Goal: Transaction & Acquisition: Book appointment/travel/reservation

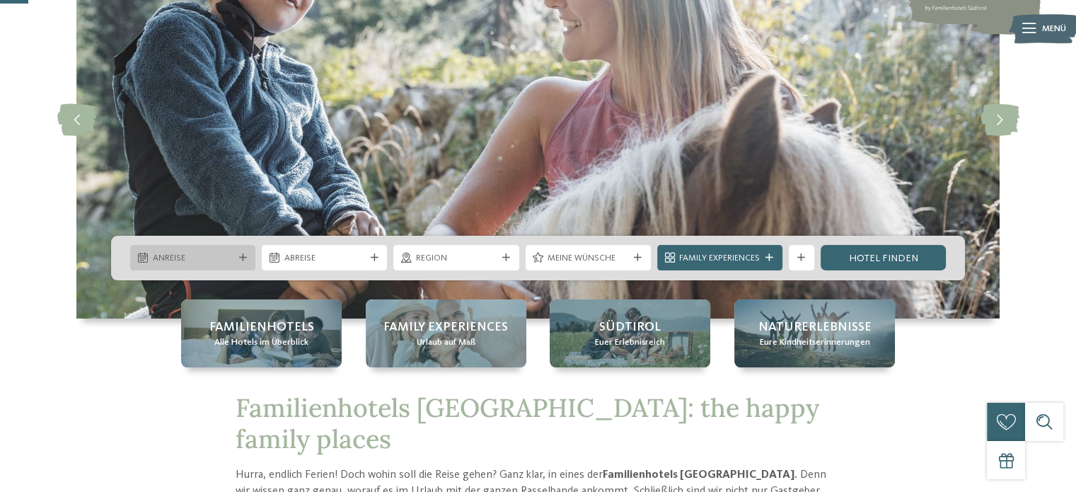
click at [221, 257] on span "Anreise" at bounding box center [193, 258] width 81 height 13
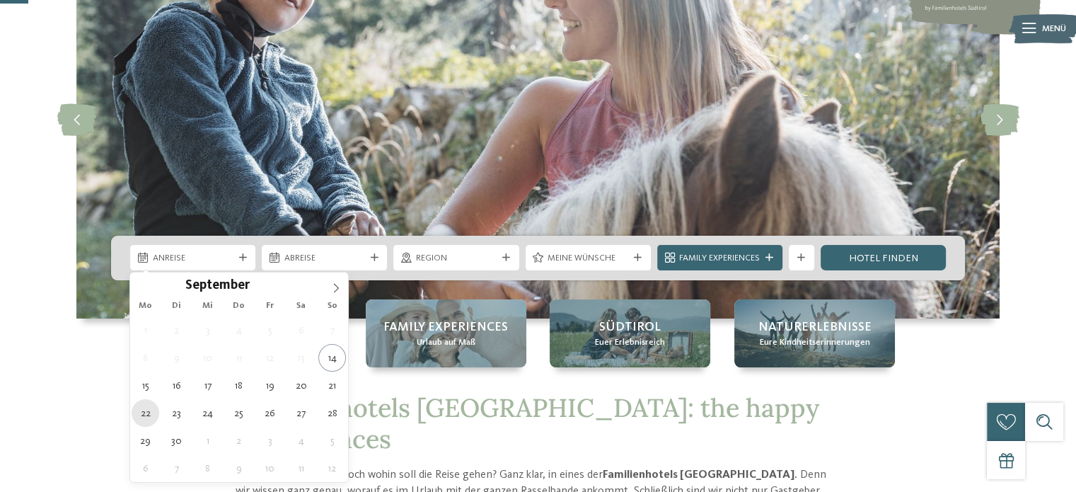
type div "22.09.2025"
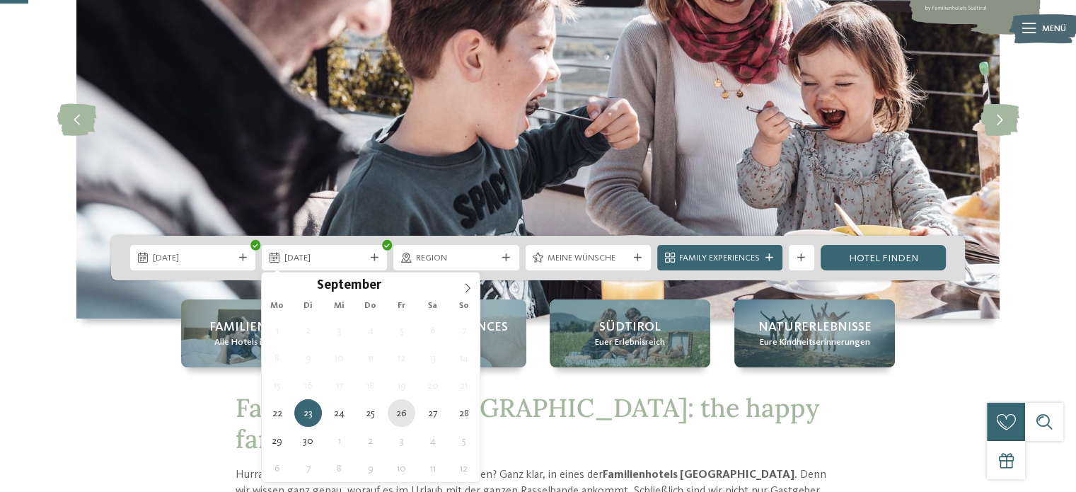
type div "26.09.2025"
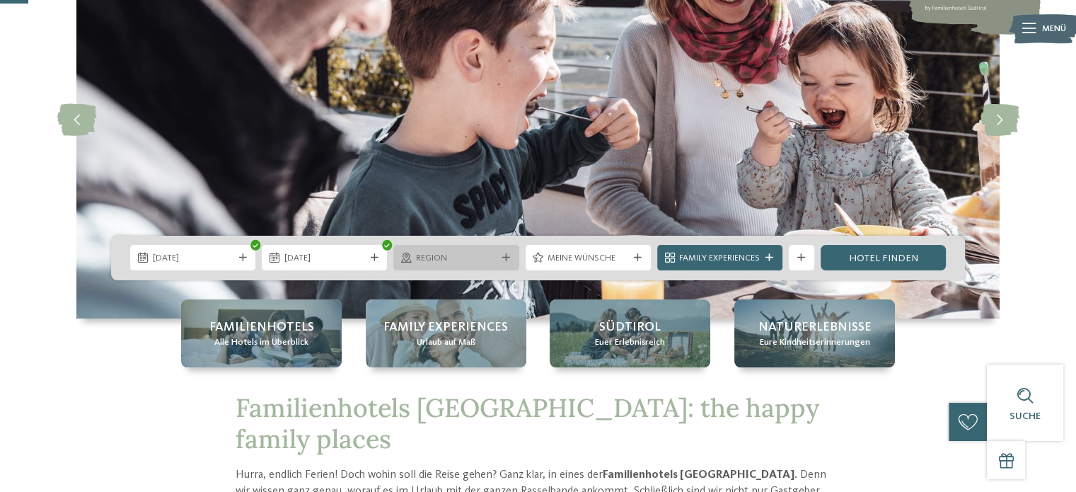
click at [493, 263] on span "Region" at bounding box center [456, 258] width 81 height 13
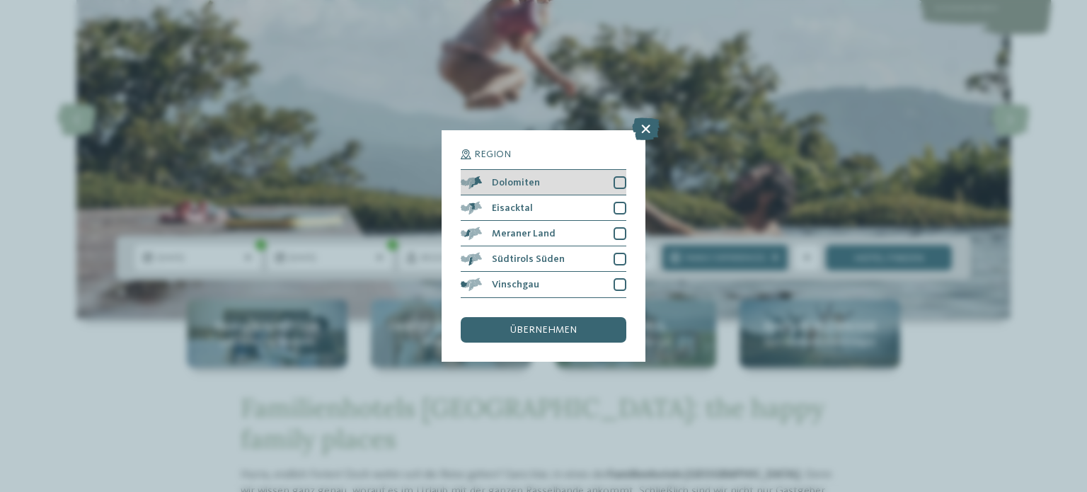
click at [617, 180] on div at bounding box center [619, 182] width 13 height 13
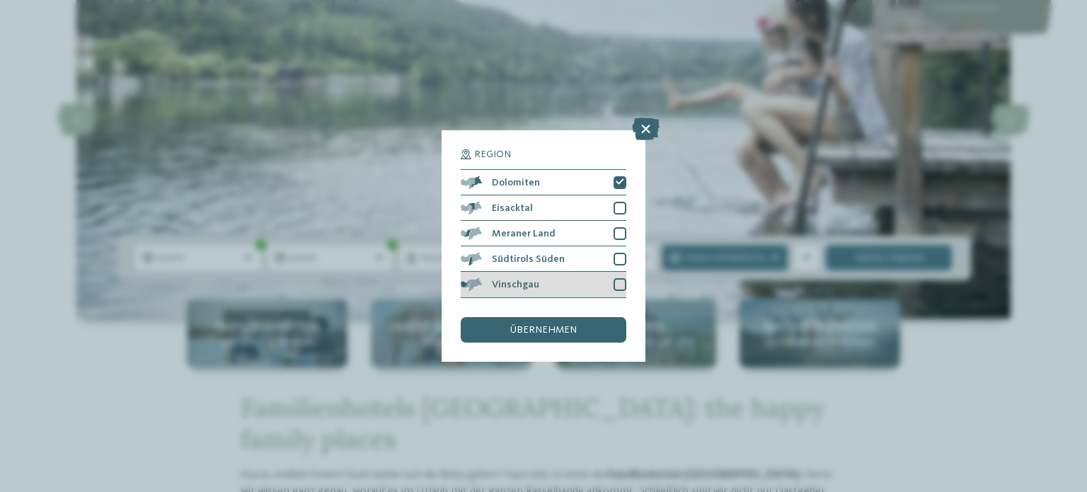
click at [620, 280] on div at bounding box center [619, 284] width 13 height 13
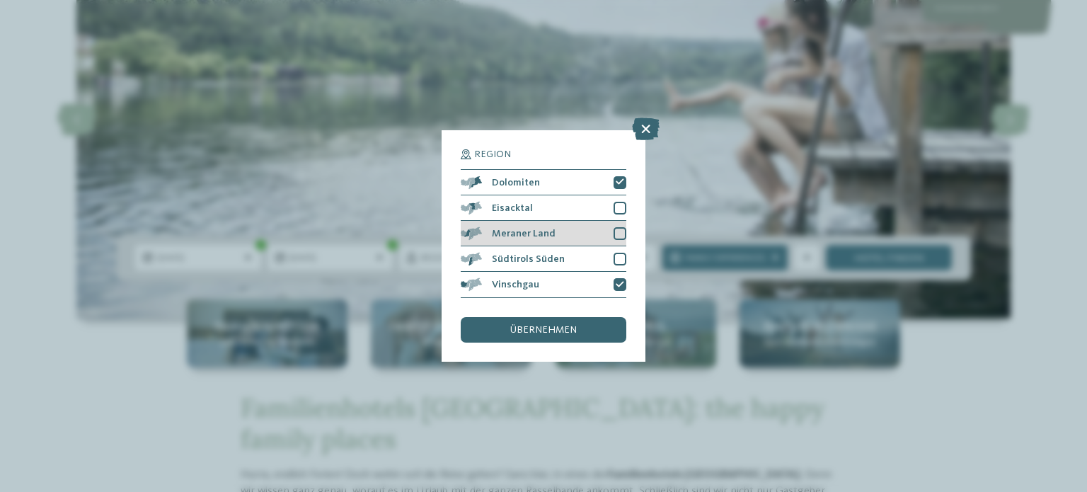
click at [623, 232] on div at bounding box center [619, 233] width 13 height 13
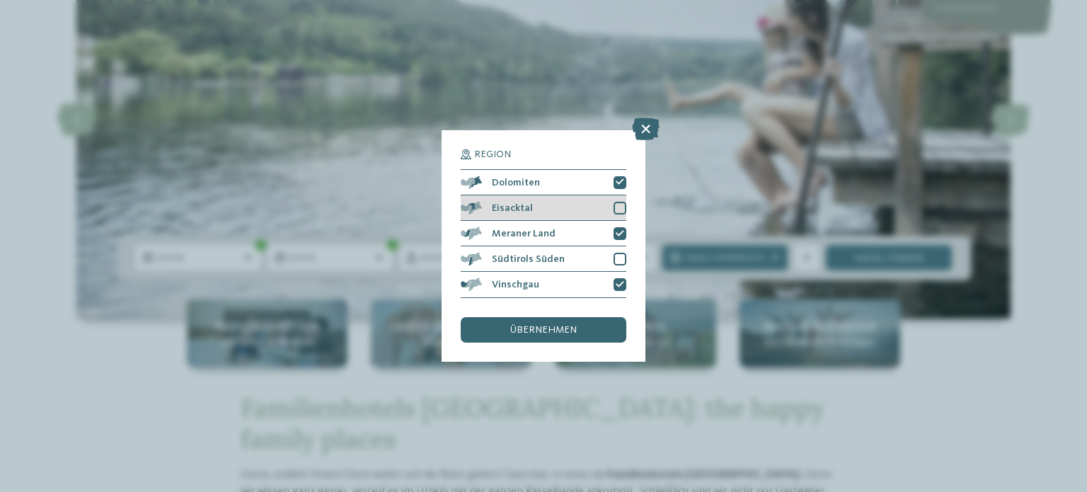
click at [618, 209] on div at bounding box center [619, 208] width 13 height 13
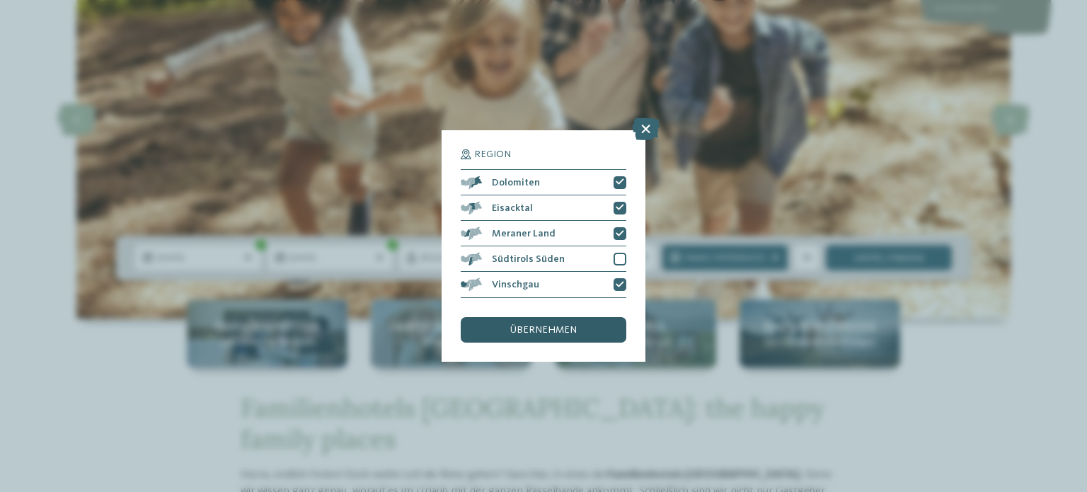
click at [583, 322] on div "übernehmen" at bounding box center [544, 329] width 166 height 25
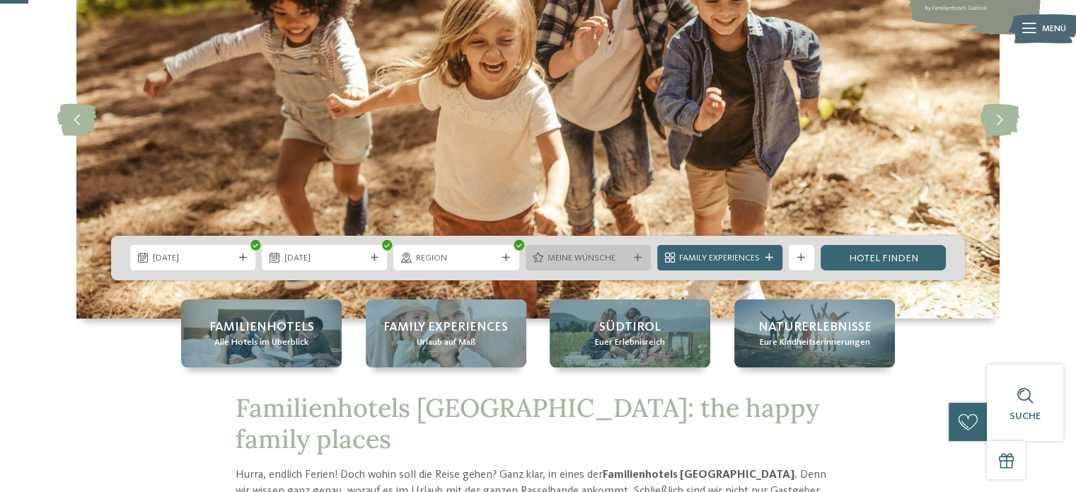
click at [573, 251] on div "Meine Wünsche" at bounding box center [588, 257] width 87 height 13
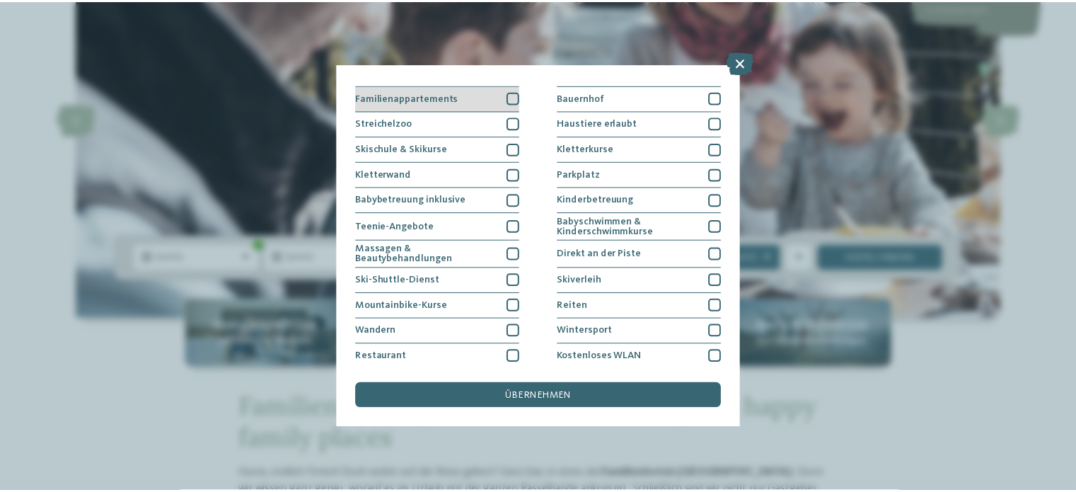
scroll to position [175, 0]
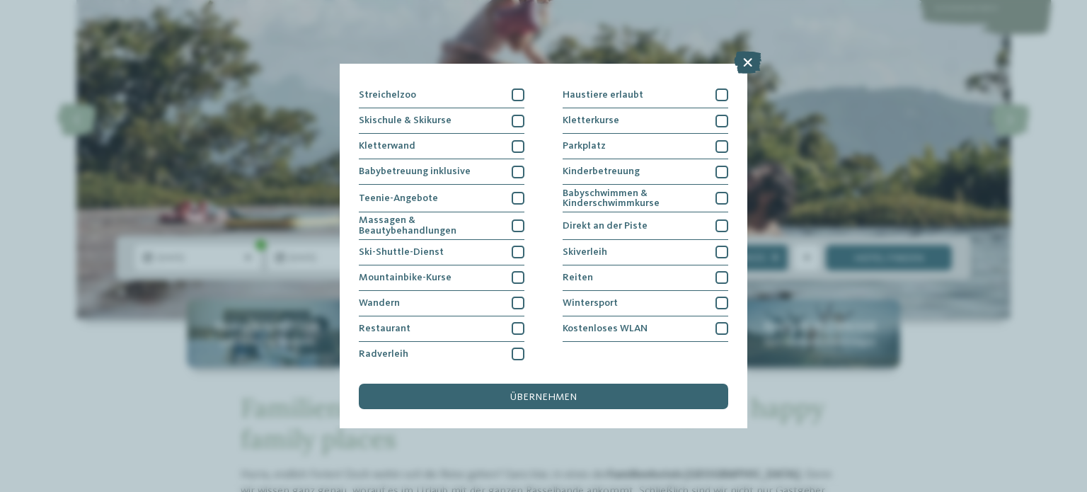
click at [740, 69] on icon at bounding box center [748, 62] width 28 height 23
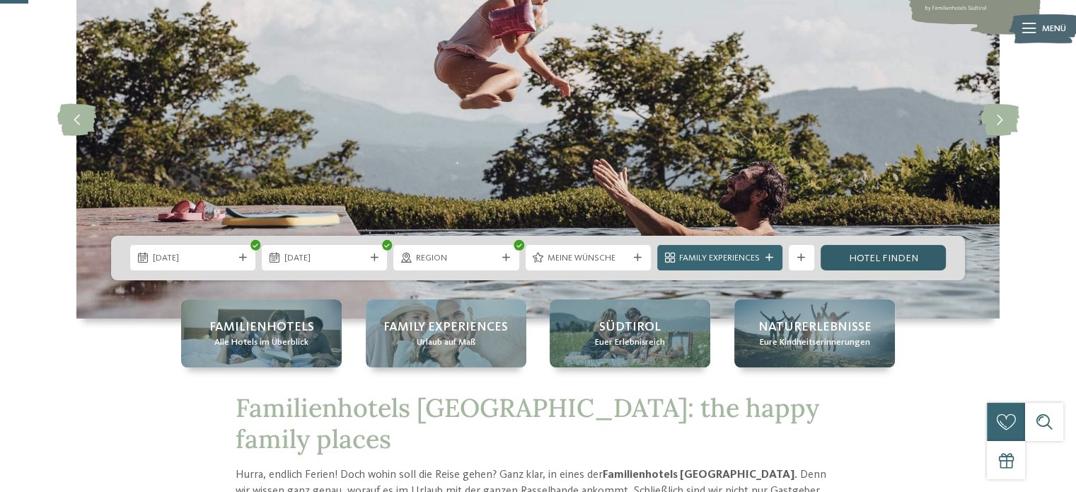
click at [860, 258] on link "Hotel finden" at bounding box center [883, 257] width 125 height 25
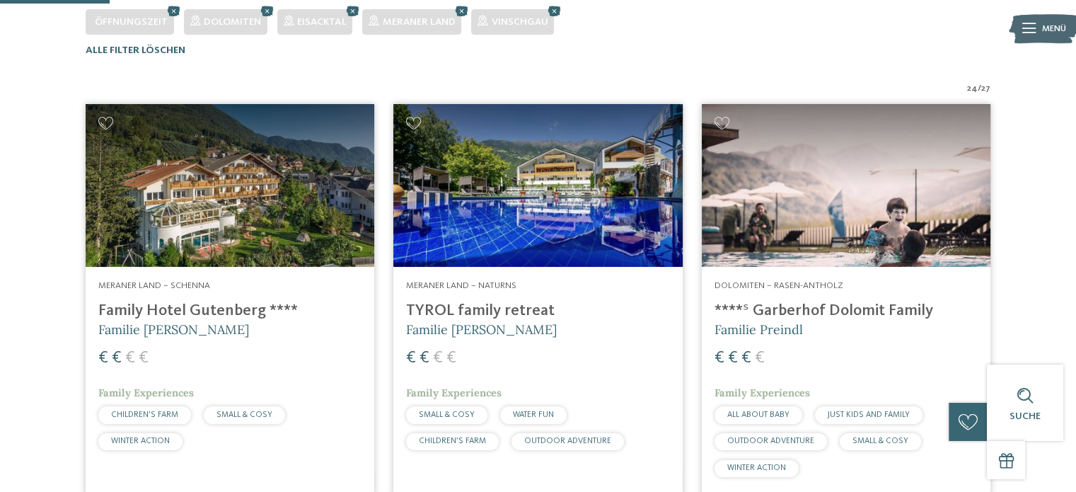
scroll to position [419, 0]
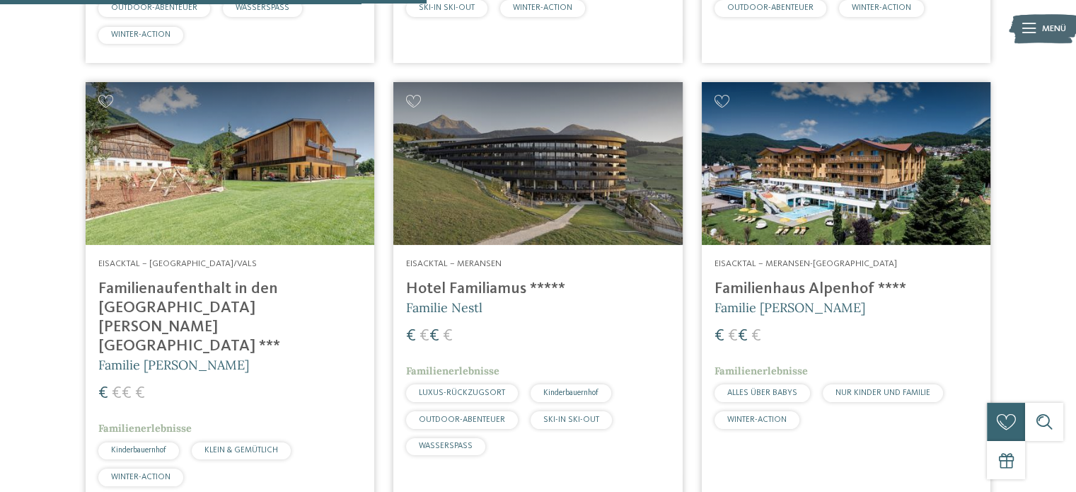
scroll to position [1692, 0]
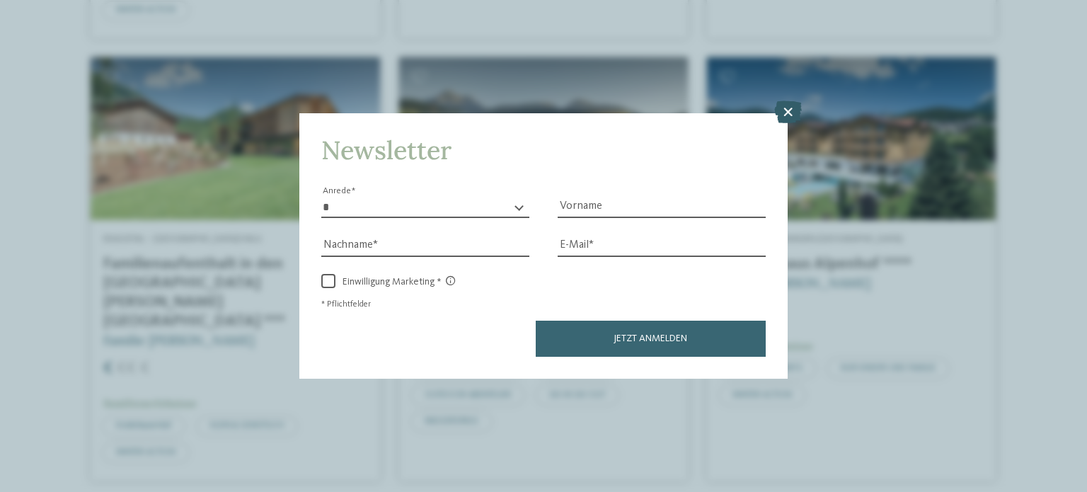
click at [784, 117] on icon at bounding box center [788, 111] width 28 height 23
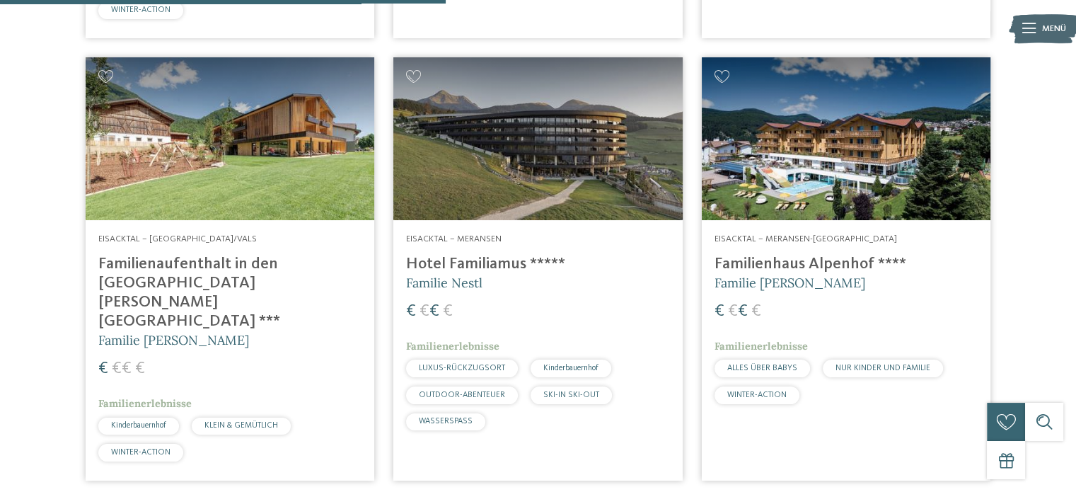
click at [215, 331] on h5 "Familie Gatterer" at bounding box center [229, 340] width 263 height 18
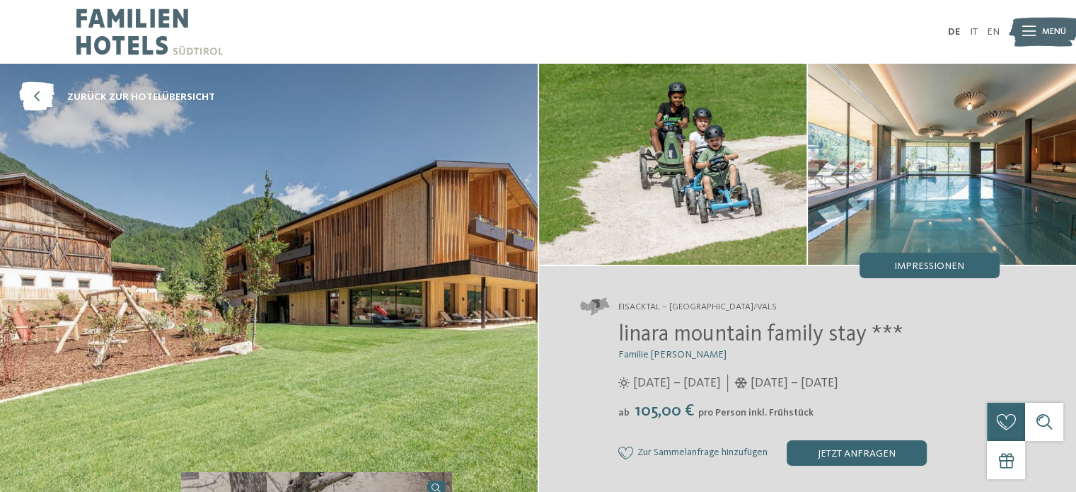
click at [722, 188] on img at bounding box center [673, 164] width 268 height 201
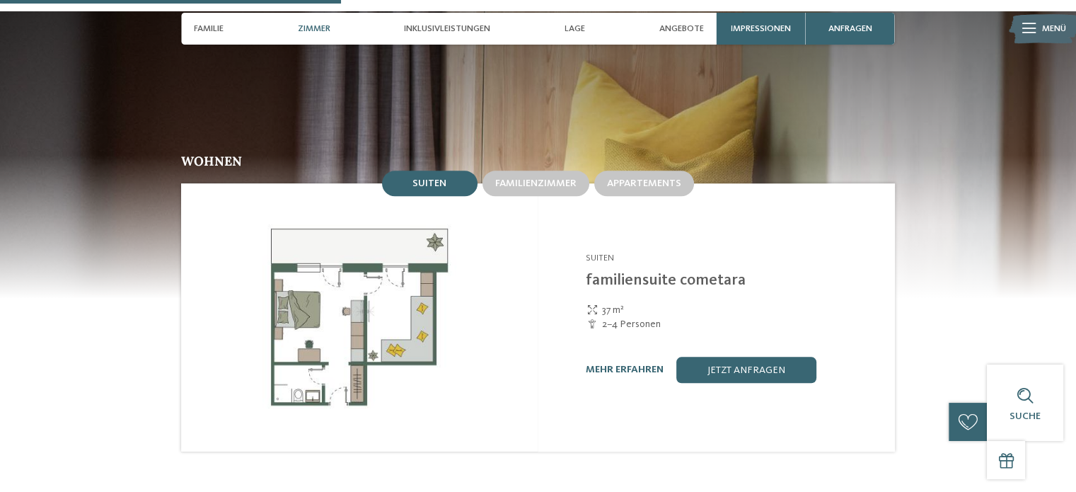
scroll to position [1344, 0]
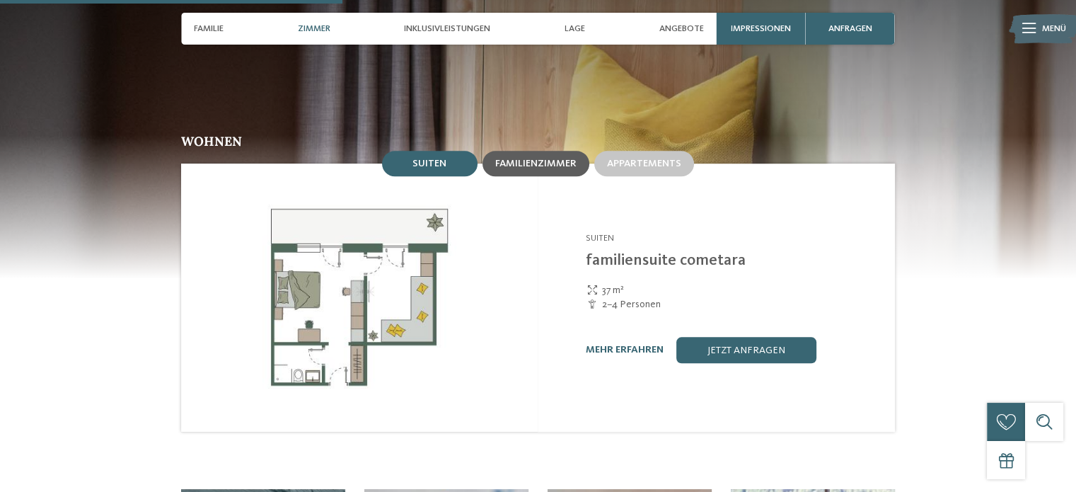
click at [524, 151] on div "Familienzimmer" at bounding box center [536, 163] width 107 height 25
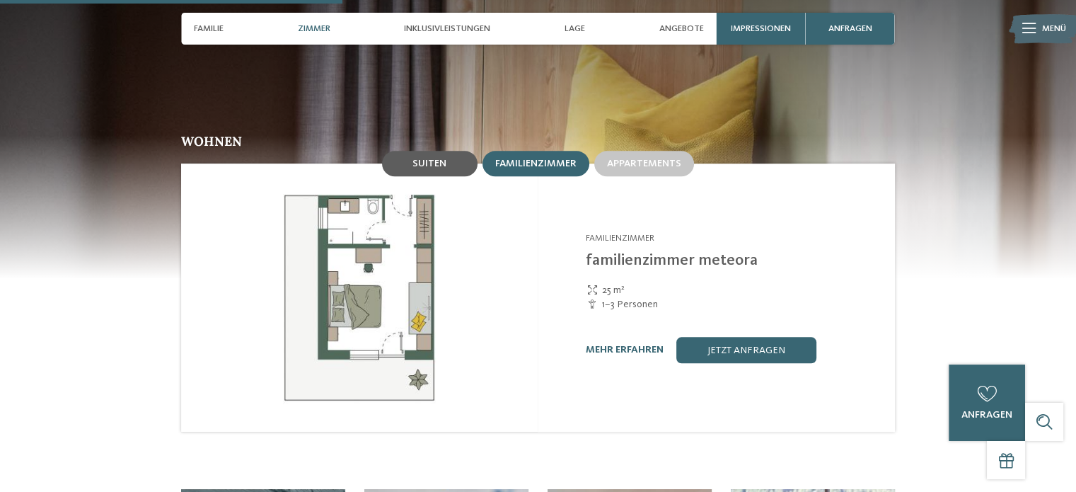
click at [450, 151] on div "Suiten" at bounding box center [430, 163] width 96 height 25
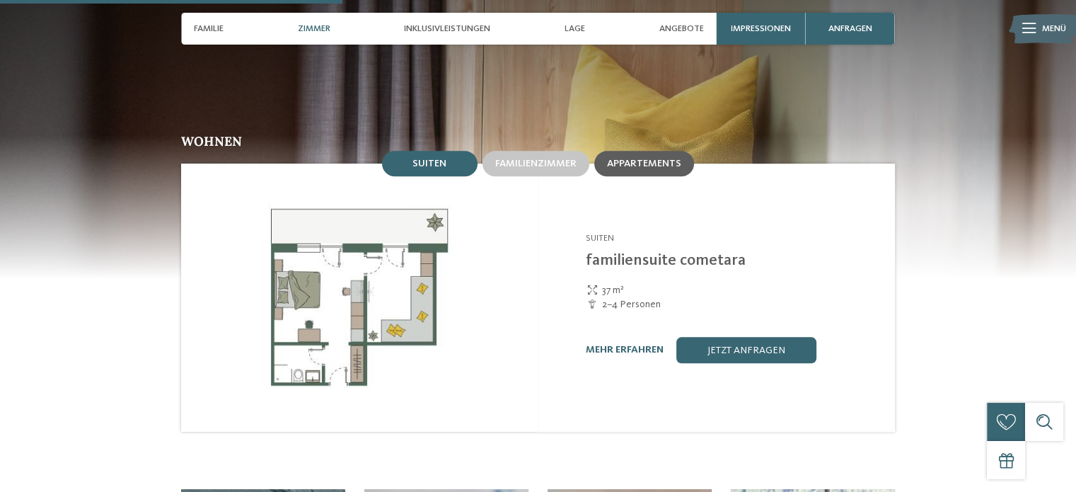
click at [621, 151] on div "Appartements" at bounding box center [644, 163] width 100 height 25
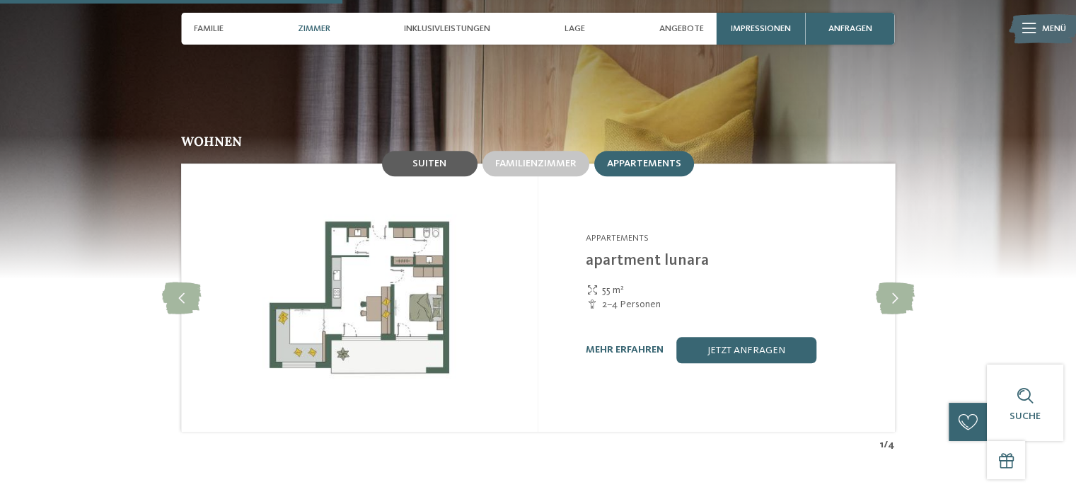
click at [460, 151] on div "Suiten" at bounding box center [430, 163] width 96 height 25
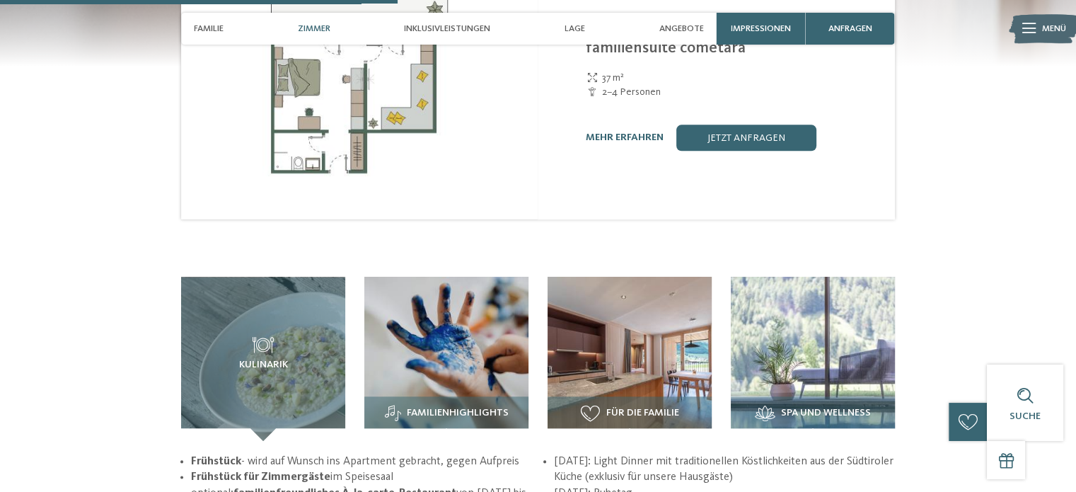
scroll to position [1627, 0]
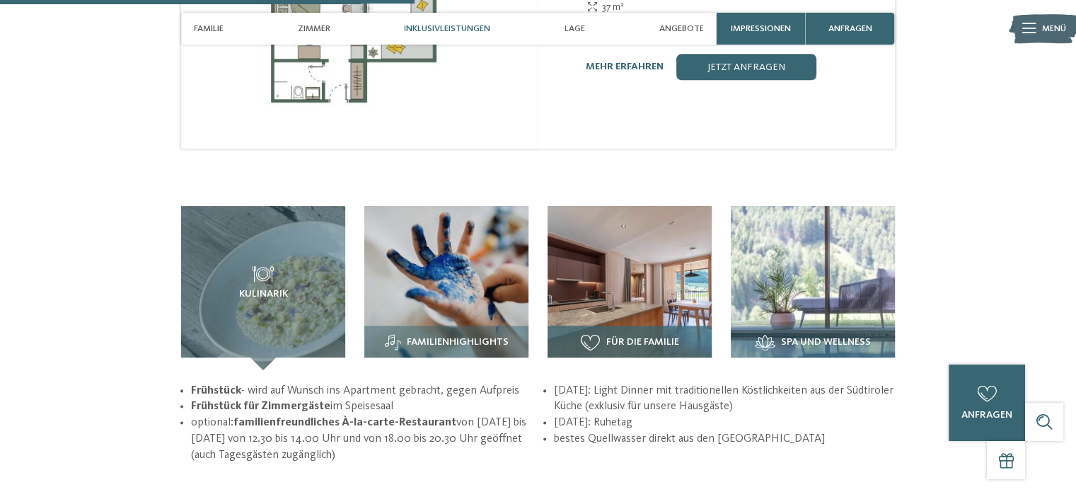
click at [647, 270] on img at bounding box center [630, 288] width 164 height 164
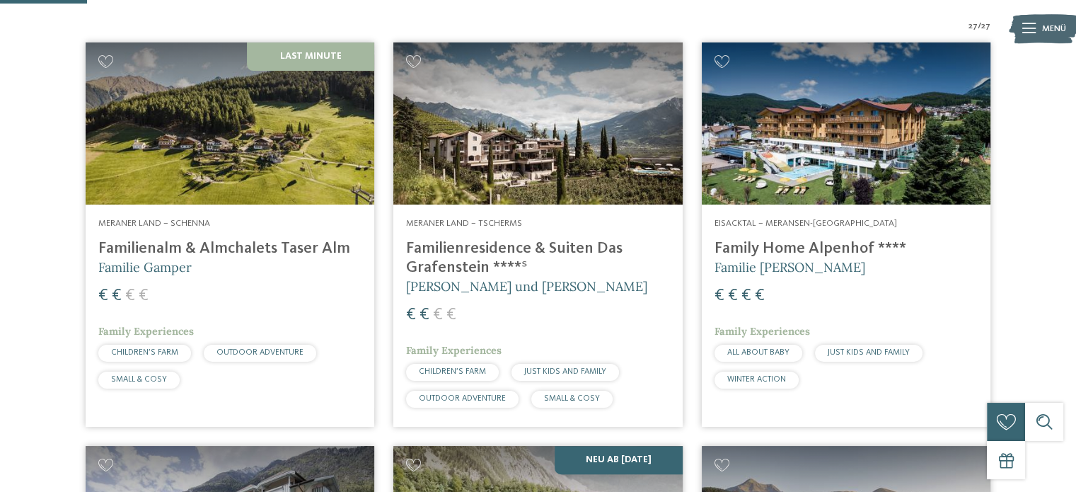
scroll to position [354, 0]
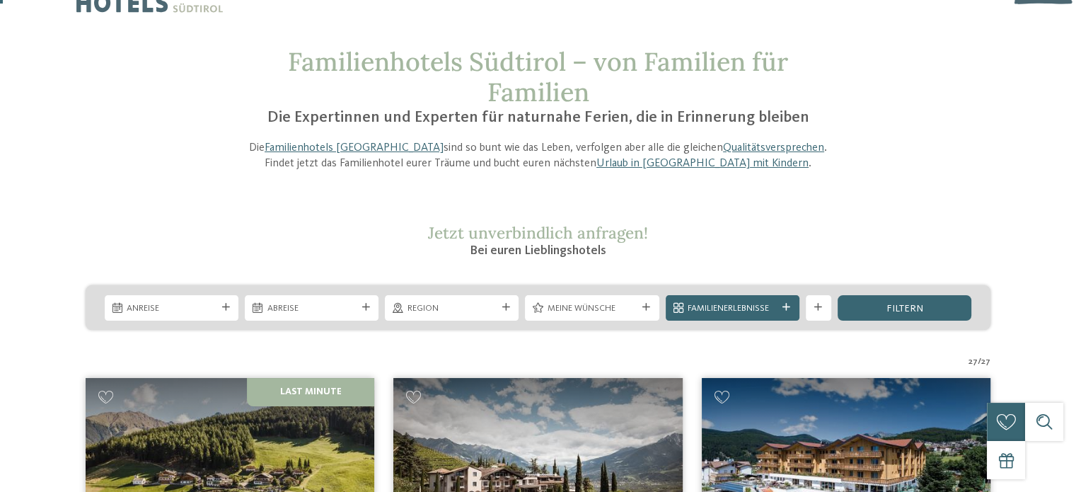
scroll to position [0, 0]
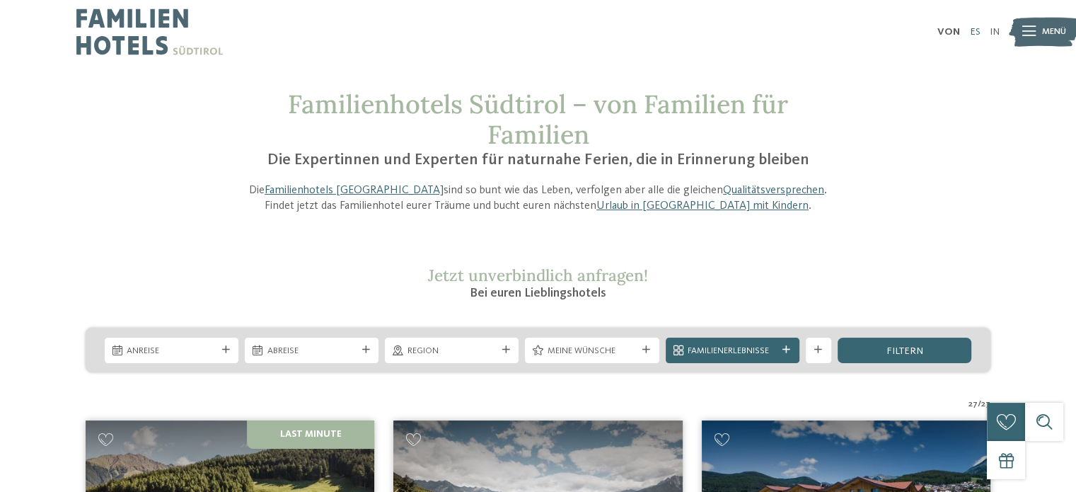
click at [974, 33] on font "ES" at bounding box center [974, 32] width 11 height 10
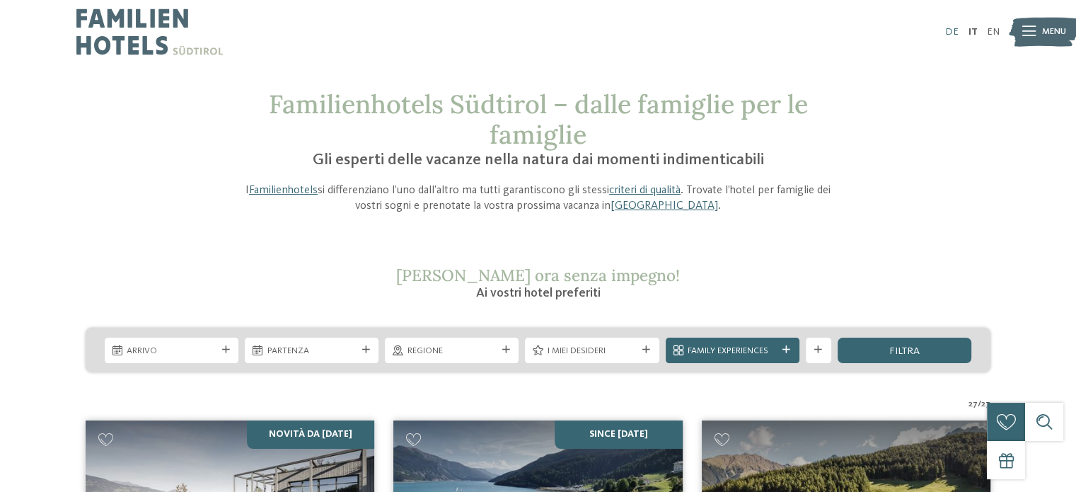
click at [953, 30] on link "DE" at bounding box center [951, 32] width 13 height 10
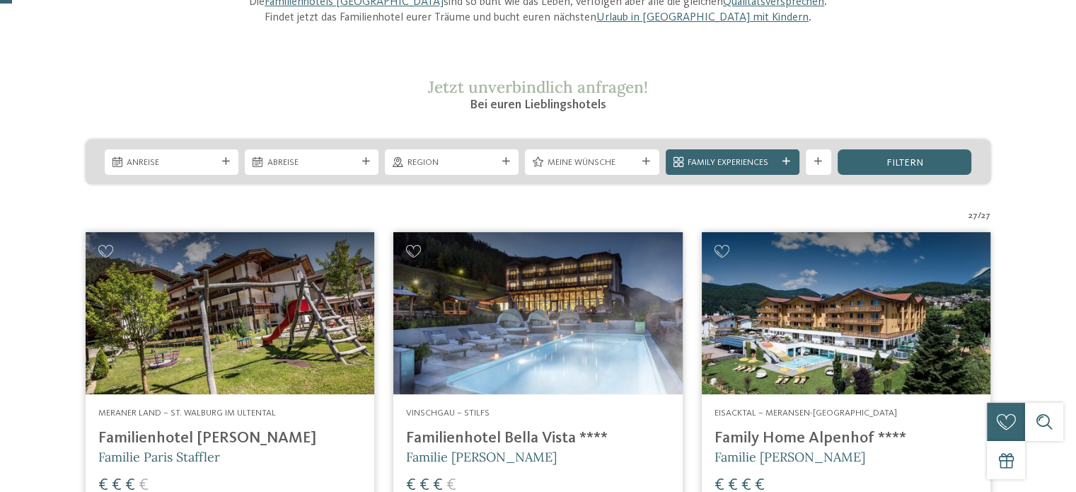
scroll to position [283, 0]
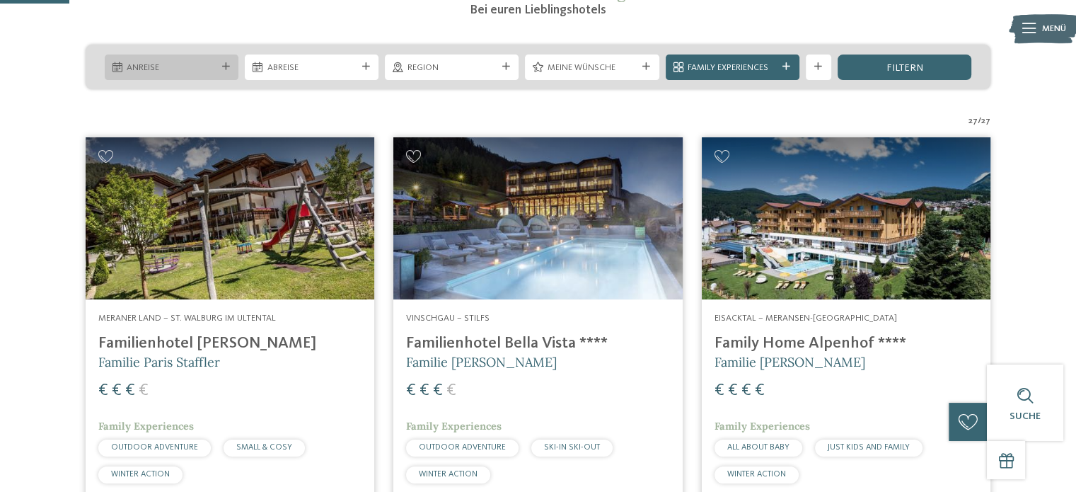
click at [198, 64] on span "Anreise" at bounding box center [171, 68] width 89 height 13
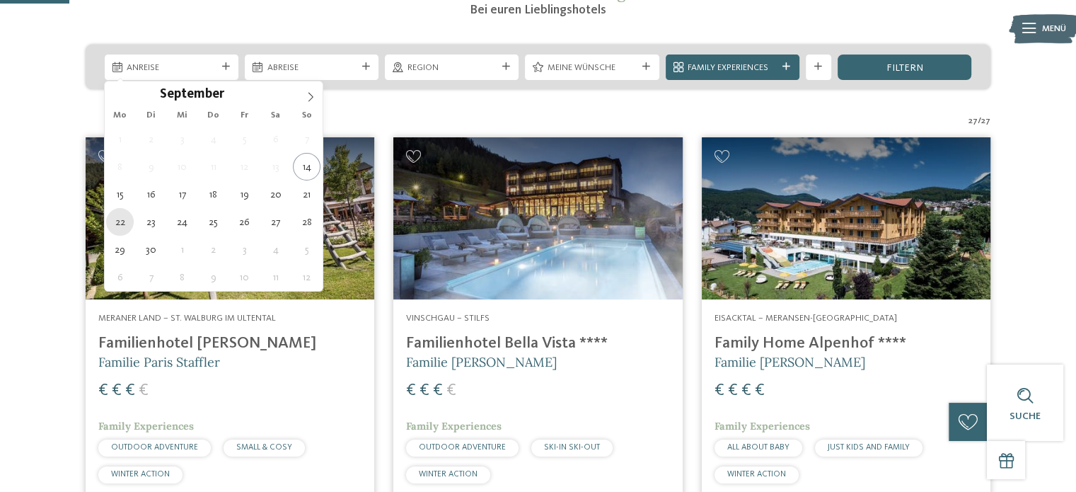
type div "22.09.2025"
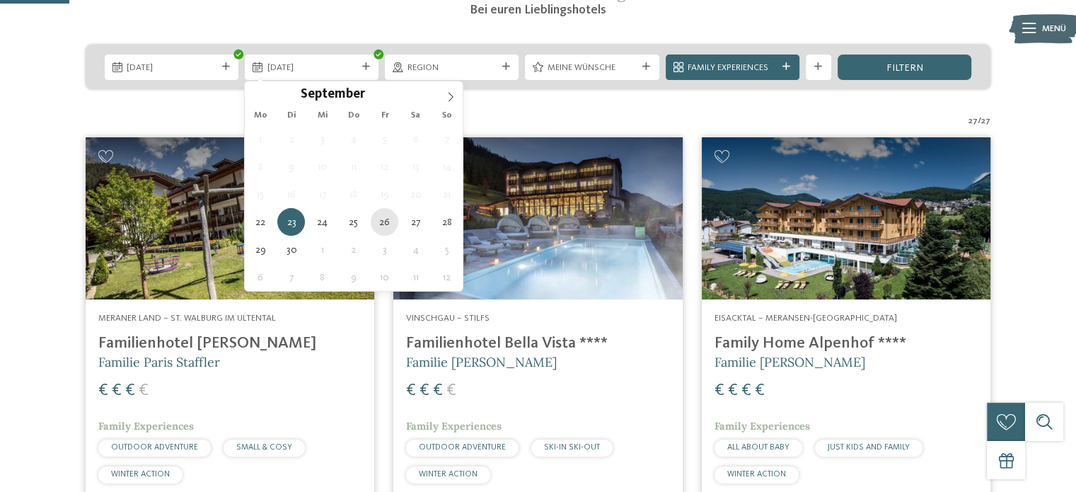
type div "26.09.2025"
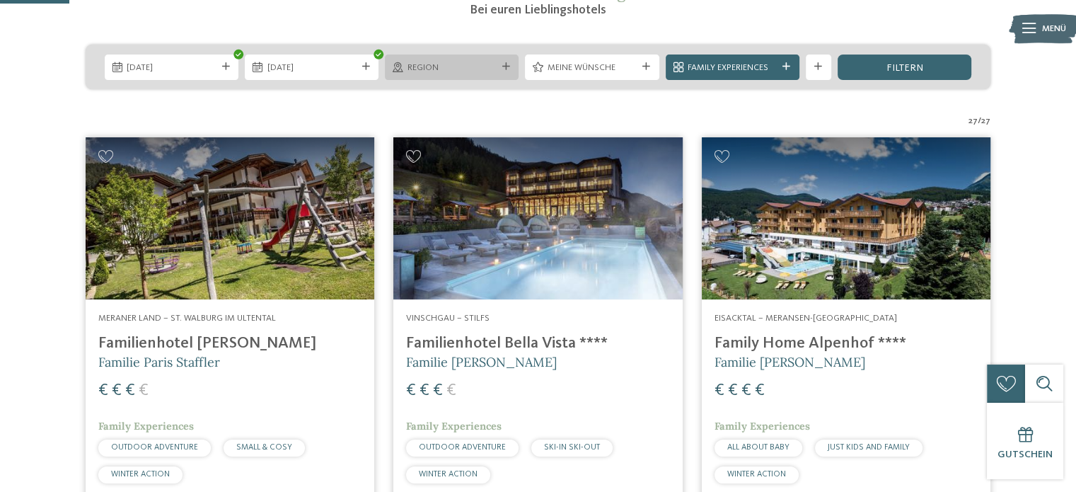
click at [422, 59] on div "Region" at bounding box center [452, 66] width 134 height 25
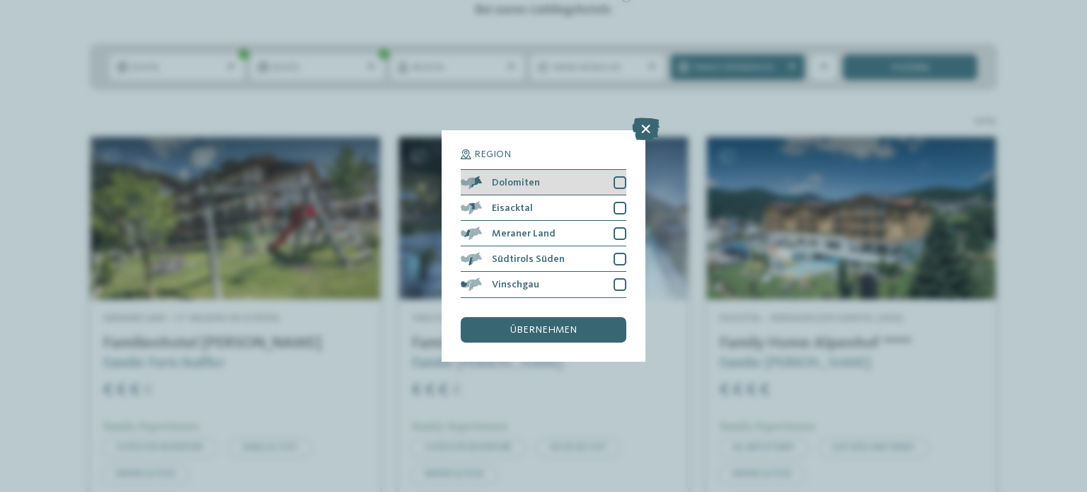
click at [623, 180] on div at bounding box center [619, 182] width 13 height 13
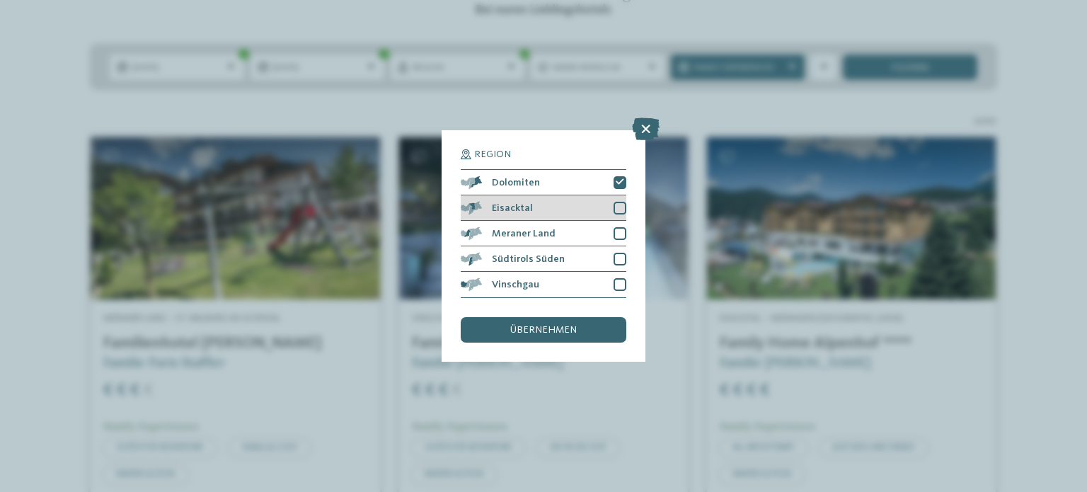
click at [620, 204] on div at bounding box center [619, 208] width 13 height 13
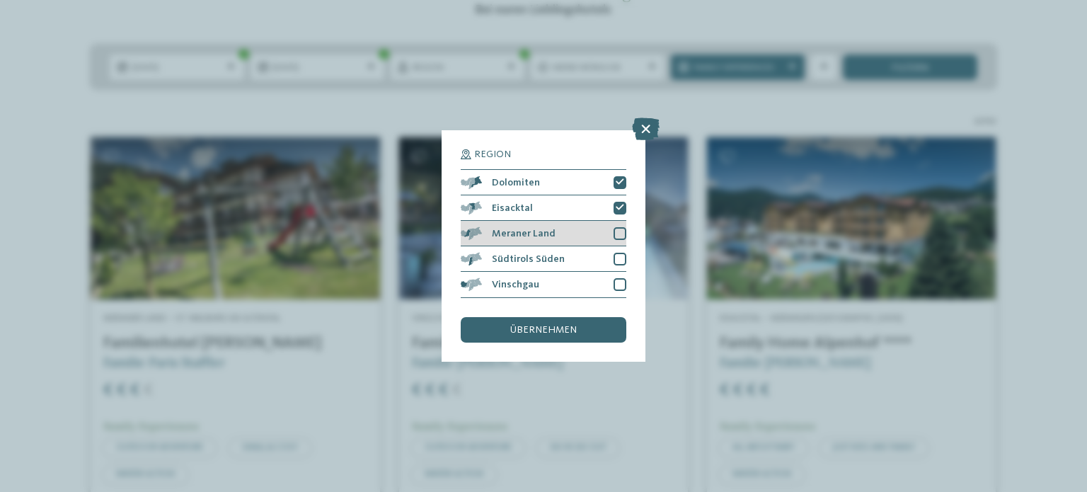
click at [621, 232] on div at bounding box center [619, 233] width 13 height 13
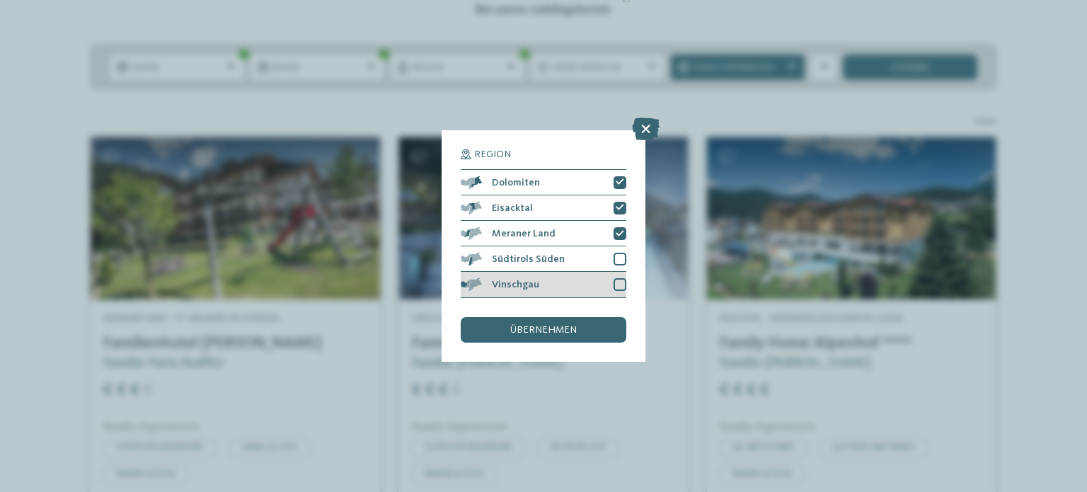
click at [619, 284] on div at bounding box center [619, 284] width 13 height 13
click at [580, 323] on div "übernehmen" at bounding box center [544, 329] width 166 height 25
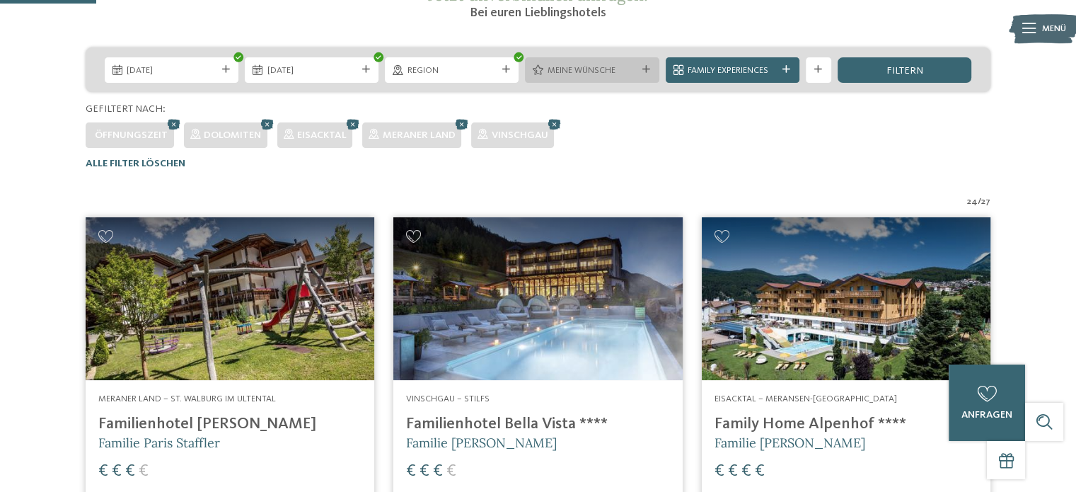
scroll to position [268, 0]
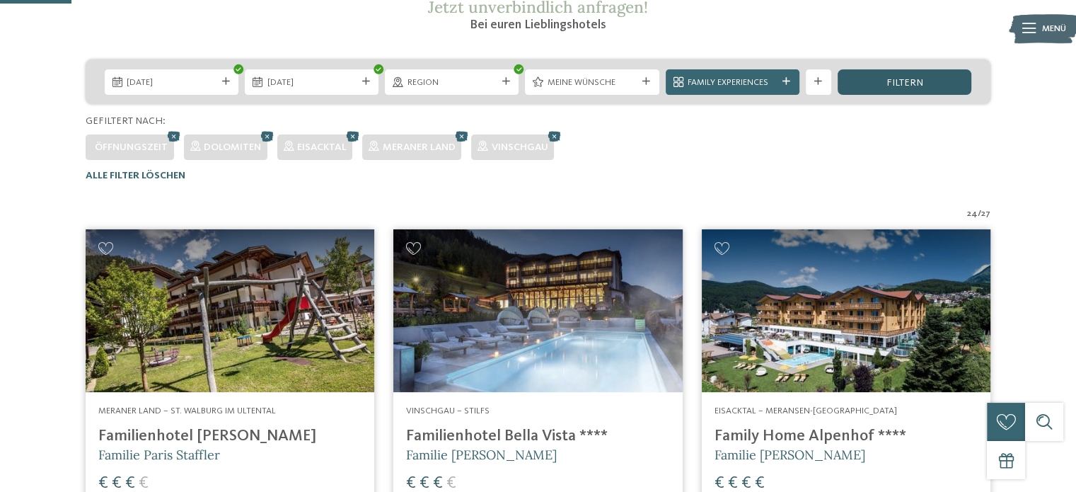
click at [877, 84] on div "filtern" at bounding box center [905, 81] width 134 height 25
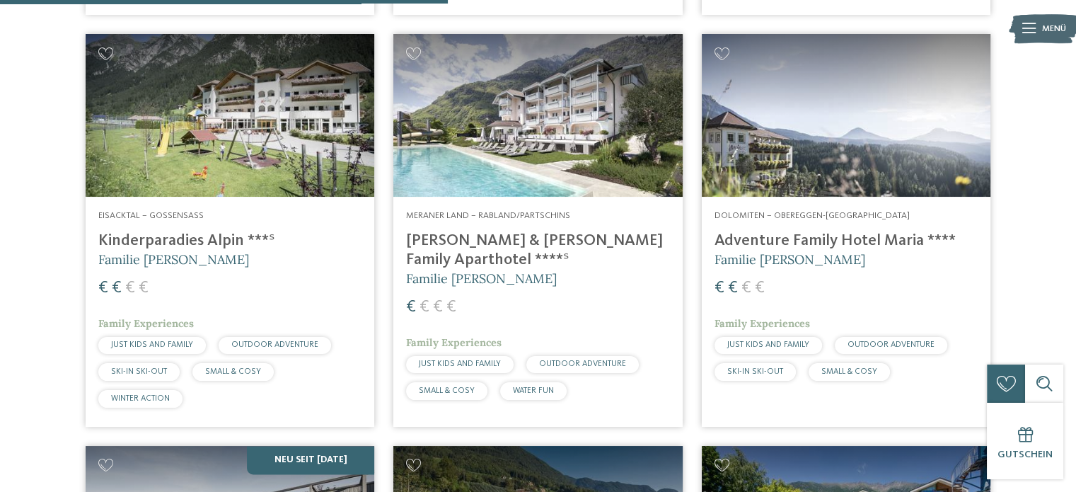
scroll to position [1698, 0]
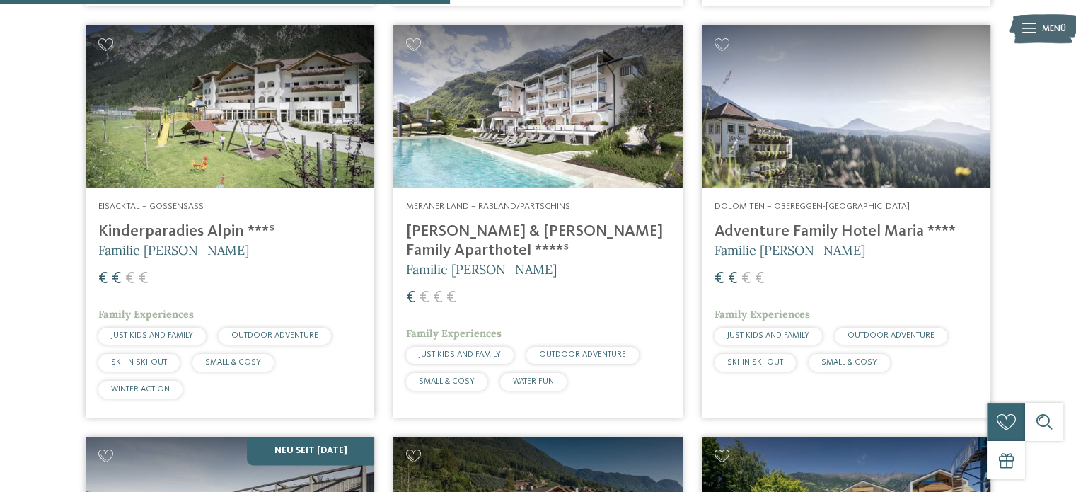
click at [185, 151] on img at bounding box center [230, 106] width 289 height 163
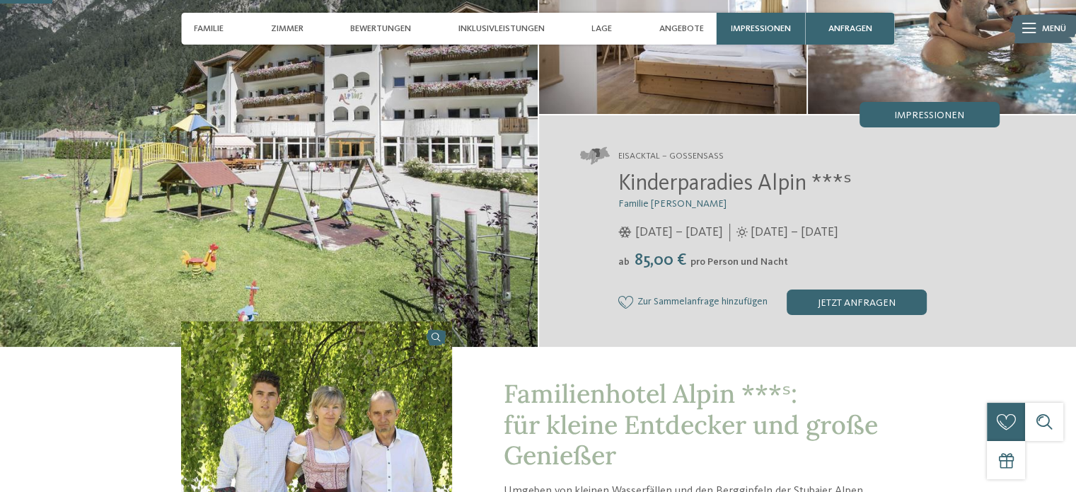
scroll to position [71, 0]
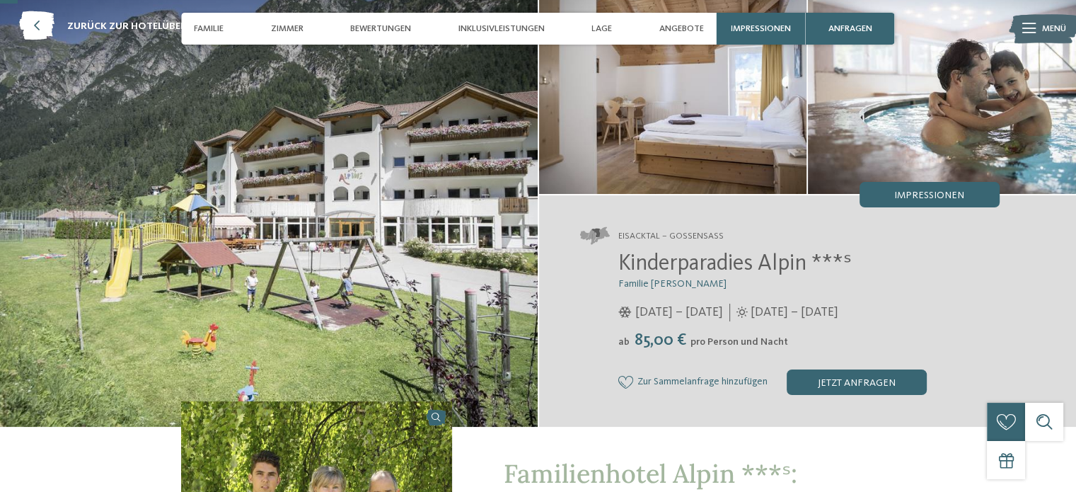
click at [642, 129] on img at bounding box center [673, 93] width 268 height 201
click at [424, 129] on img at bounding box center [269, 210] width 538 height 434
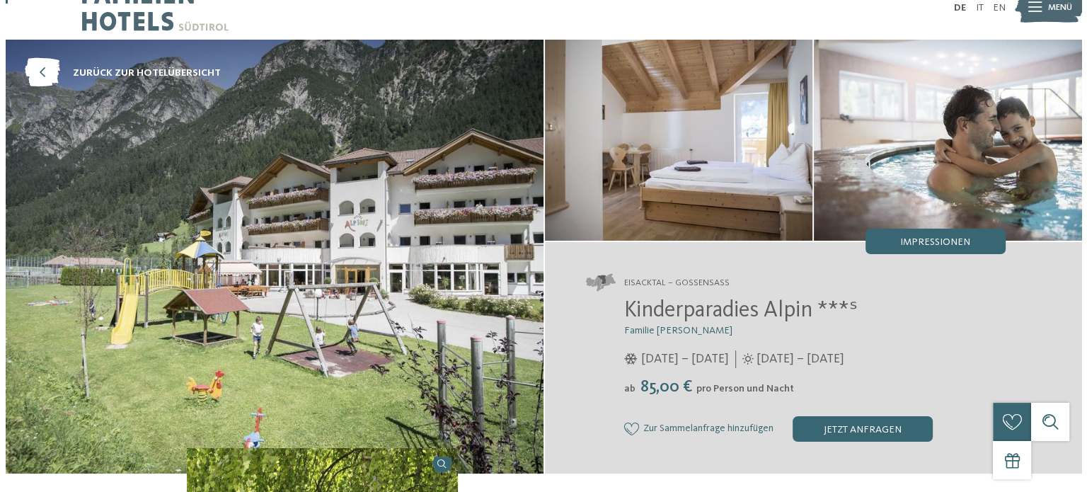
scroll to position [0, 0]
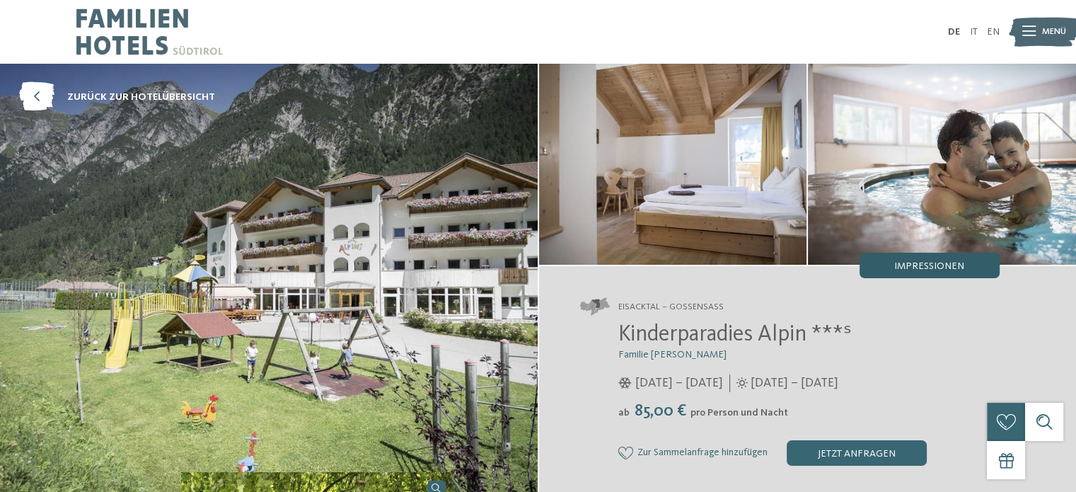
click at [901, 265] on span "Impressionen" at bounding box center [929, 266] width 70 height 10
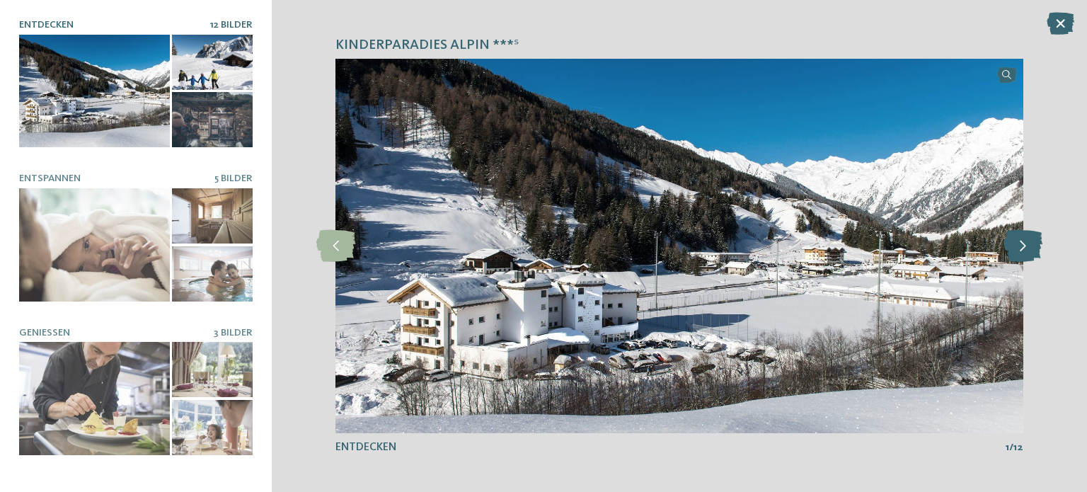
click at [1027, 240] on icon at bounding box center [1022, 246] width 39 height 32
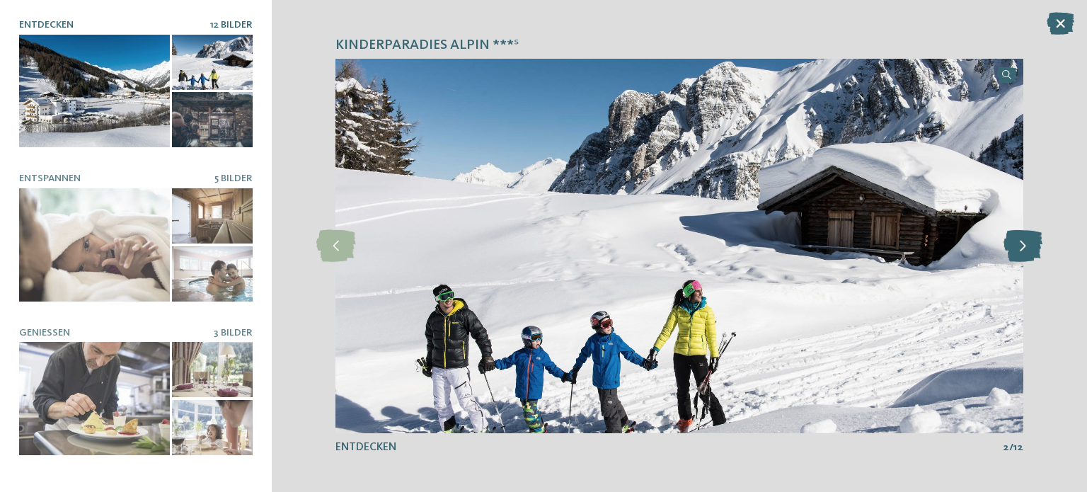
click at [1027, 240] on icon at bounding box center [1022, 246] width 39 height 32
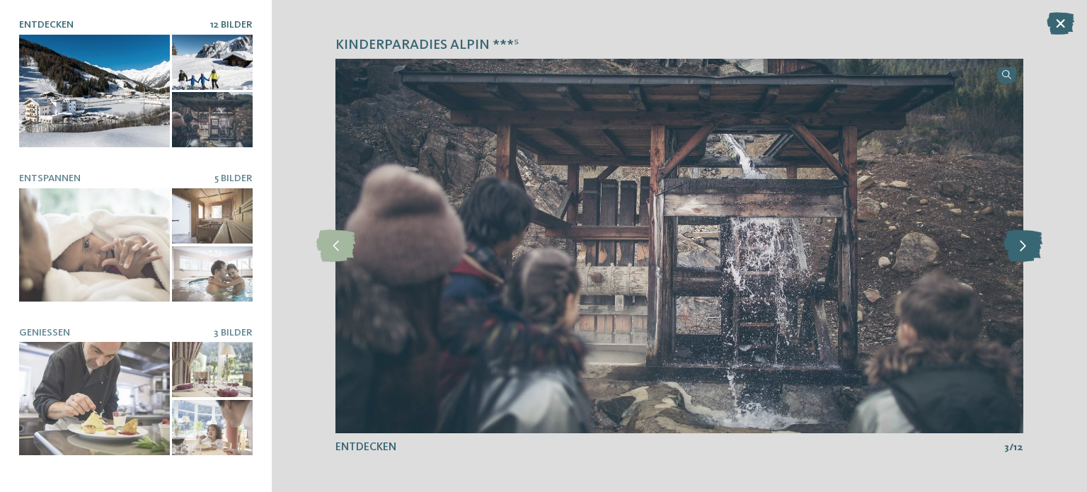
click at [1027, 240] on icon at bounding box center [1022, 246] width 39 height 32
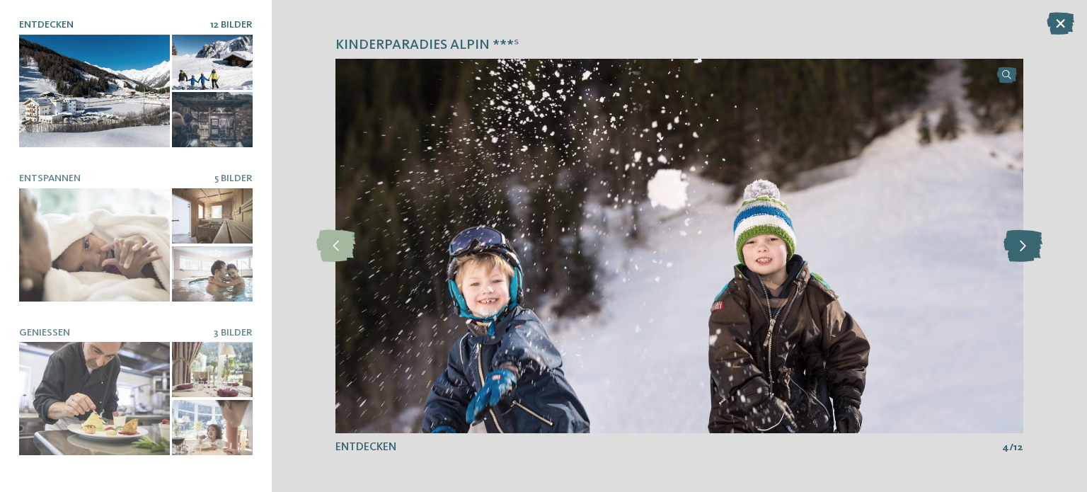
click at [1027, 240] on icon at bounding box center [1022, 246] width 39 height 32
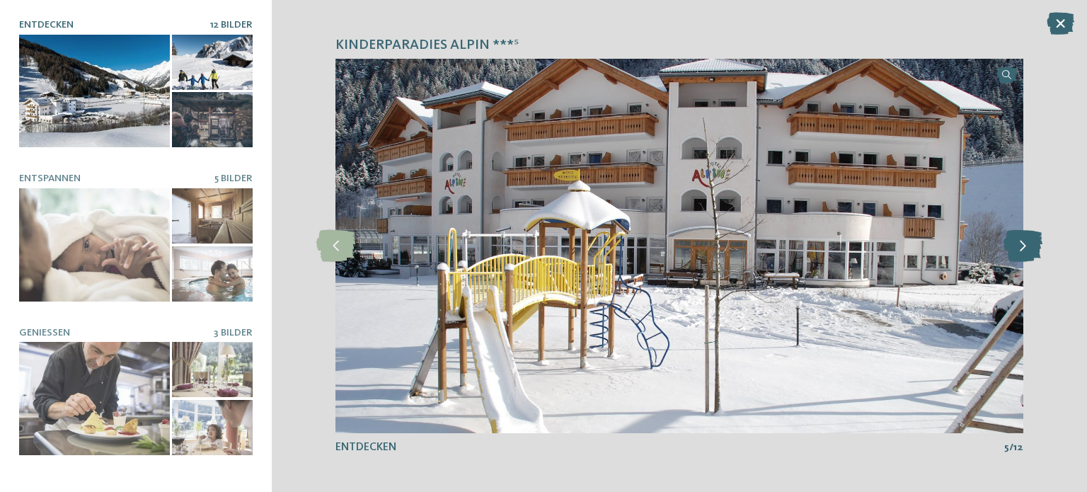
click at [1027, 240] on icon at bounding box center [1022, 246] width 39 height 32
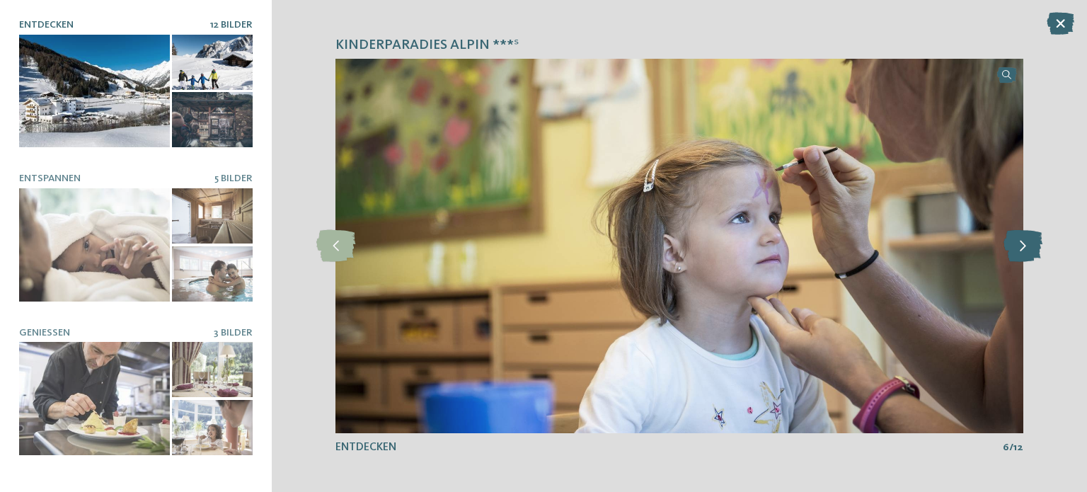
click at [1027, 240] on icon at bounding box center [1022, 246] width 39 height 32
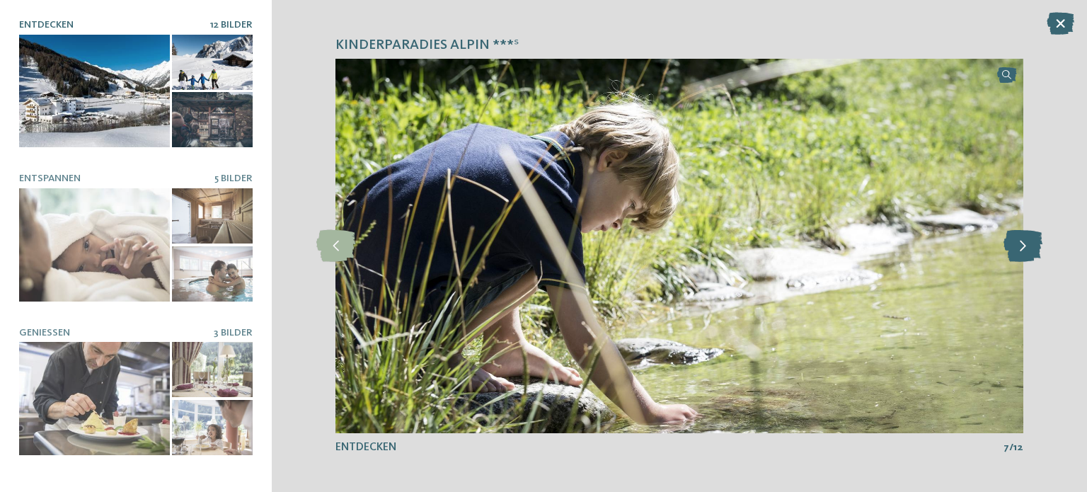
click at [1027, 240] on icon at bounding box center [1022, 246] width 39 height 32
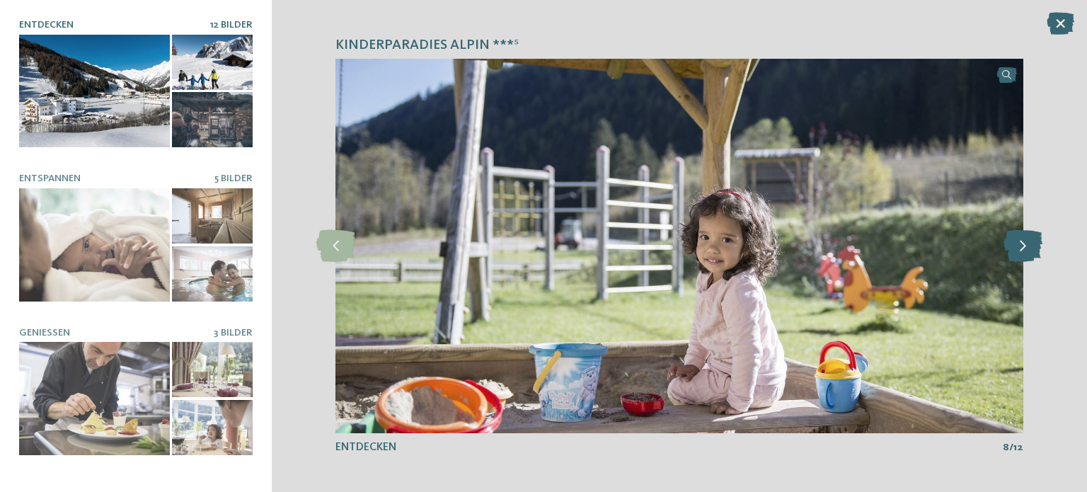
click at [1027, 240] on icon at bounding box center [1022, 246] width 39 height 32
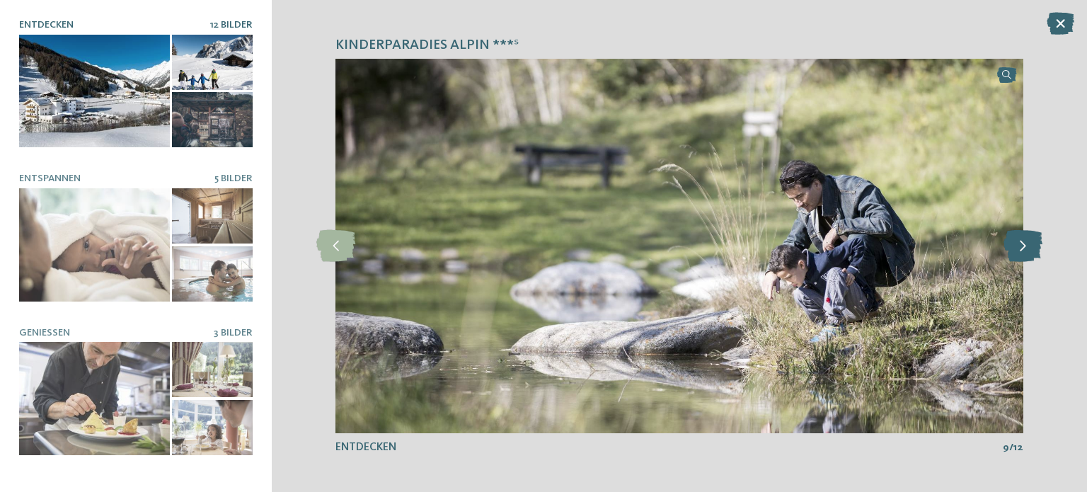
click at [1027, 240] on icon at bounding box center [1022, 246] width 39 height 32
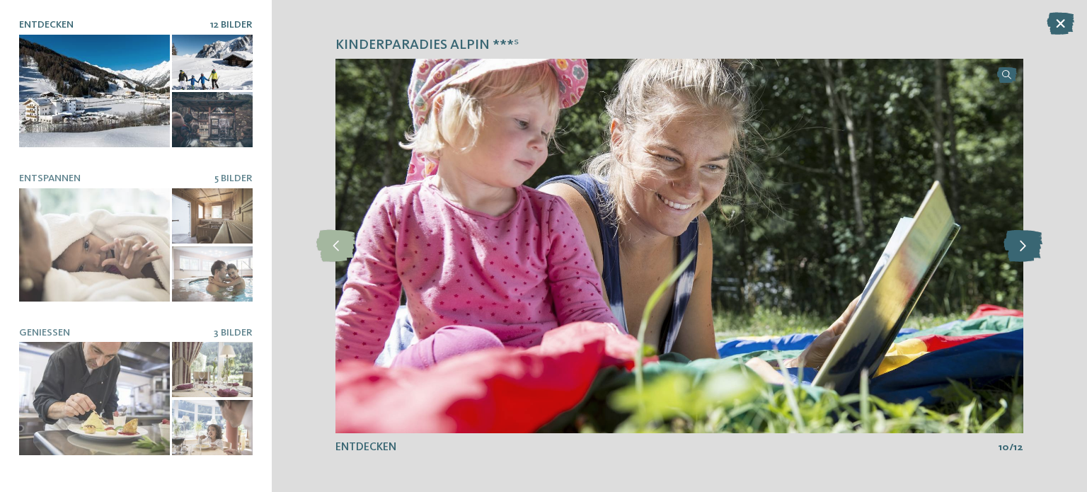
click at [1027, 240] on icon at bounding box center [1022, 246] width 39 height 32
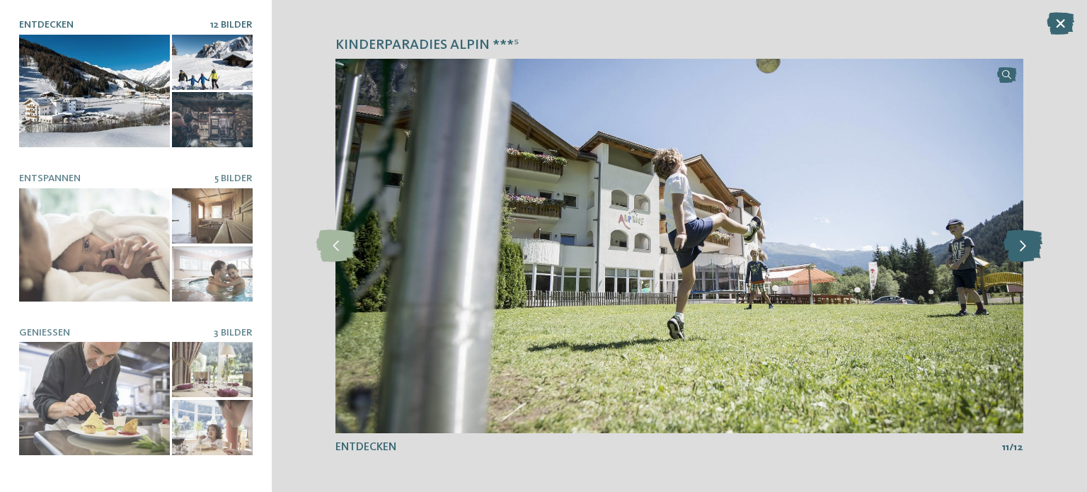
click at [1027, 240] on icon at bounding box center [1022, 246] width 39 height 32
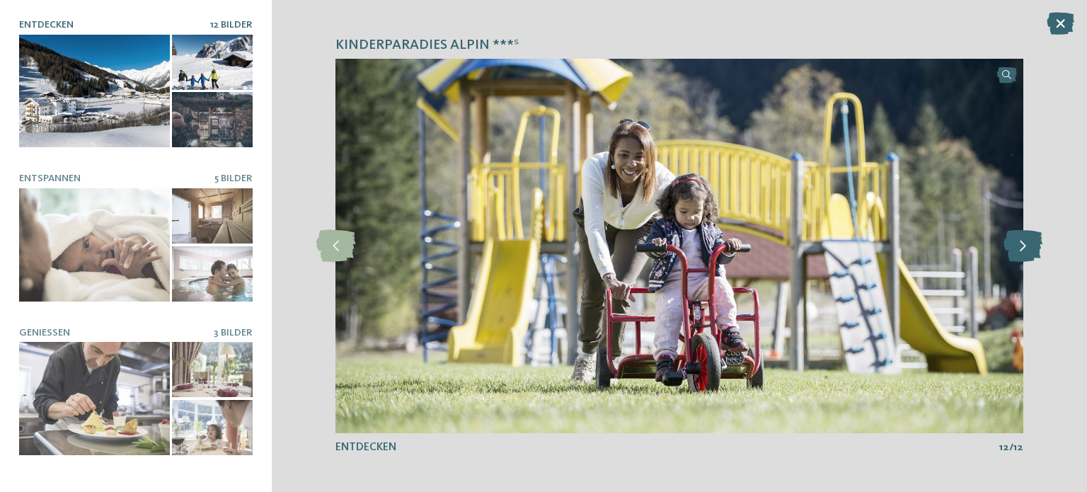
click at [1027, 240] on icon at bounding box center [1022, 246] width 39 height 32
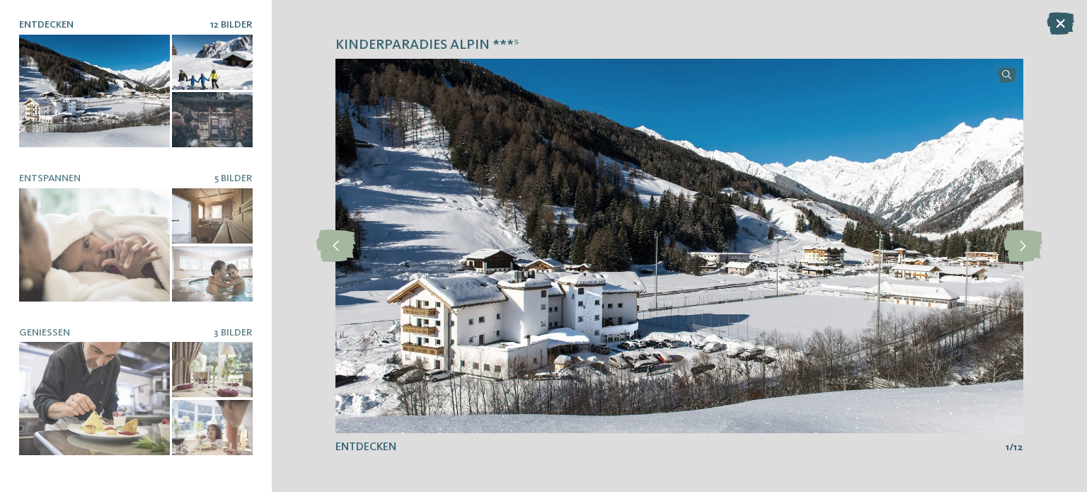
click at [1056, 19] on icon at bounding box center [1060, 23] width 28 height 23
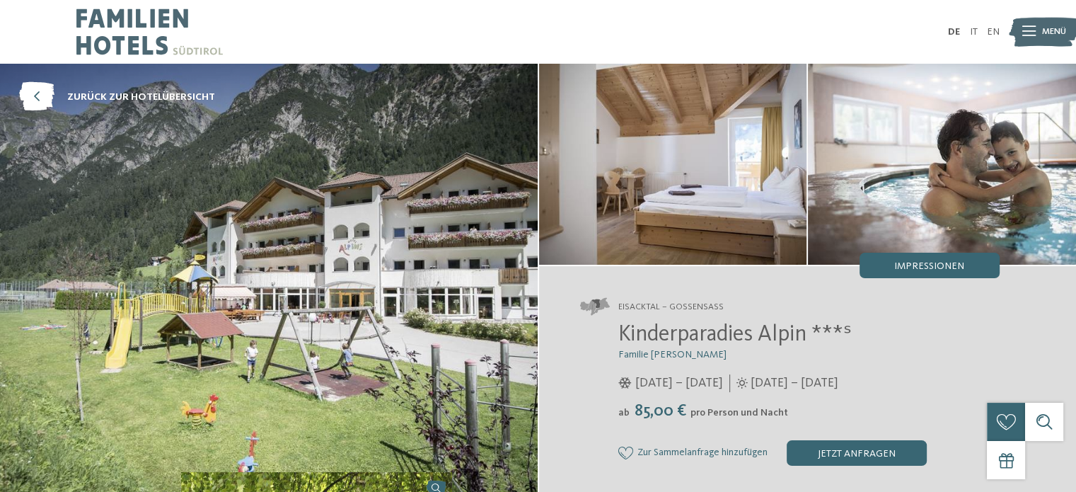
click at [954, 257] on div "Impressionen" at bounding box center [930, 265] width 140 height 25
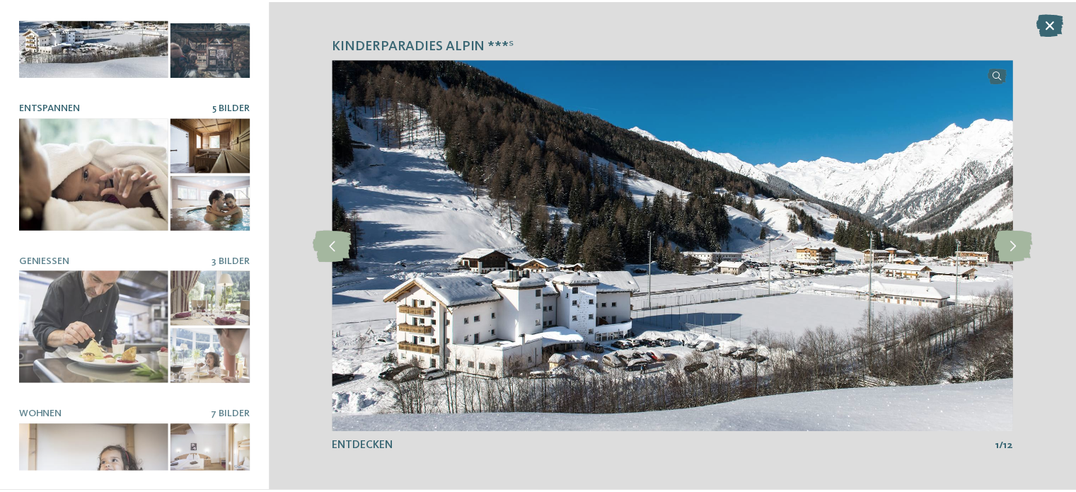
scroll to position [122, 0]
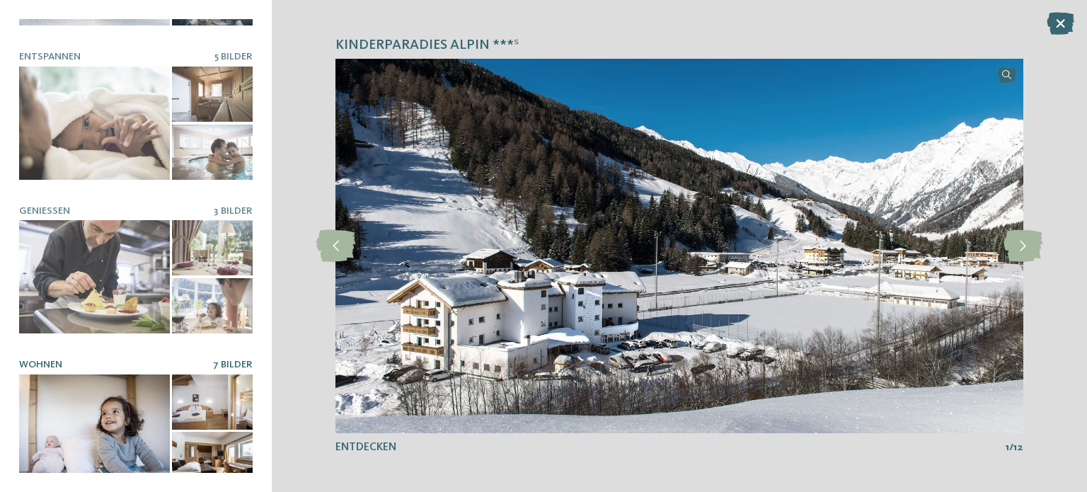
click at [110, 399] on div at bounding box center [94, 430] width 151 height 113
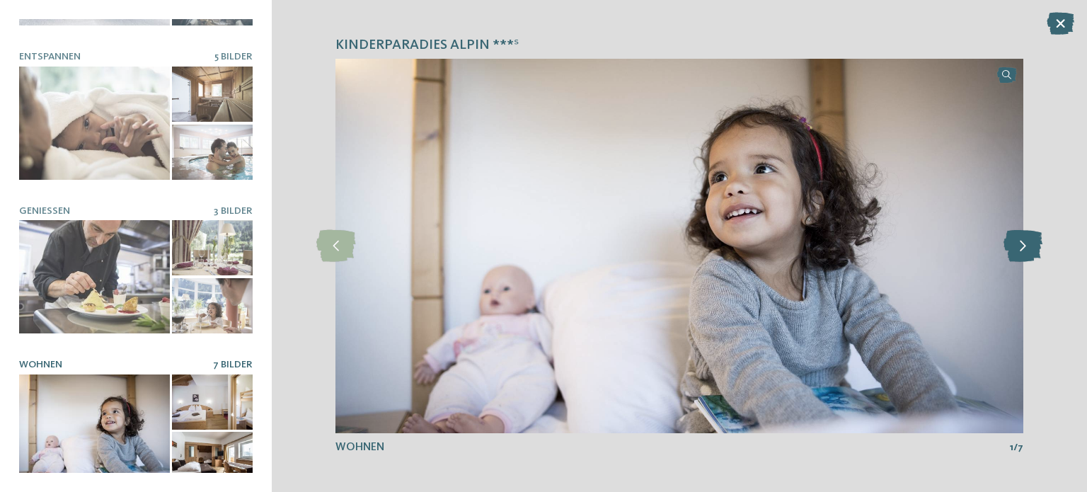
click at [1033, 241] on icon at bounding box center [1022, 246] width 39 height 32
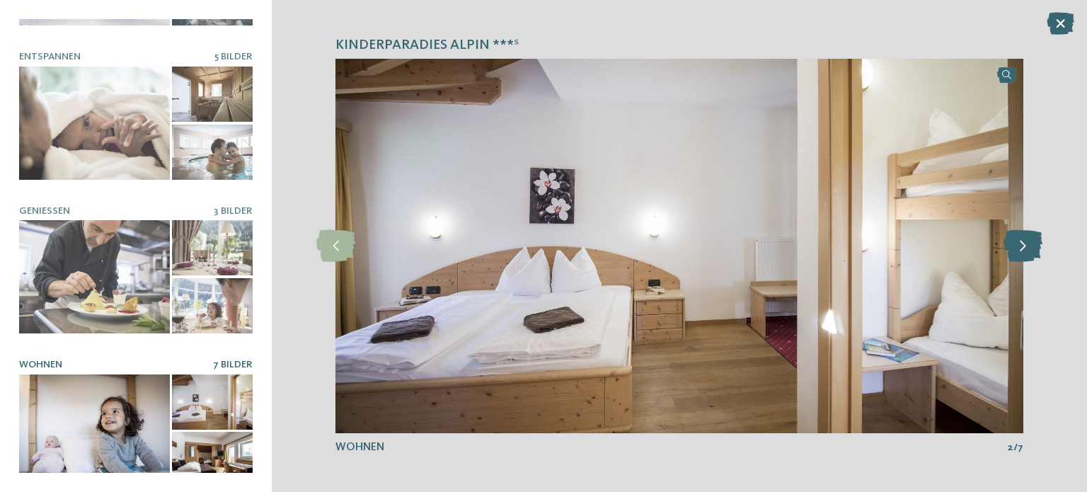
click at [1033, 241] on icon at bounding box center [1022, 246] width 39 height 32
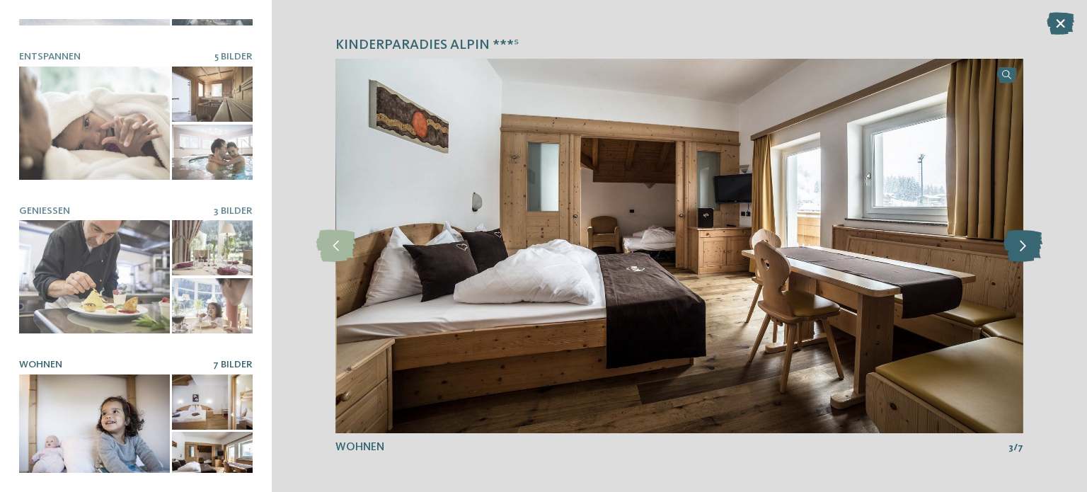
click at [1033, 241] on icon at bounding box center [1022, 246] width 39 height 32
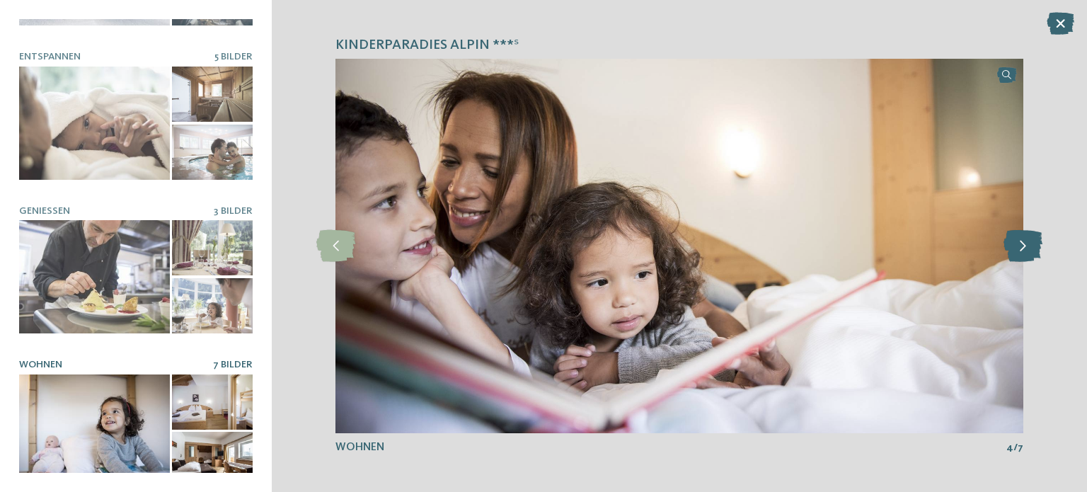
click at [1033, 241] on icon at bounding box center [1022, 246] width 39 height 32
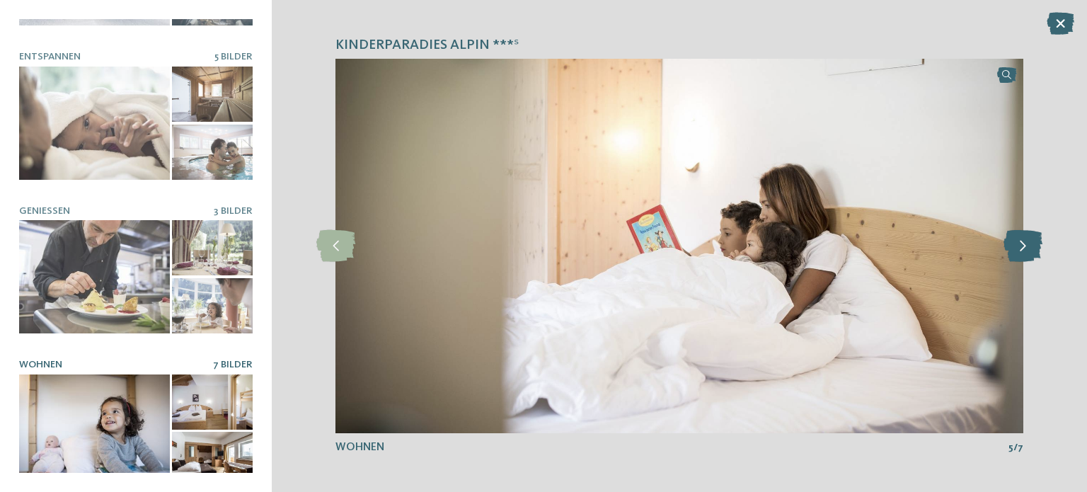
click at [1033, 241] on icon at bounding box center [1022, 246] width 39 height 32
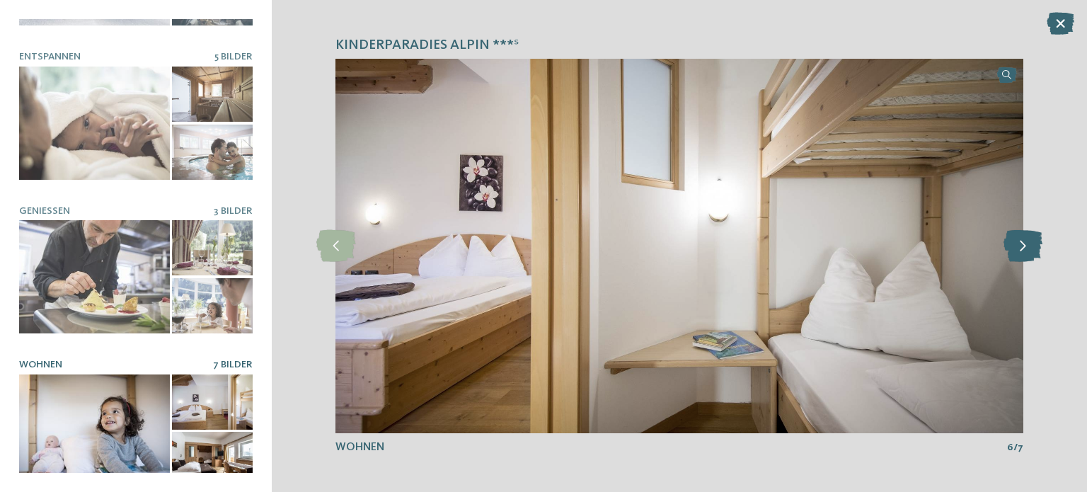
click at [1033, 241] on icon at bounding box center [1022, 246] width 39 height 32
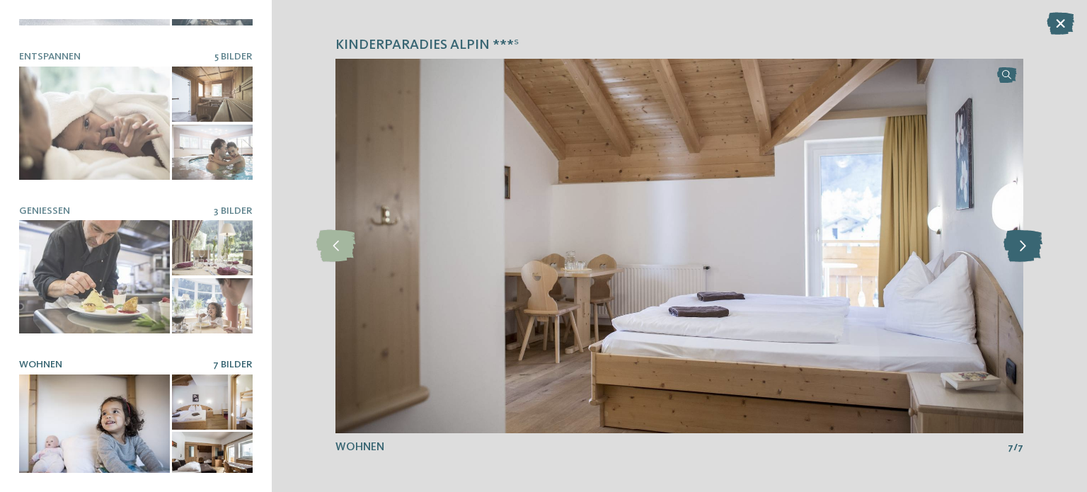
click at [1033, 241] on icon at bounding box center [1022, 246] width 39 height 32
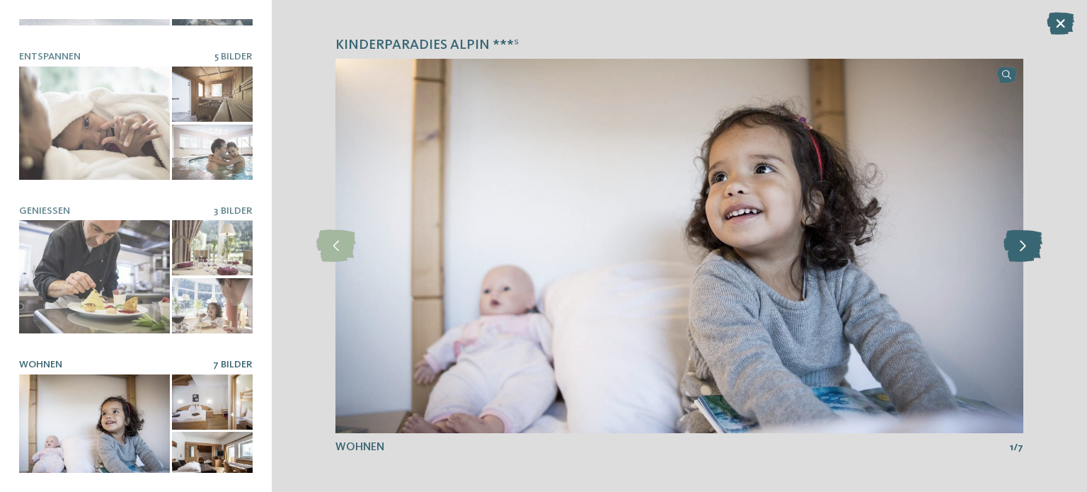
click at [1033, 241] on icon at bounding box center [1022, 246] width 39 height 32
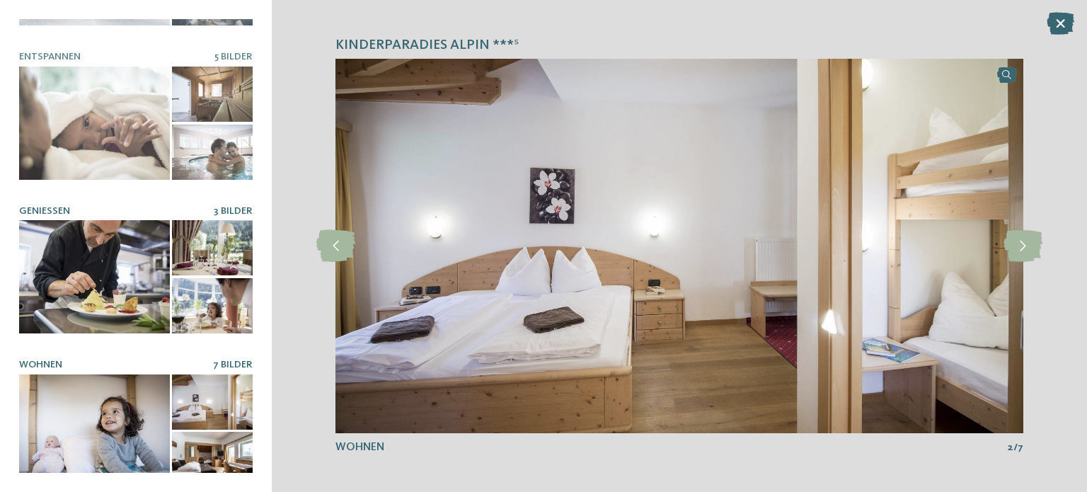
click at [110, 237] on div at bounding box center [94, 276] width 151 height 113
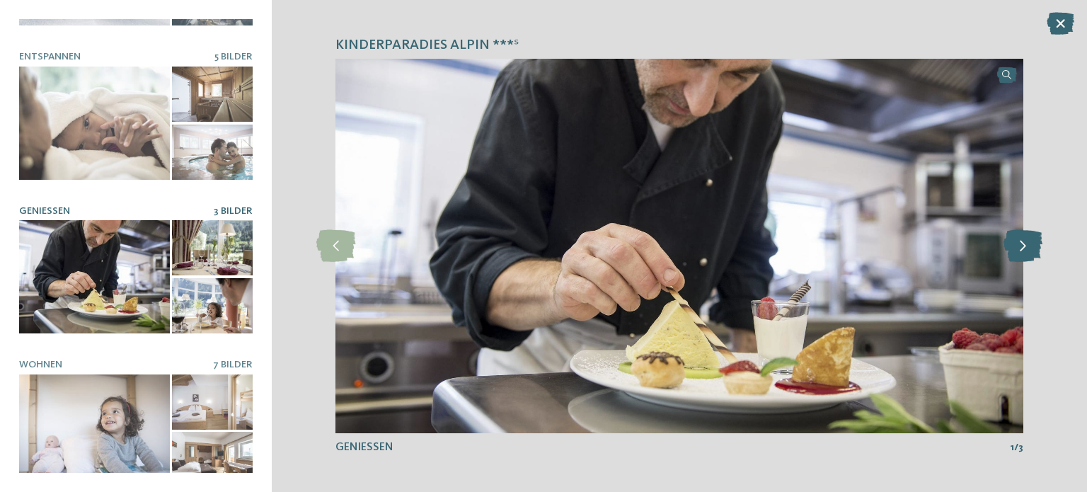
click at [1033, 241] on icon at bounding box center [1022, 246] width 39 height 32
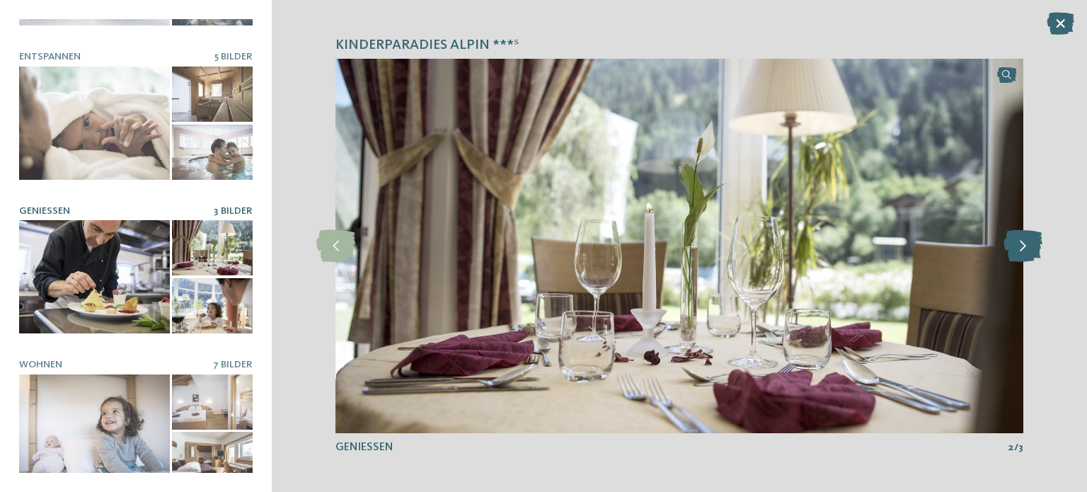
click at [1033, 241] on icon at bounding box center [1022, 246] width 39 height 32
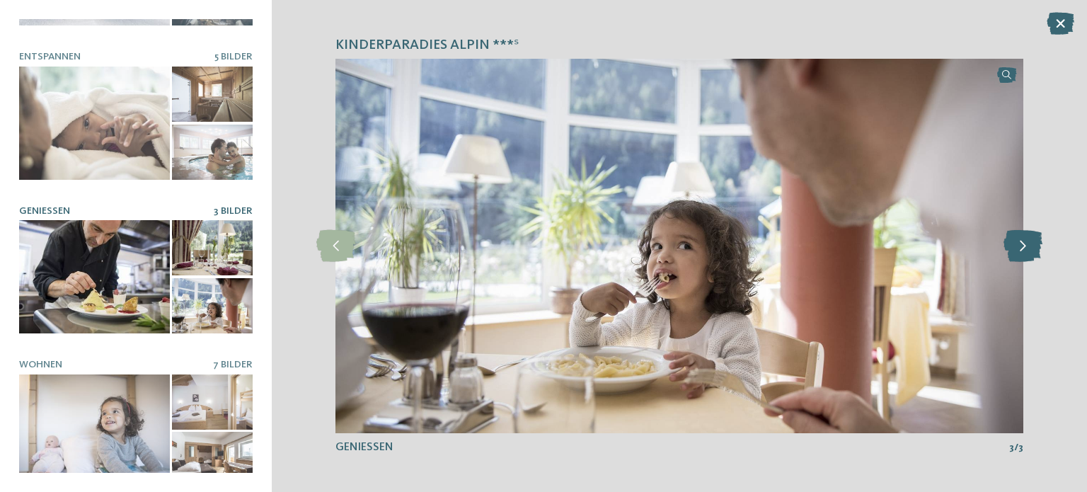
click at [1033, 241] on icon at bounding box center [1022, 246] width 39 height 32
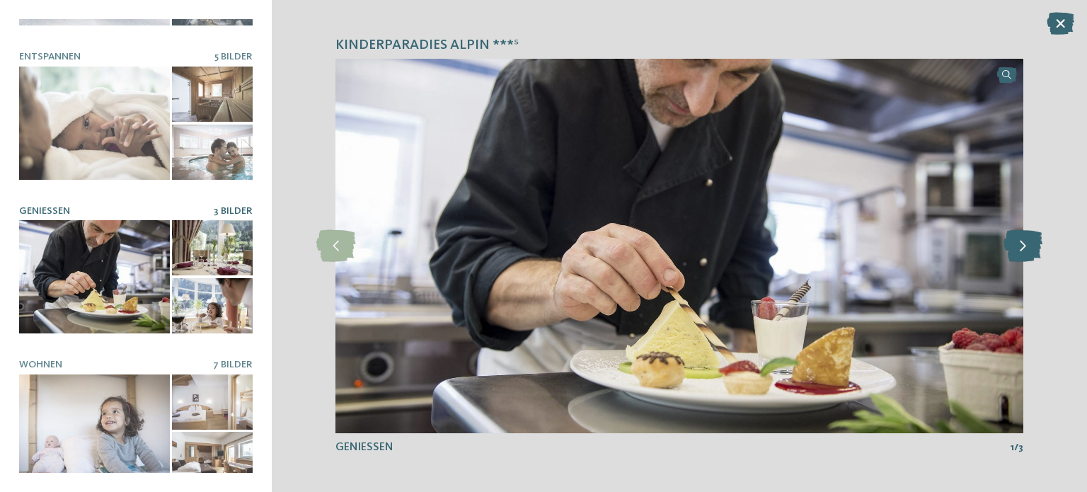
click at [1033, 241] on icon at bounding box center [1022, 246] width 39 height 32
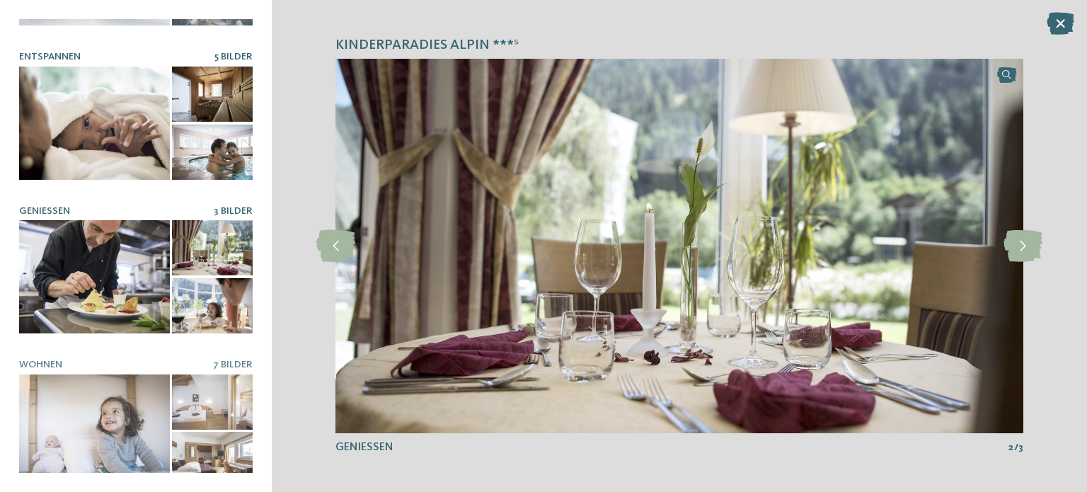
click at [108, 121] on div at bounding box center [94, 123] width 151 height 113
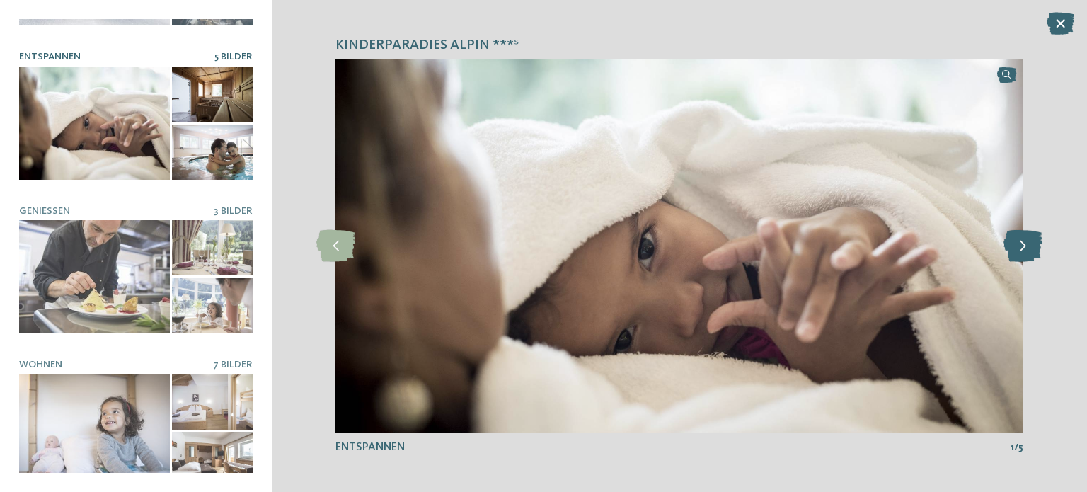
click at [1022, 240] on icon at bounding box center [1022, 246] width 39 height 32
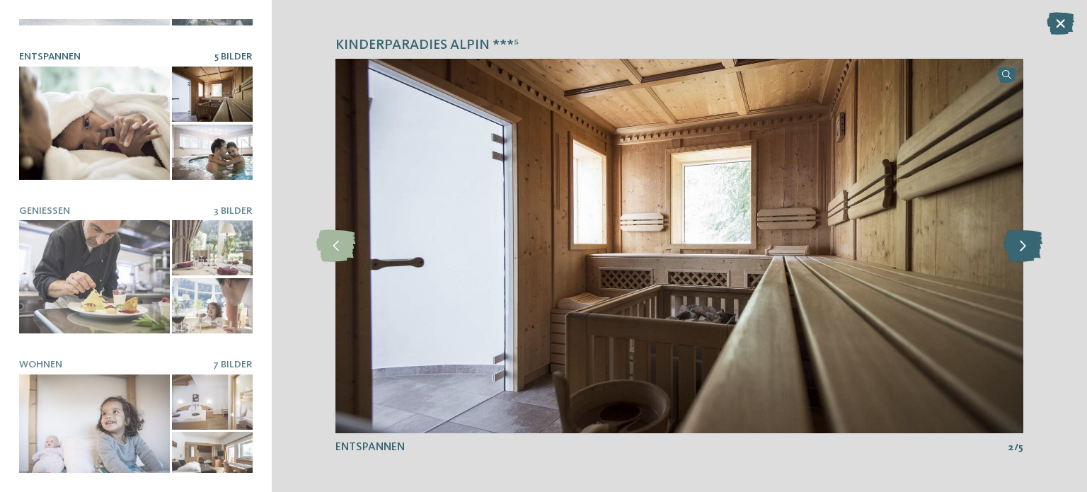
click at [1032, 242] on icon at bounding box center [1022, 246] width 39 height 32
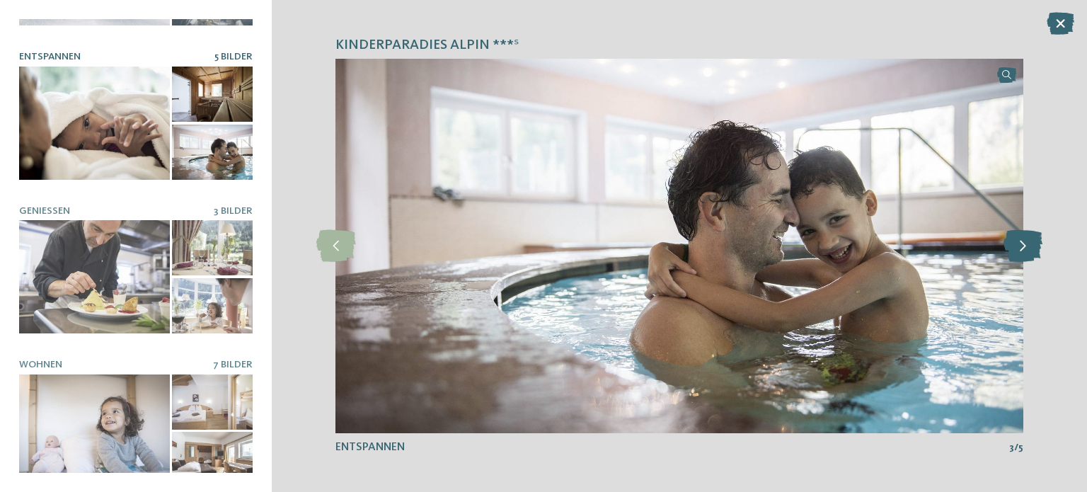
click at [1032, 242] on icon at bounding box center [1022, 246] width 39 height 32
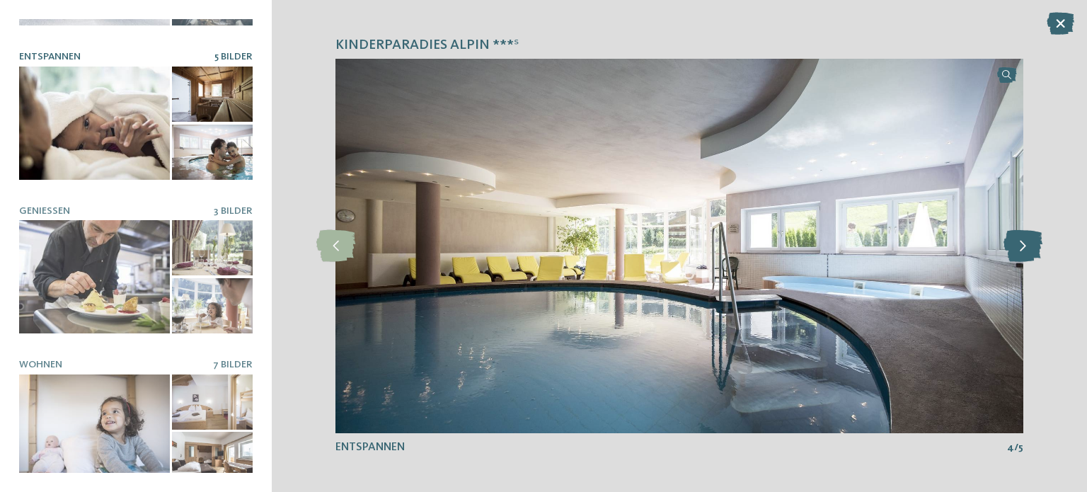
click at [1032, 242] on icon at bounding box center [1022, 246] width 39 height 32
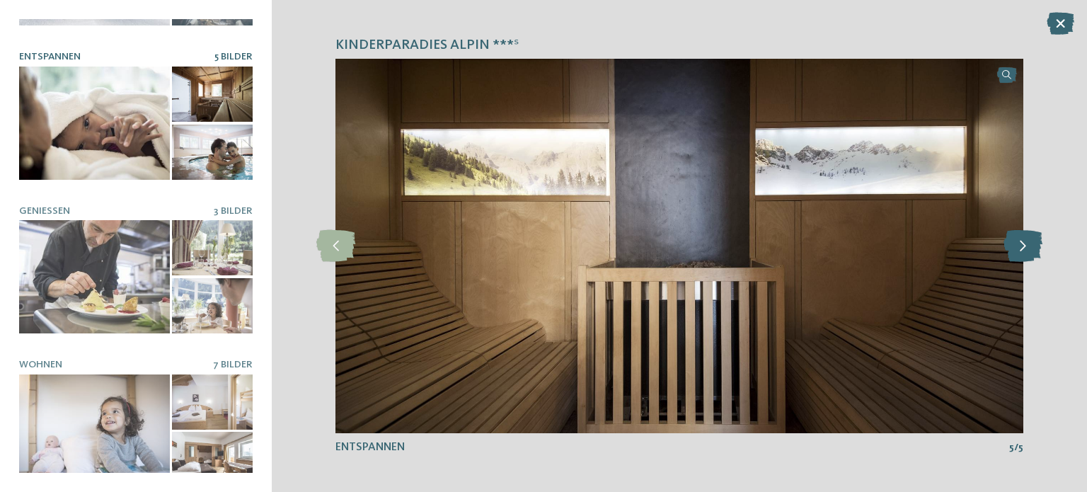
click at [1032, 242] on icon at bounding box center [1022, 246] width 39 height 32
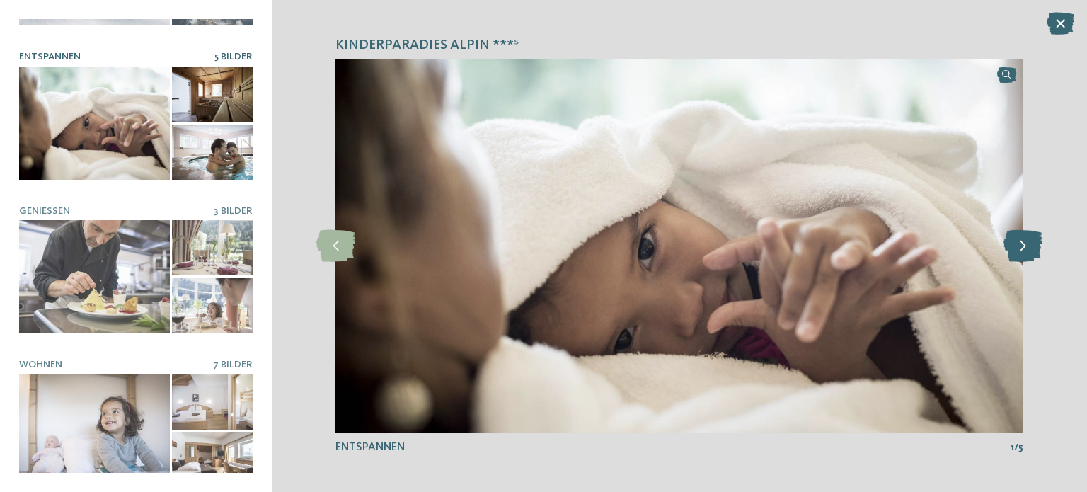
click at [1032, 242] on icon at bounding box center [1022, 246] width 39 height 32
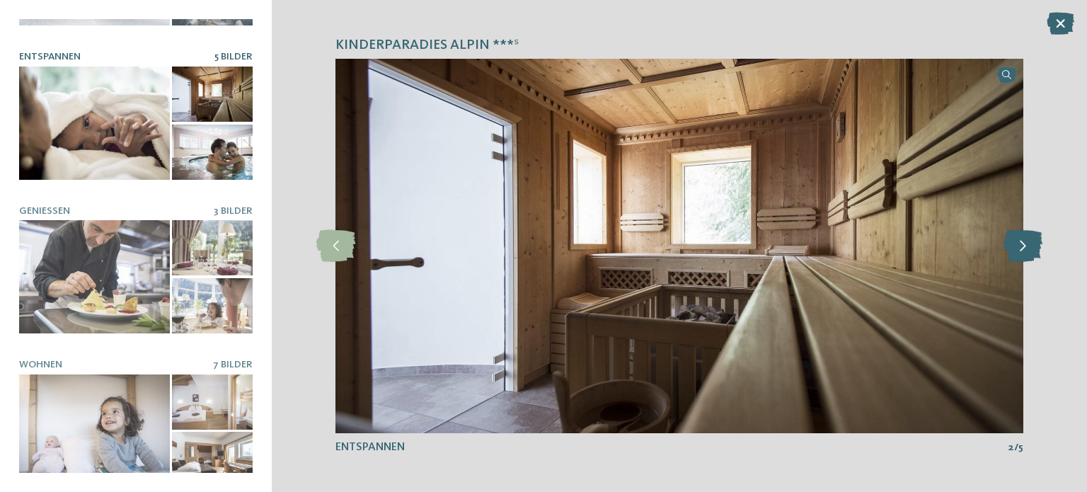
click at [1032, 248] on icon at bounding box center [1022, 246] width 39 height 32
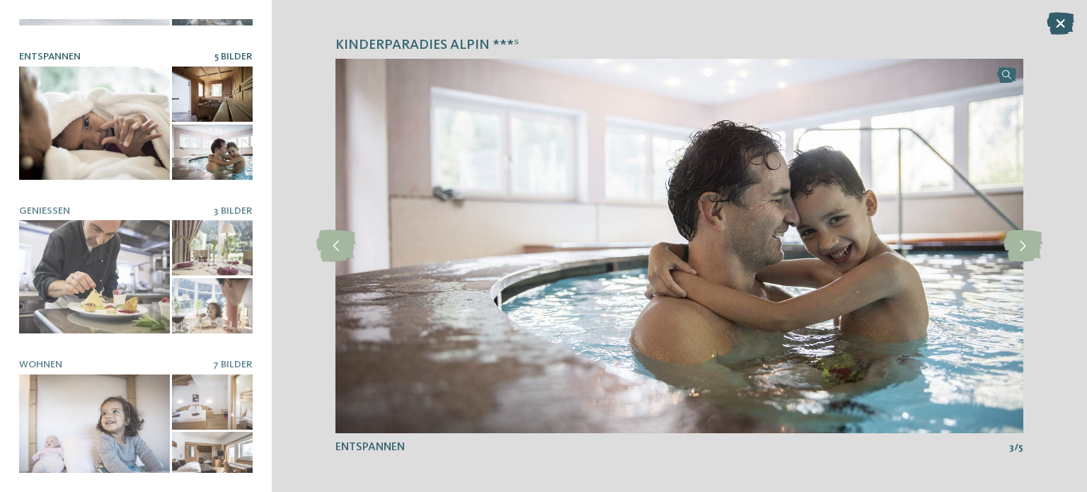
click at [1060, 25] on icon at bounding box center [1060, 23] width 28 height 23
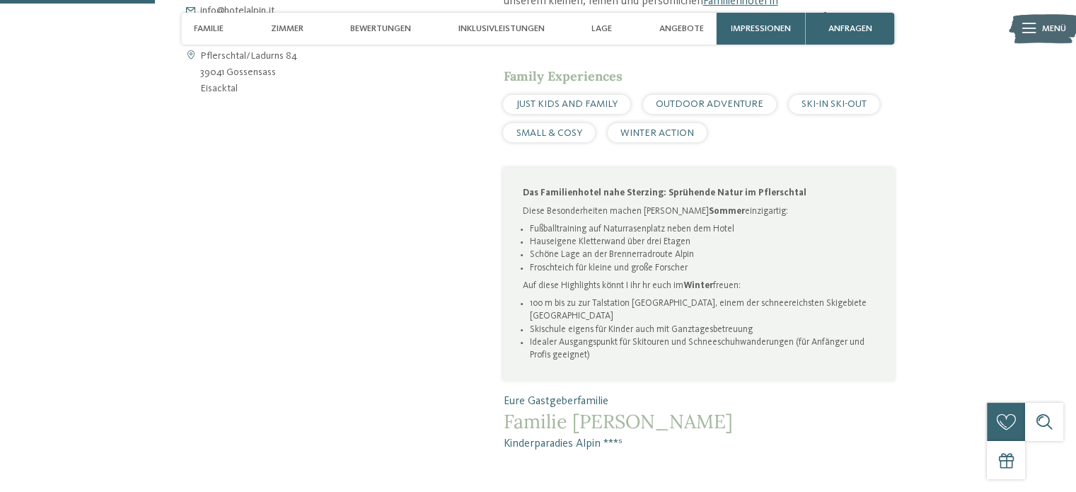
scroll to position [708, 0]
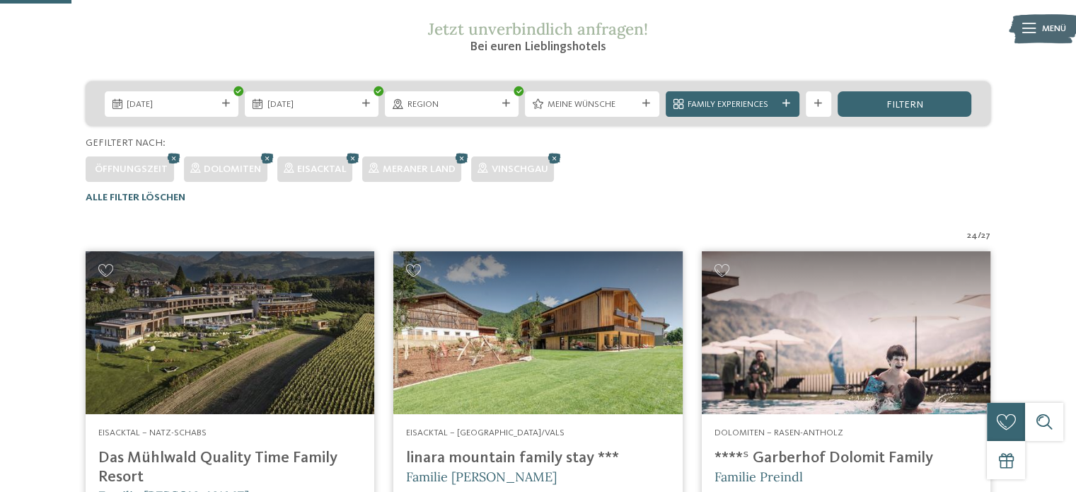
scroll to position [268, 0]
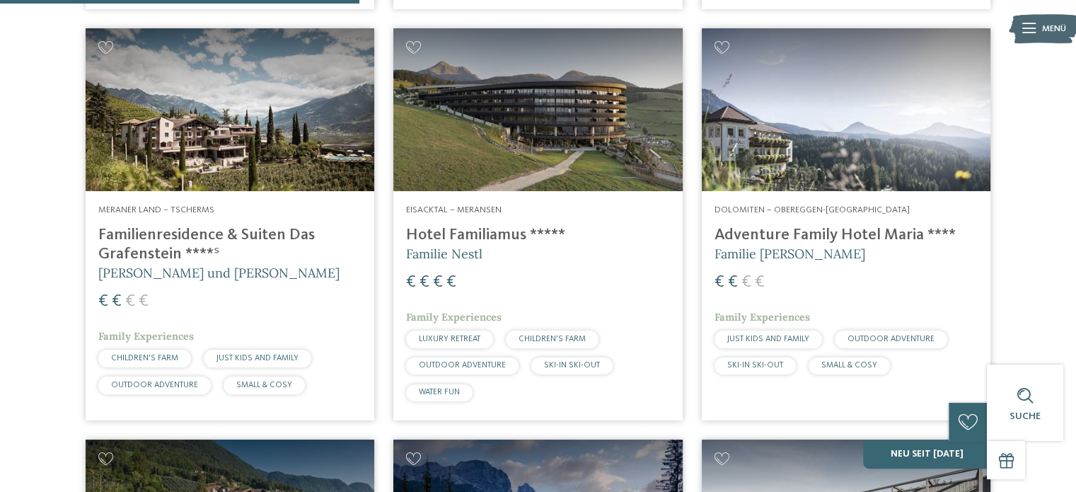
scroll to position [1400, 0]
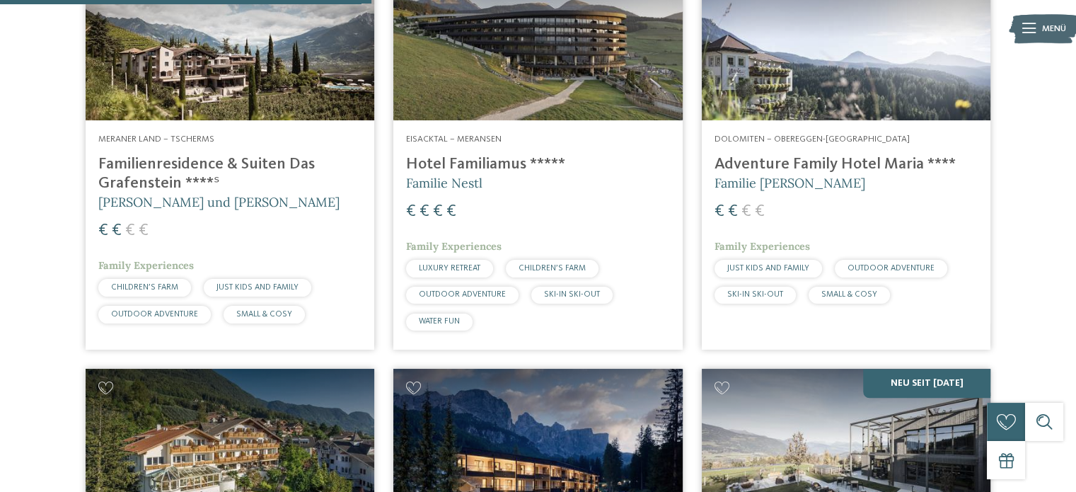
click at [820, 126] on div "Dolomiten – Obereggen-[GEOGRAPHIC_DATA] Adventure Family Hotel Maria **** Famil…" at bounding box center [846, 221] width 289 height 203
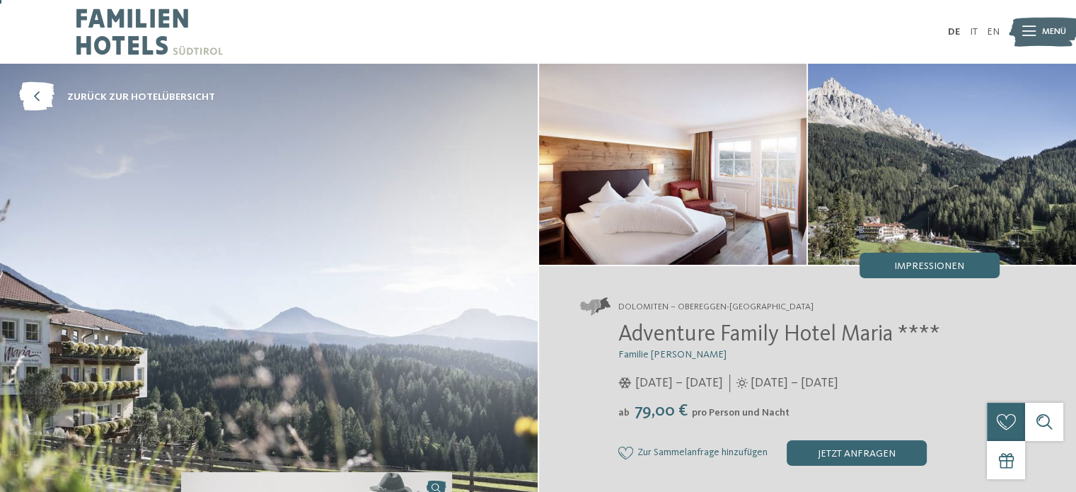
scroll to position [71, 0]
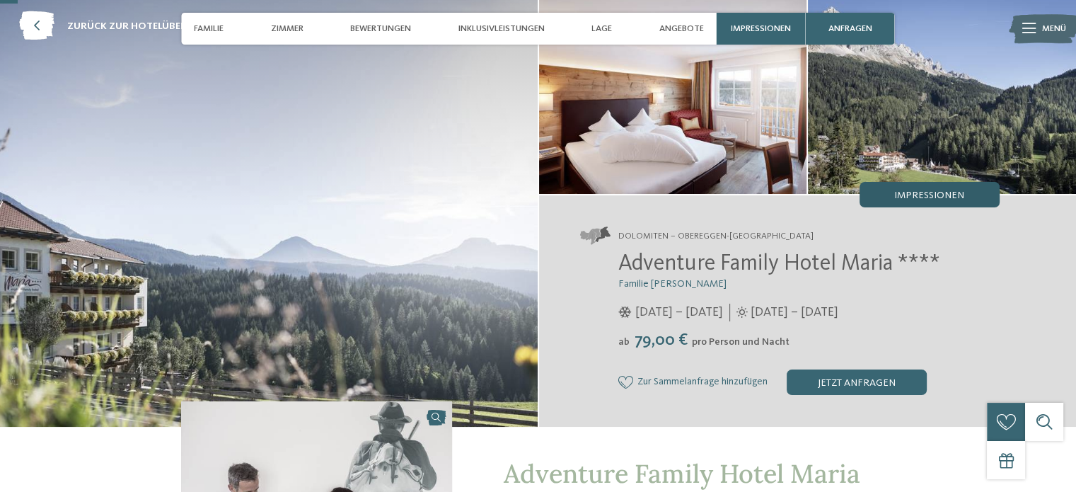
click at [948, 188] on div "Impressionen" at bounding box center [930, 194] width 140 height 25
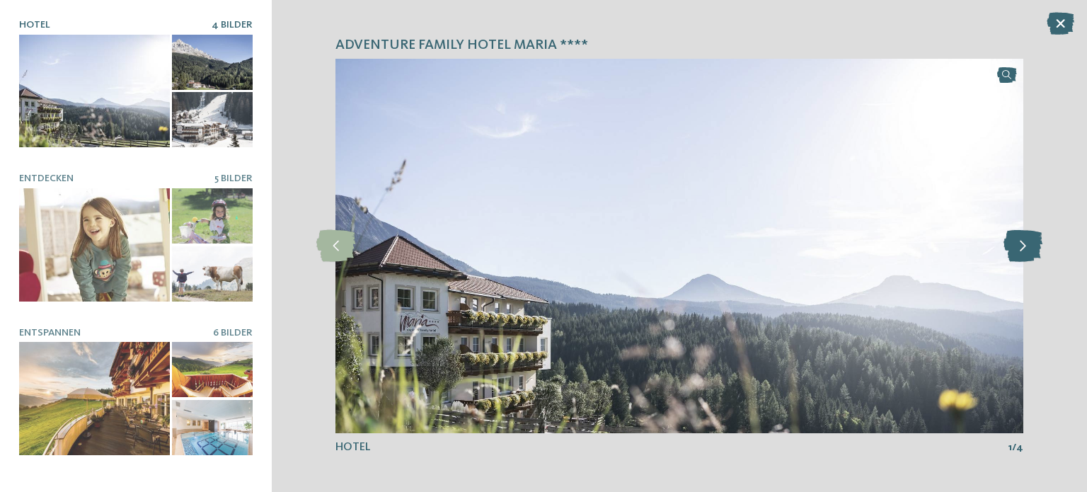
click at [1027, 245] on icon at bounding box center [1022, 246] width 39 height 32
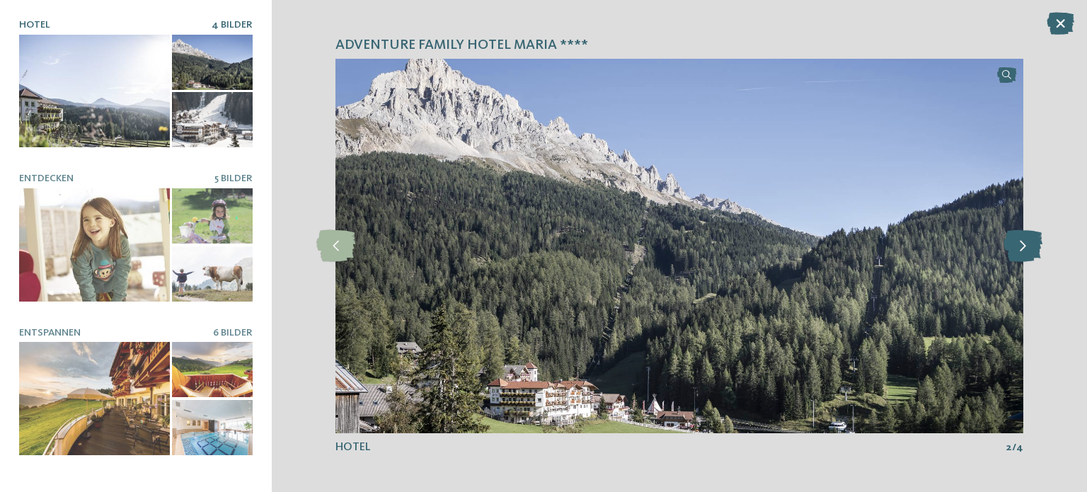
click at [1027, 245] on icon at bounding box center [1022, 246] width 39 height 32
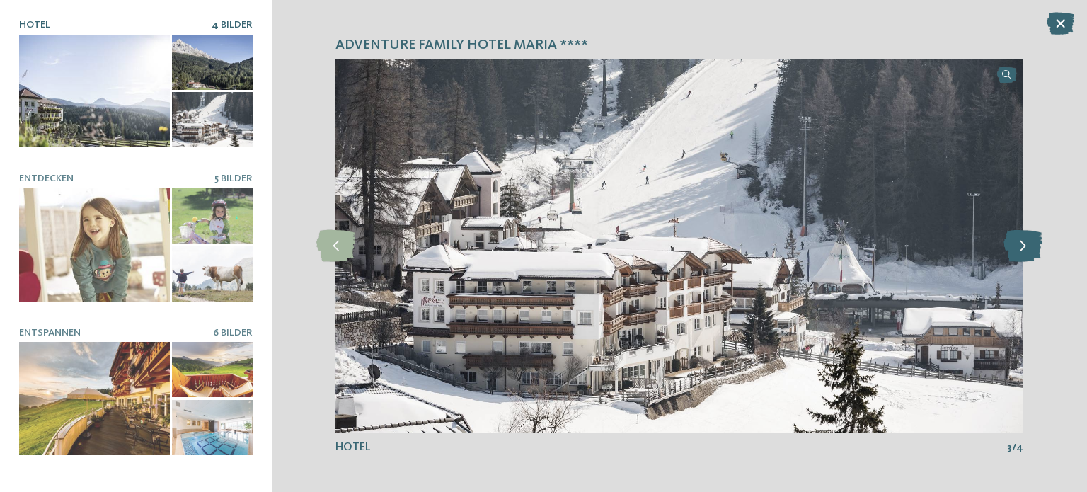
click at [1027, 245] on icon at bounding box center [1022, 246] width 39 height 32
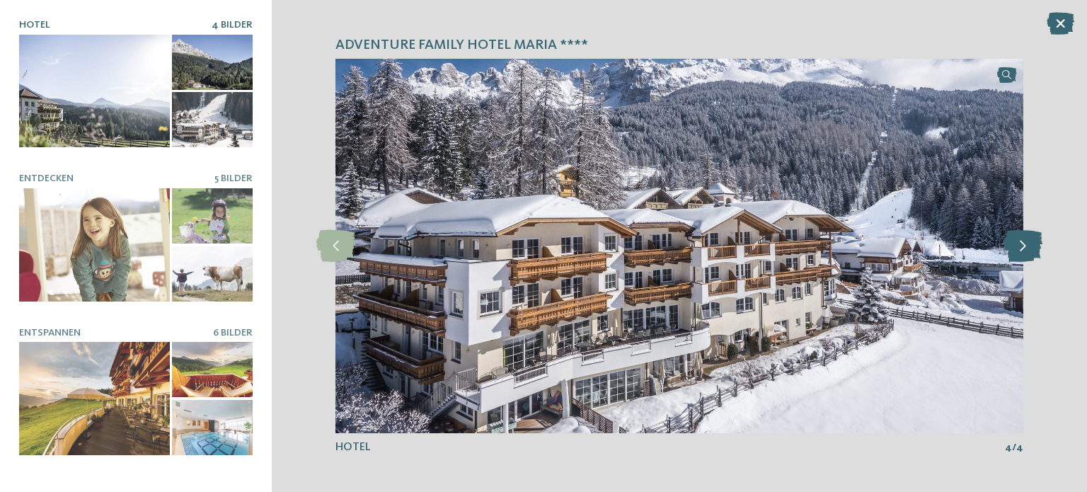
click at [1027, 245] on icon at bounding box center [1022, 246] width 39 height 32
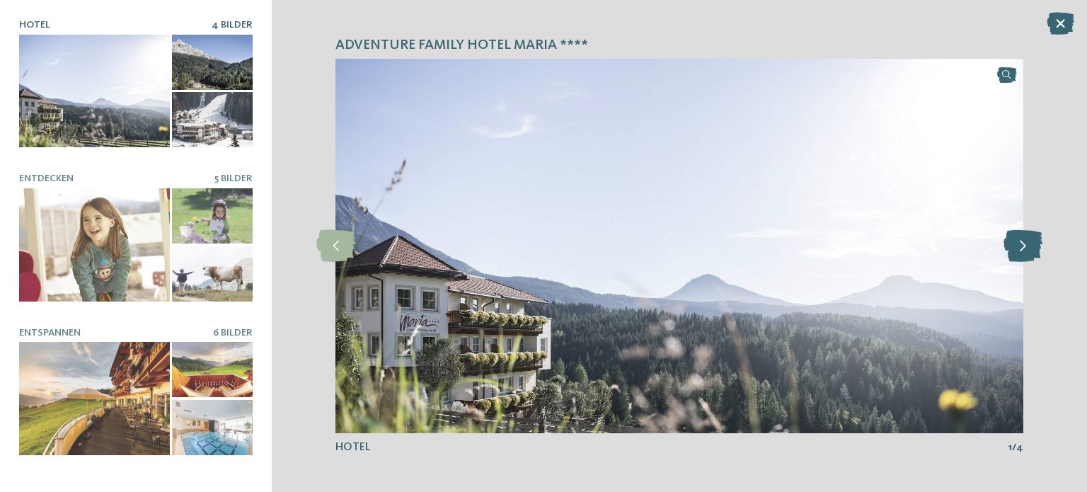
click at [1027, 245] on icon at bounding box center [1022, 246] width 39 height 32
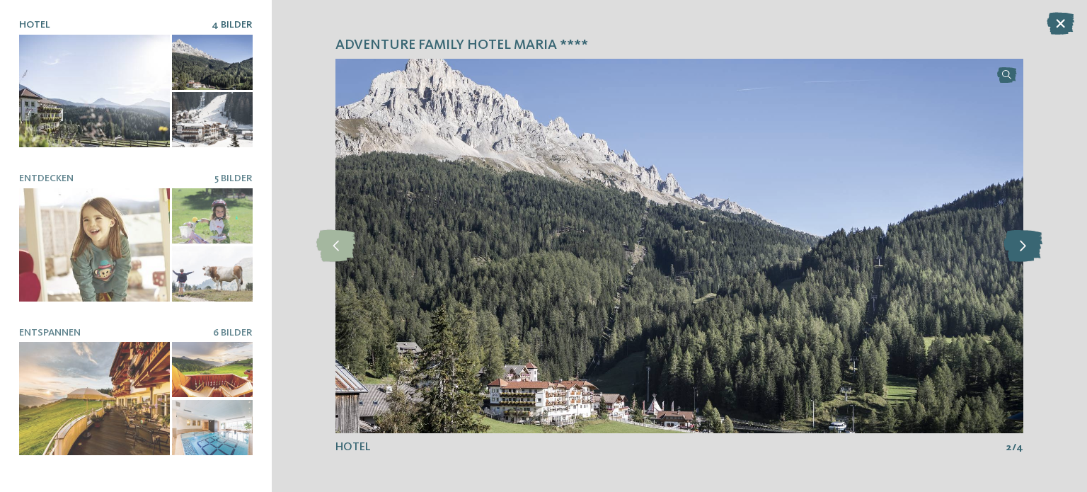
click at [1026, 245] on icon at bounding box center [1022, 246] width 39 height 32
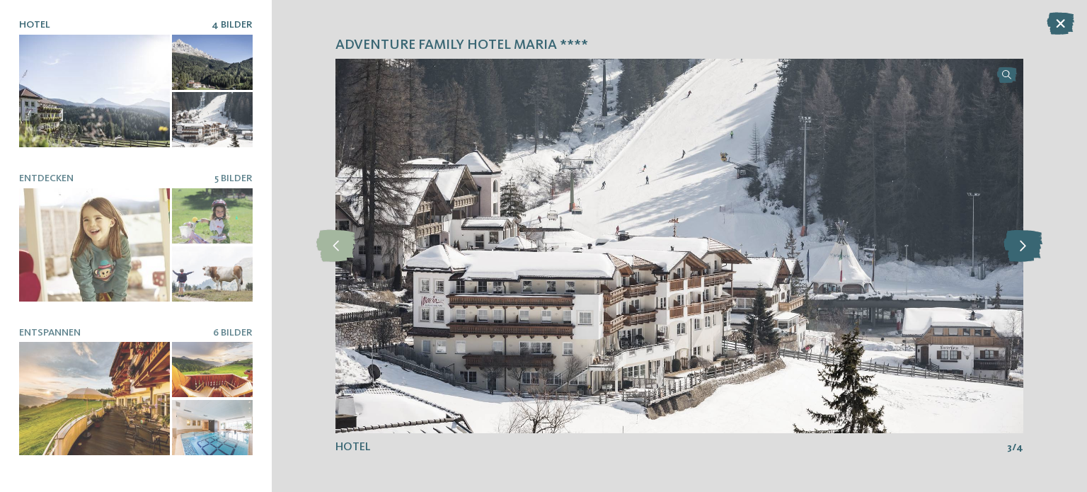
click at [1025, 240] on icon at bounding box center [1022, 246] width 39 height 32
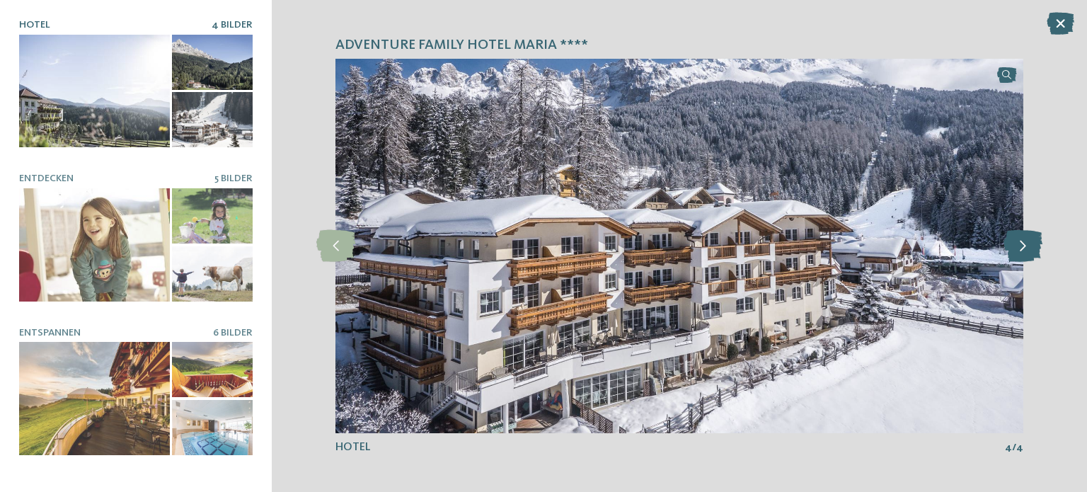
click at [1025, 240] on icon at bounding box center [1022, 246] width 39 height 32
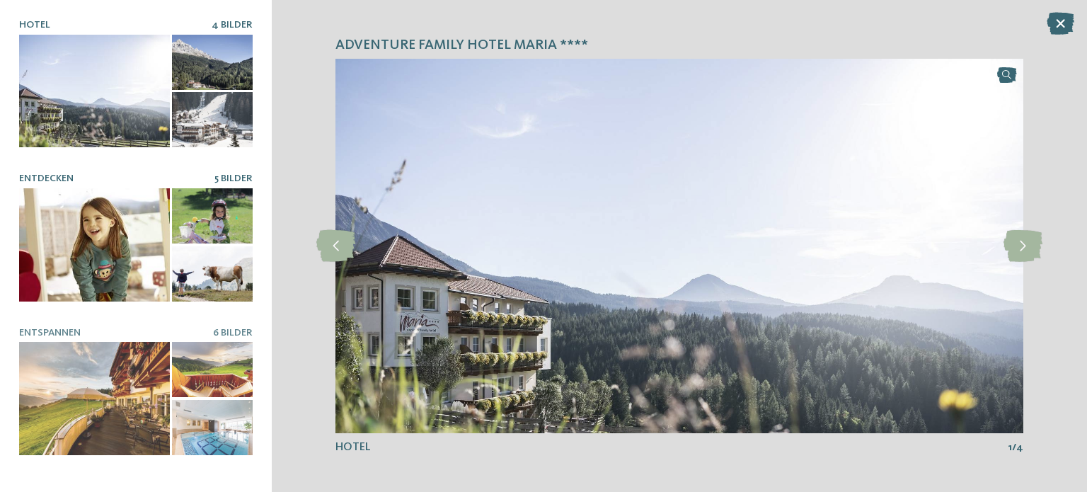
click at [86, 220] on div at bounding box center [94, 244] width 151 height 113
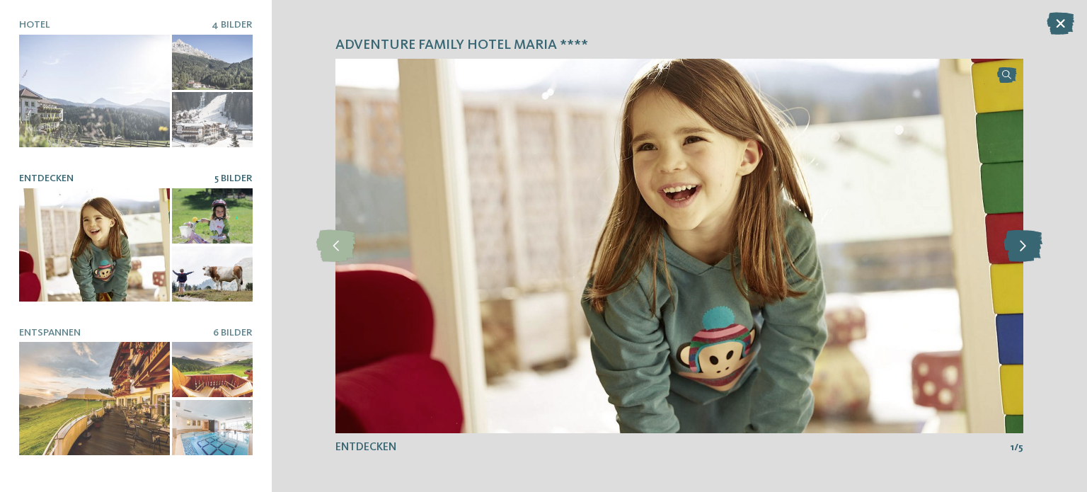
click at [1020, 252] on icon at bounding box center [1022, 246] width 39 height 32
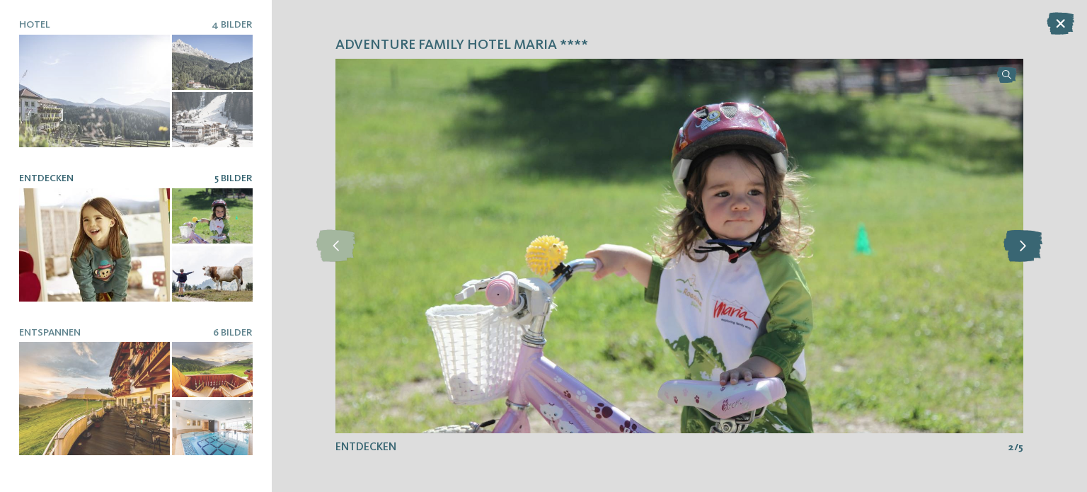
click at [1020, 252] on icon at bounding box center [1022, 246] width 39 height 32
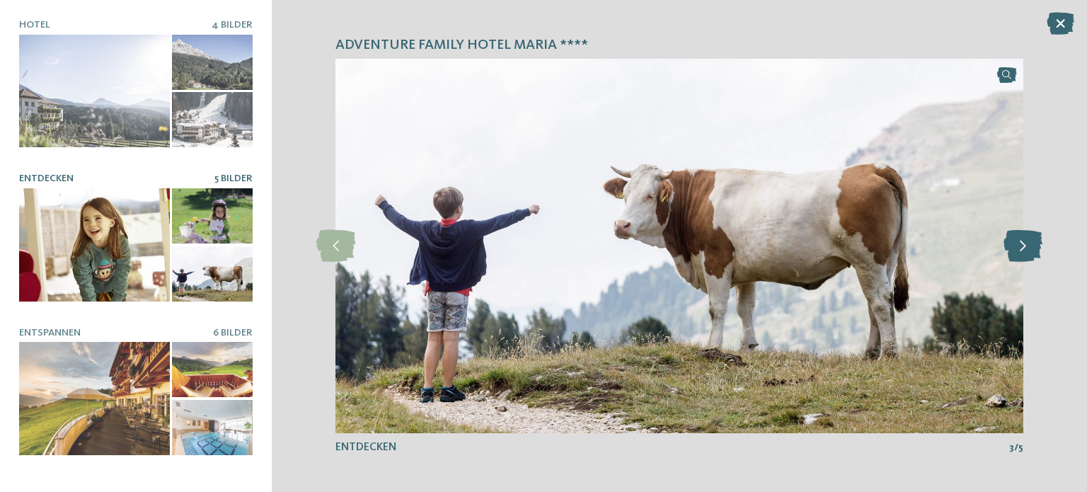
click at [1020, 252] on icon at bounding box center [1022, 246] width 39 height 32
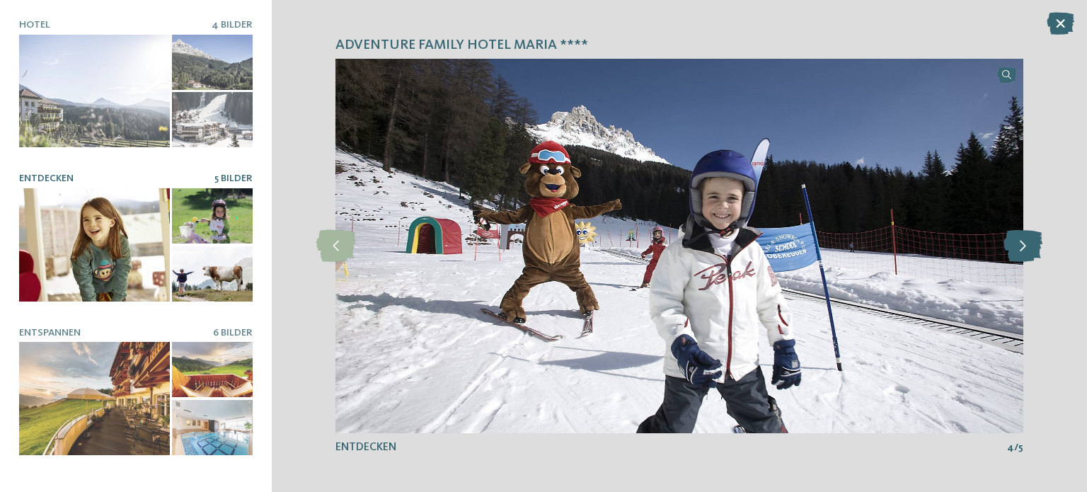
click at [1020, 252] on icon at bounding box center [1022, 246] width 39 height 32
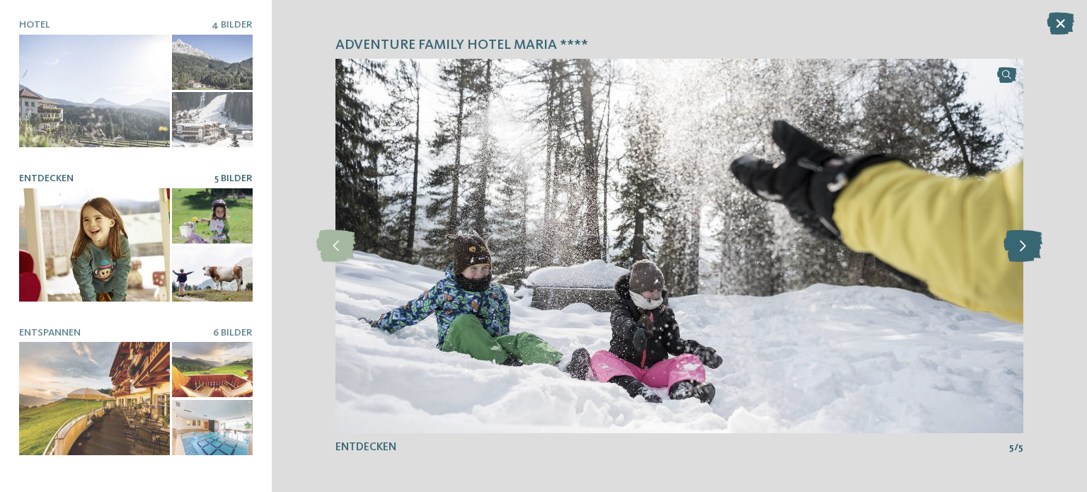
click at [1020, 252] on icon at bounding box center [1022, 246] width 39 height 32
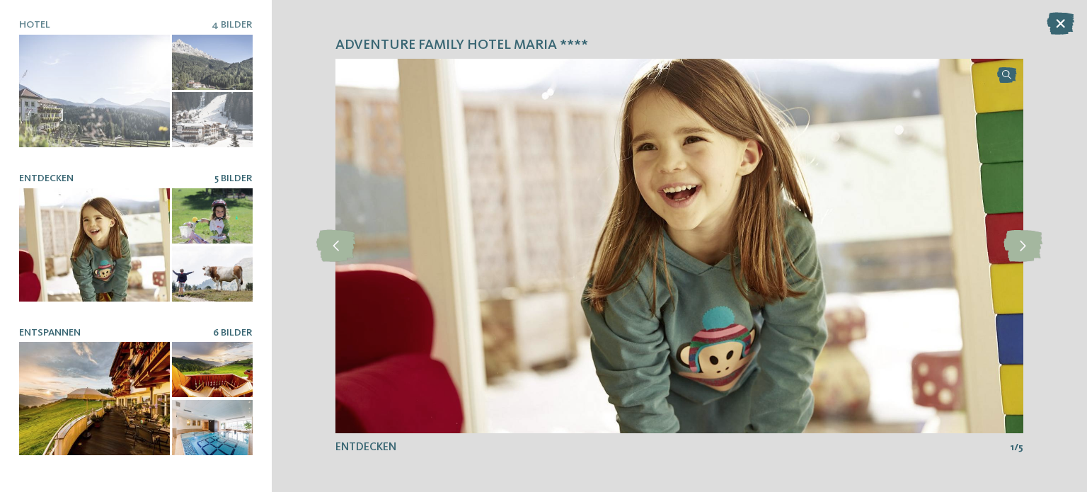
click at [101, 370] on div at bounding box center [94, 398] width 151 height 113
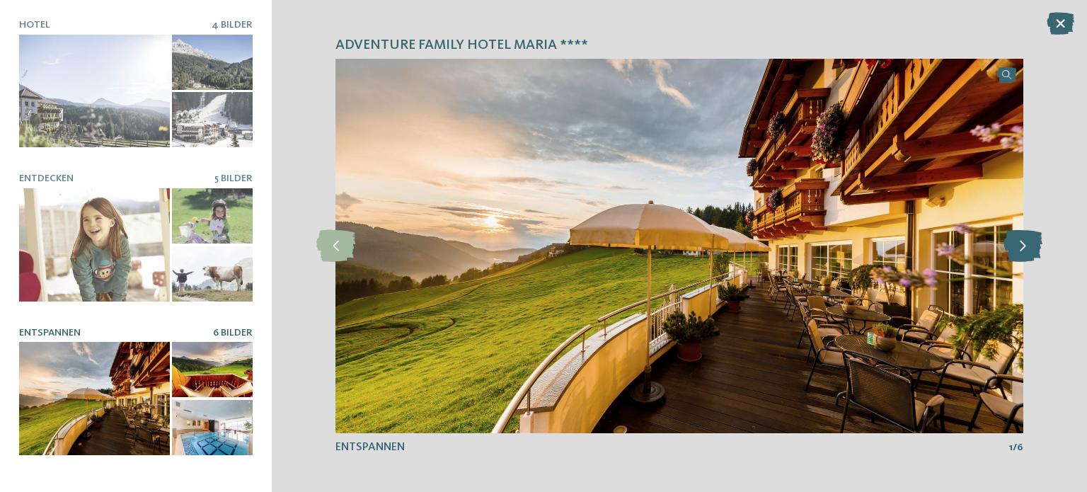
click at [1025, 238] on icon at bounding box center [1022, 246] width 39 height 32
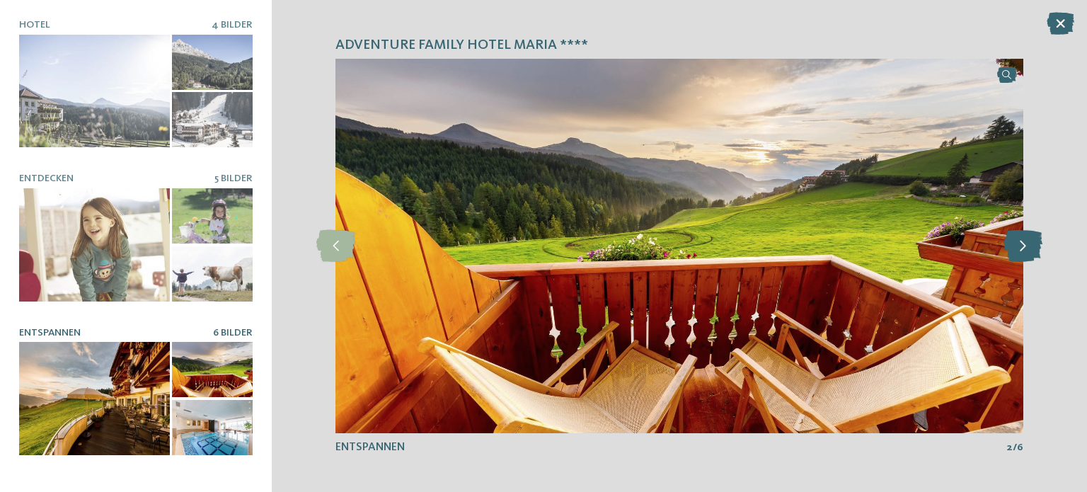
click at [1025, 238] on icon at bounding box center [1022, 246] width 39 height 32
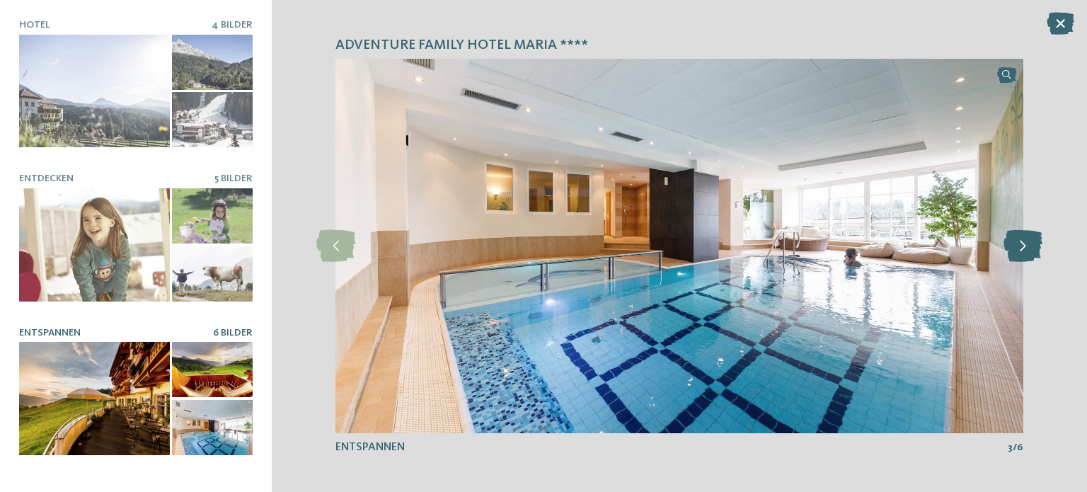
click at [1025, 238] on icon at bounding box center [1022, 246] width 39 height 32
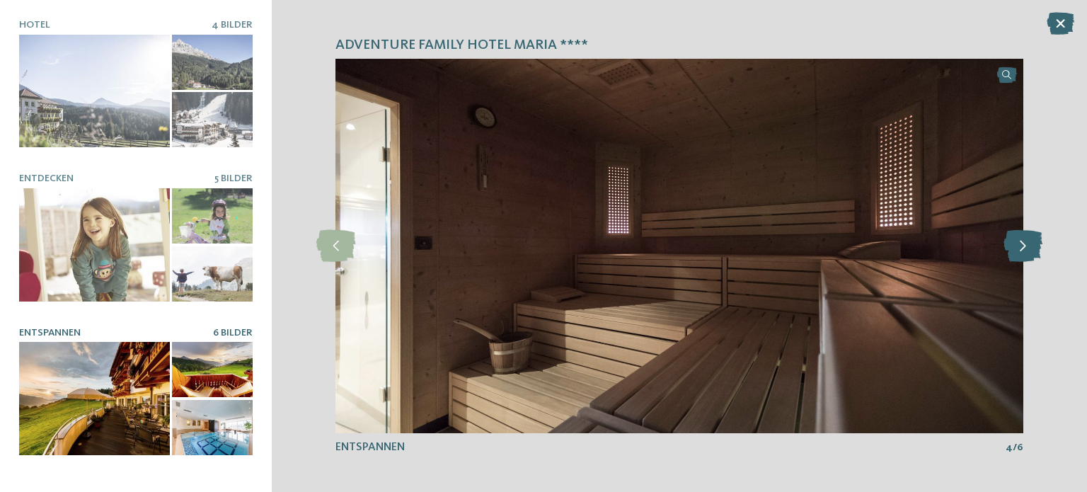
click at [1025, 238] on icon at bounding box center [1022, 246] width 39 height 32
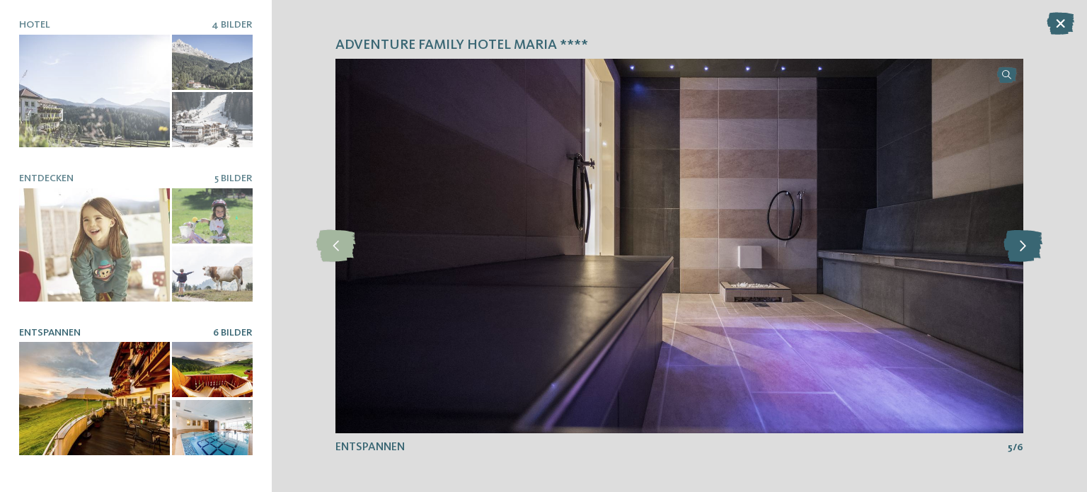
click at [1025, 238] on icon at bounding box center [1022, 246] width 39 height 32
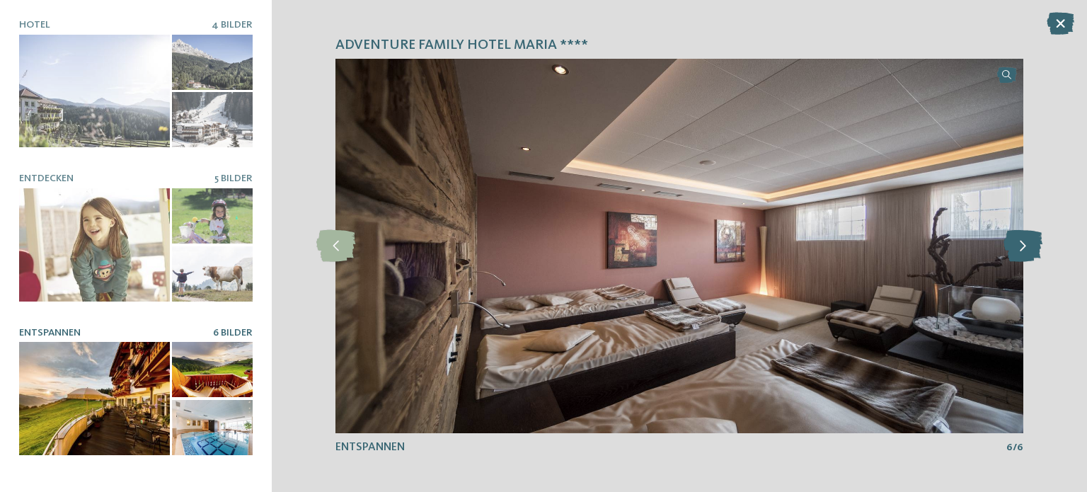
click at [1025, 238] on icon at bounding box center [1022, 246] width 39 height 32
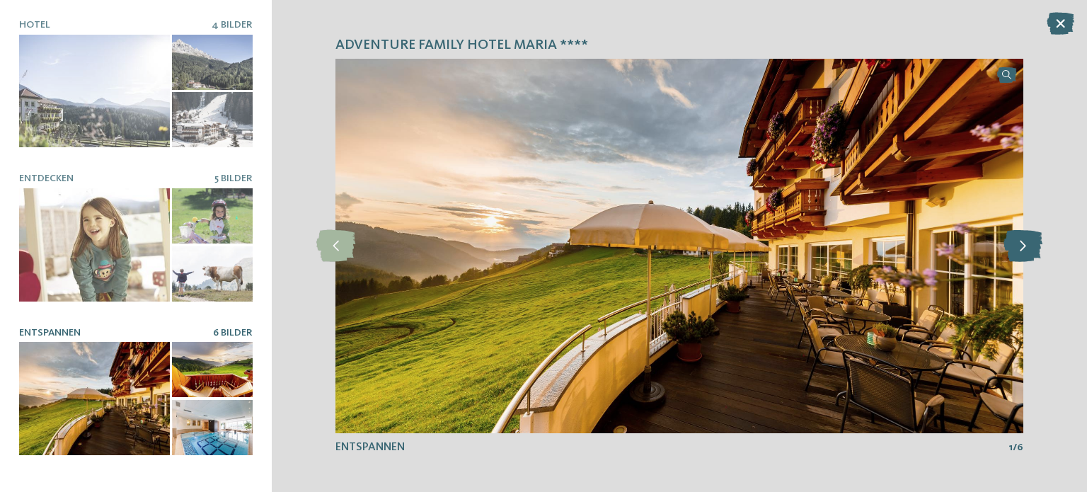
click at [1025, 238] on icon at bounding box center [1022, 246] width 39 height 32
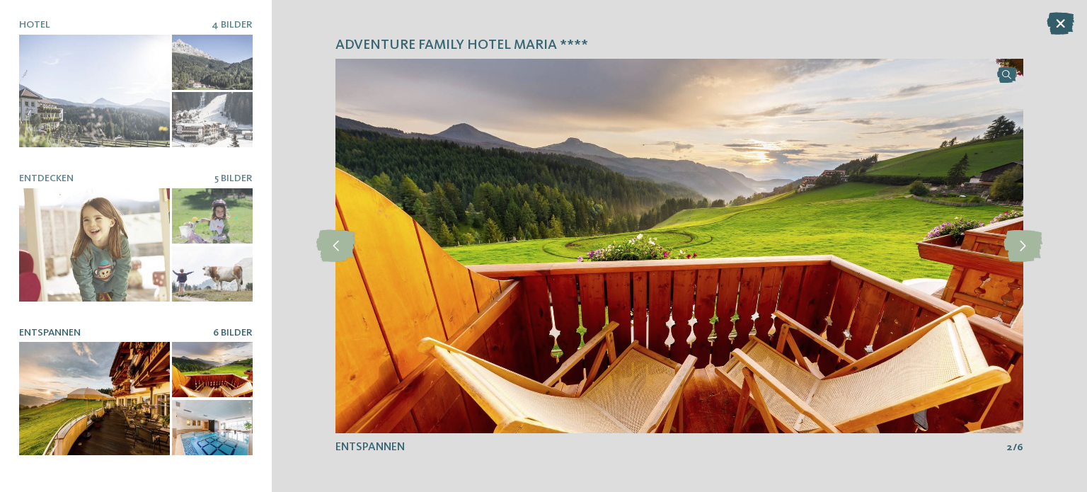
click at [1064, 16] on icon at bounding box center [1060, 23] width 28 height 23
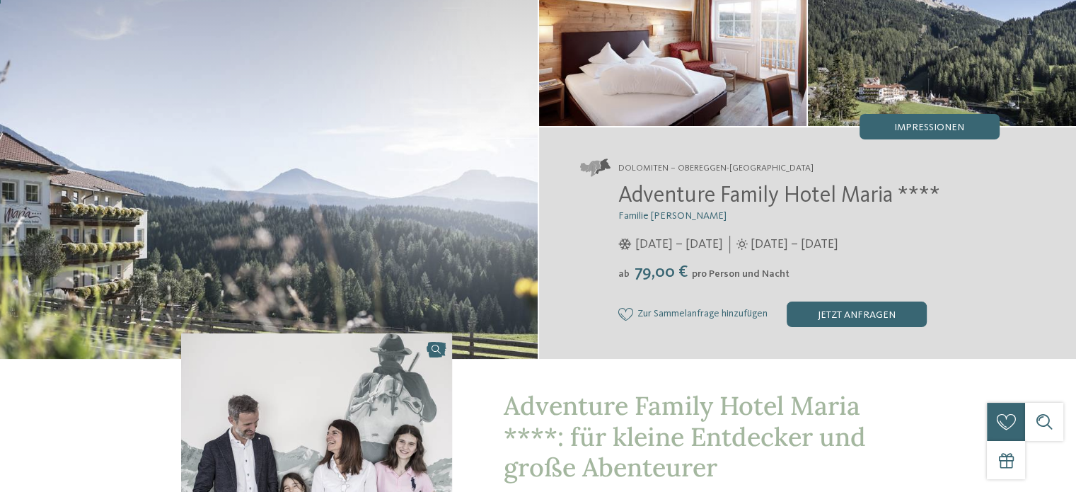
scroll to position [0, 0]
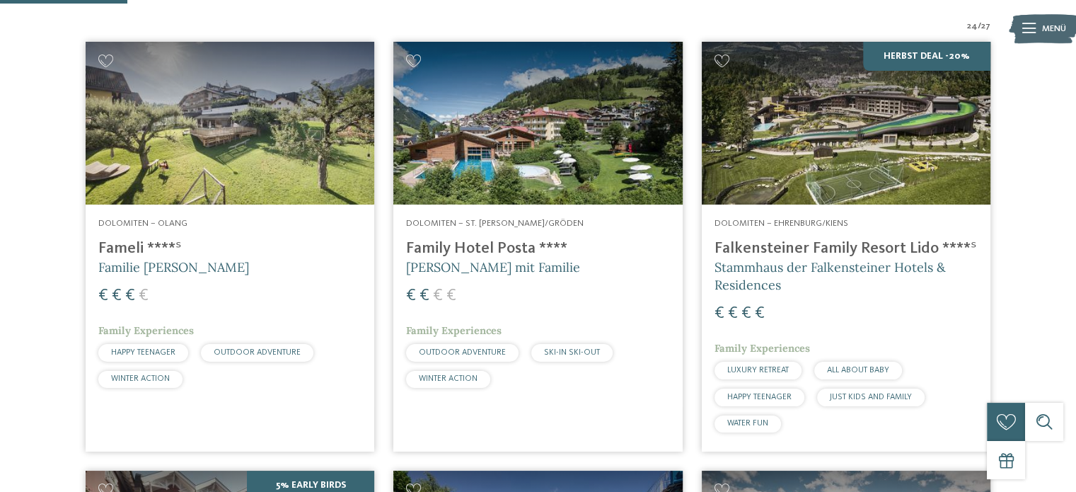
scroll to position [480, 0]
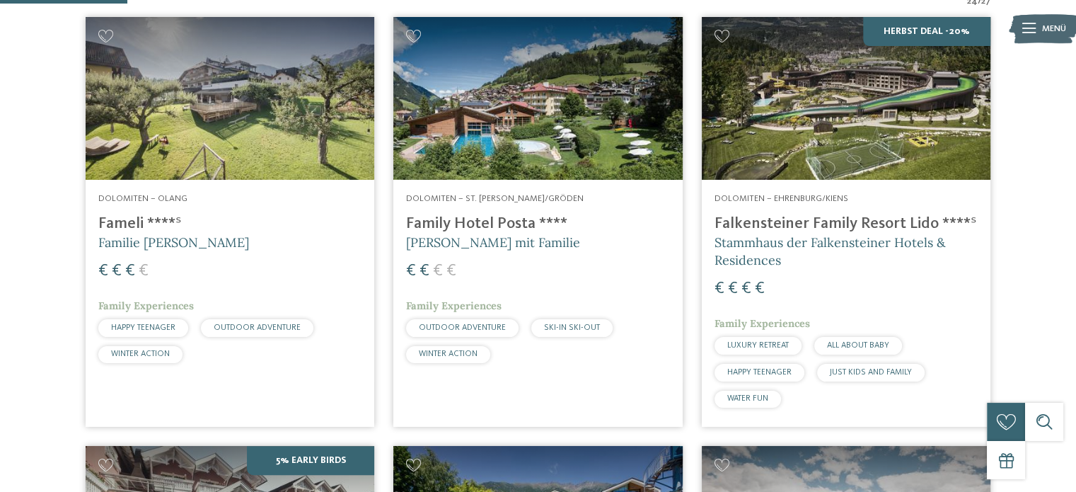
click at [492, 126] on img at bounding box center [537, 98] width 289 height 163
click at [512, 156] on img at bounding box center [537, 98] width 289 height 163
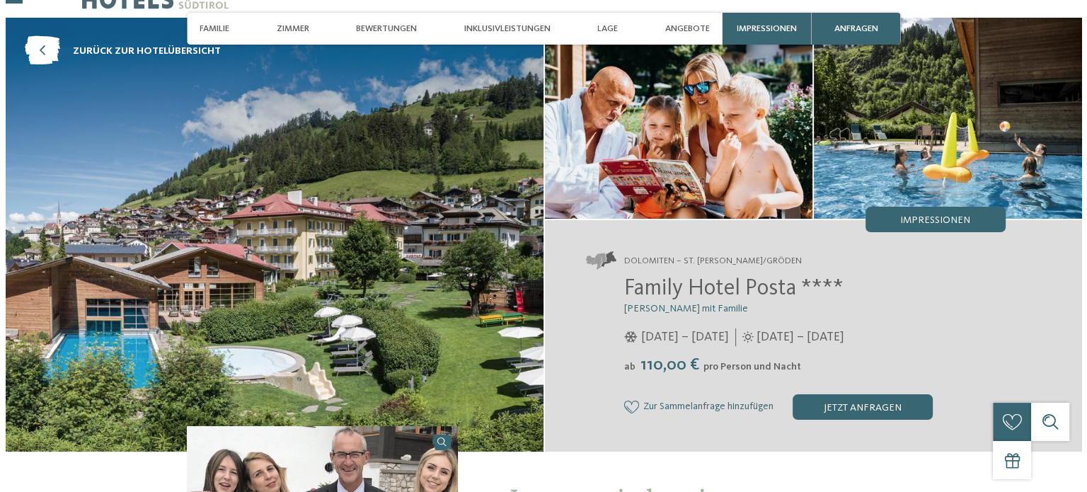
scroll to position [71, 0]
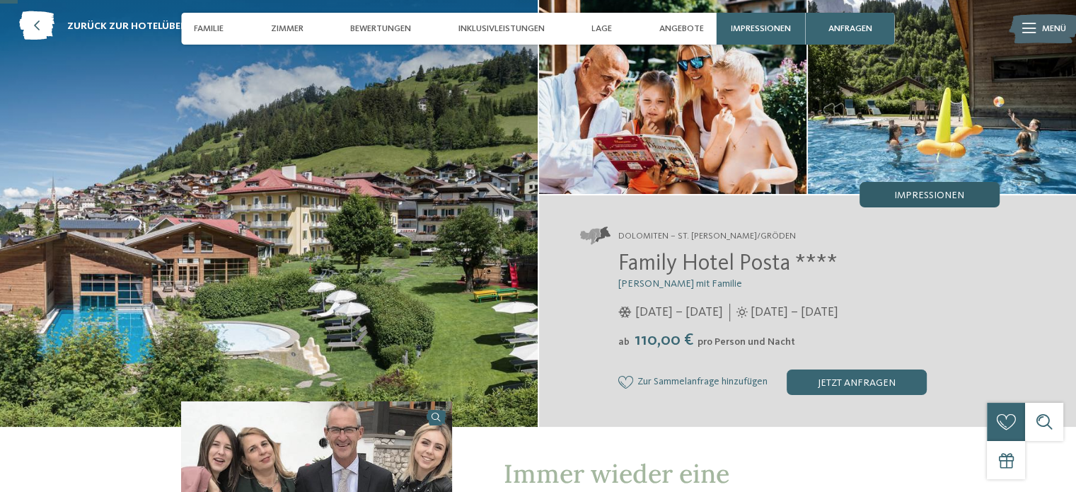
click at [955, 198] on span "Impressionen" at bounding box center [929, 195] width 70 height 10
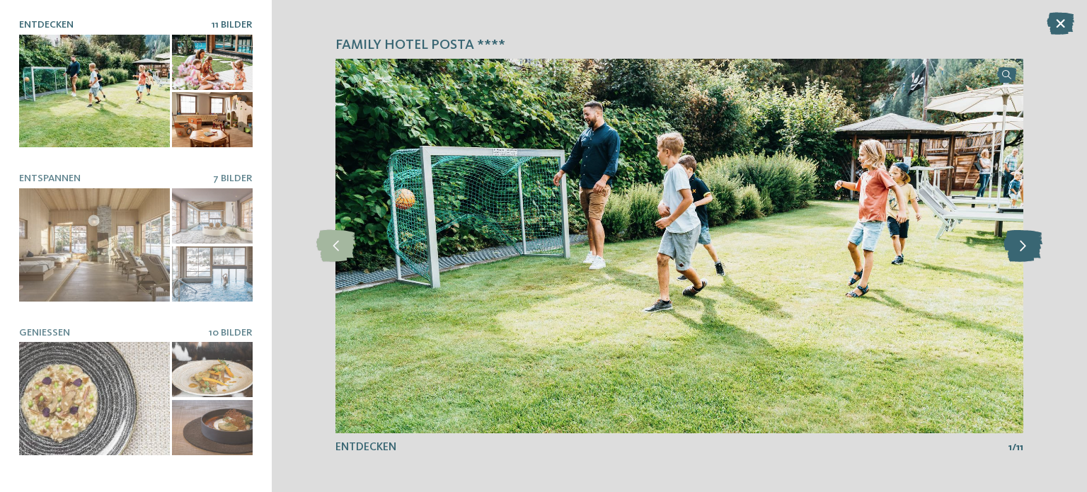
click at [1032, 243] on icon at bounding box center [1022, 246] width 39 height 32
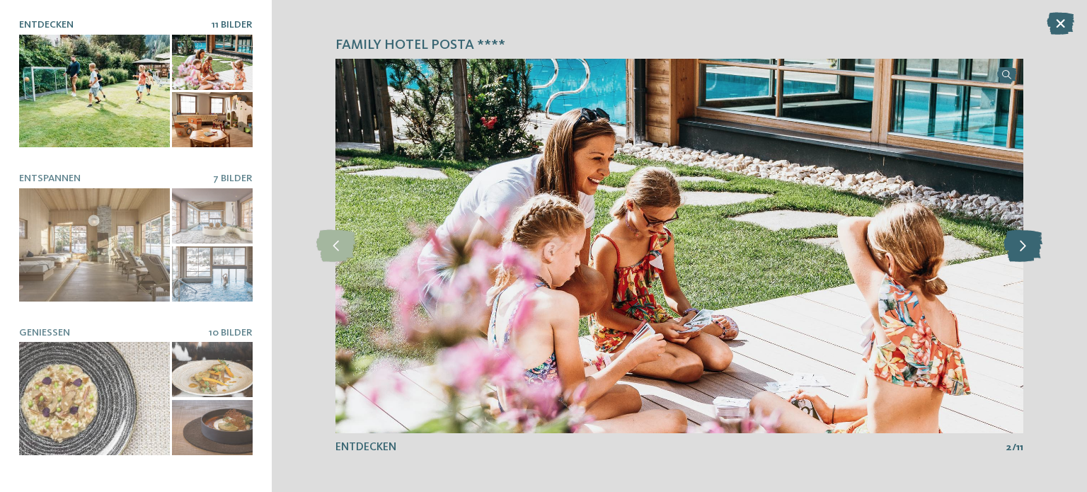
click at [1032, 243] on icon at bounding box center [1022, 246] width 39 height 32
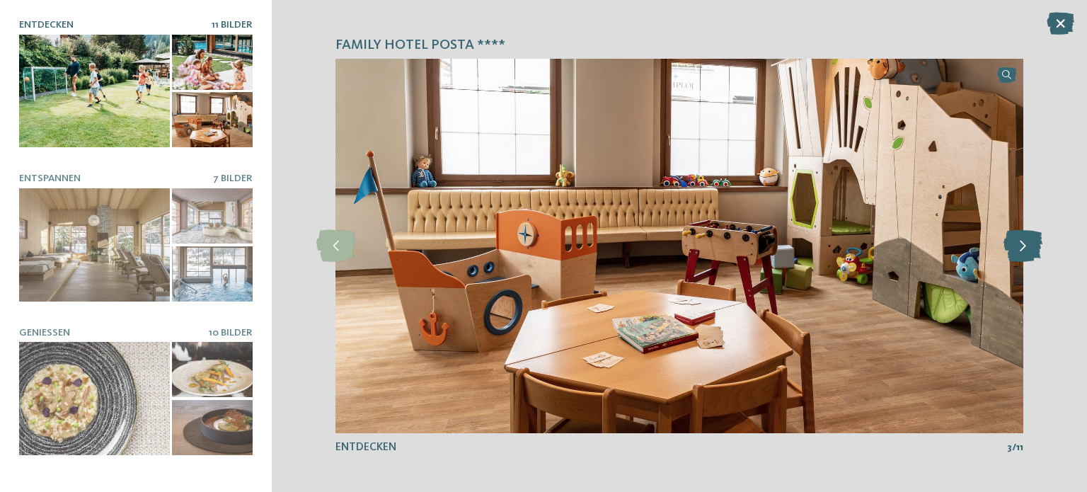
click at [1032, 243] on icon at bounding box center [1022, 246] width 39 height 32
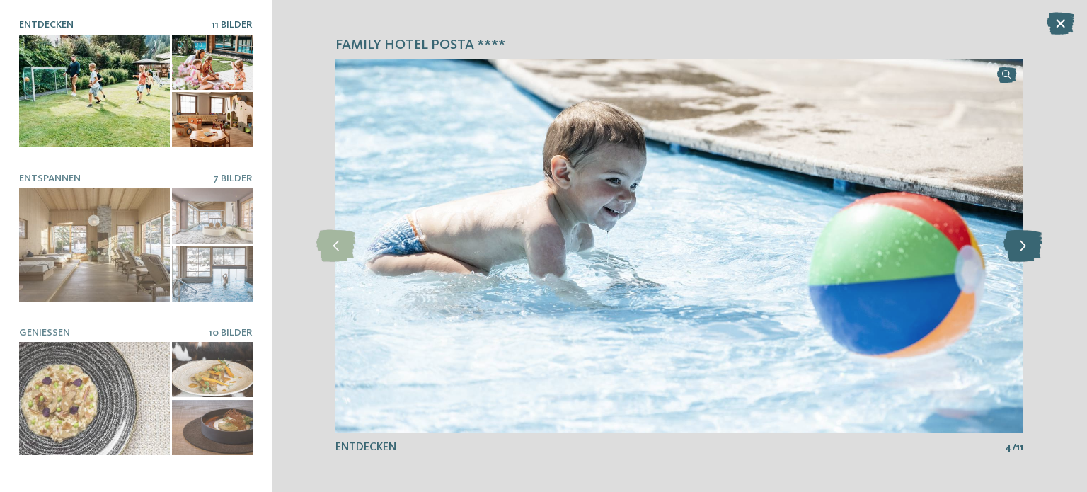
click at [1032, 243] on icon at bounding box center [1022, 246] width 39 height 32
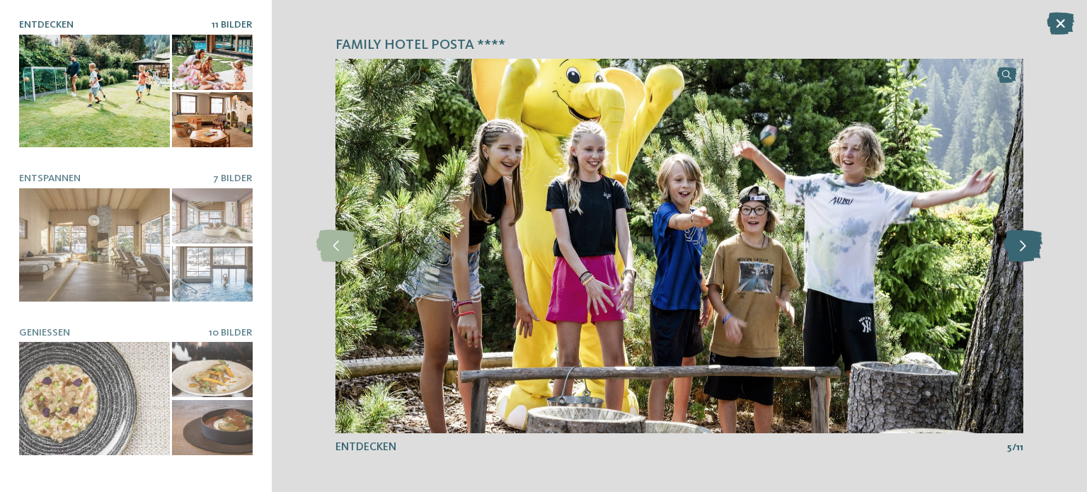
click at [1032, 243] on icon at bounding box center [1022, 246] width 39 height 32
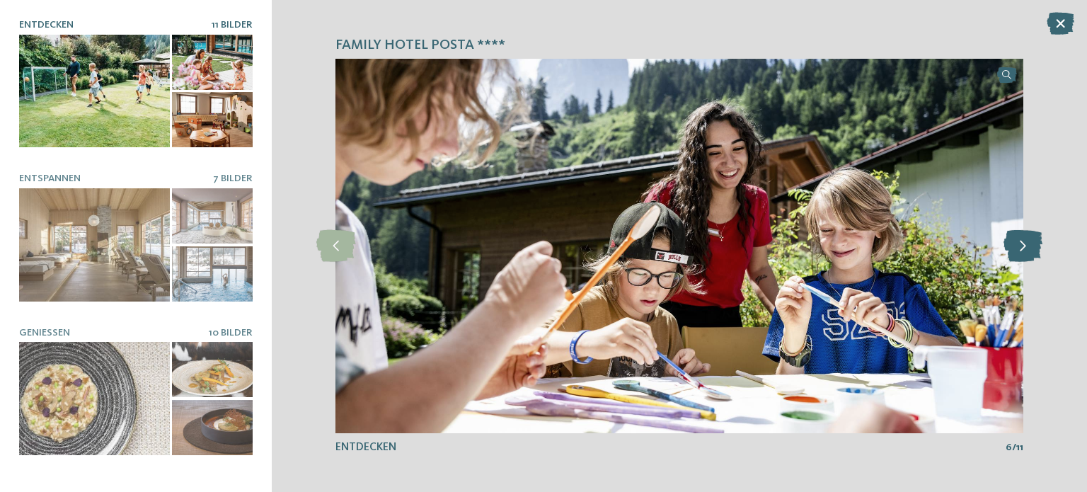
click at [1032, 243] on icon at bounding box center [1022, 246] width 39 height 32
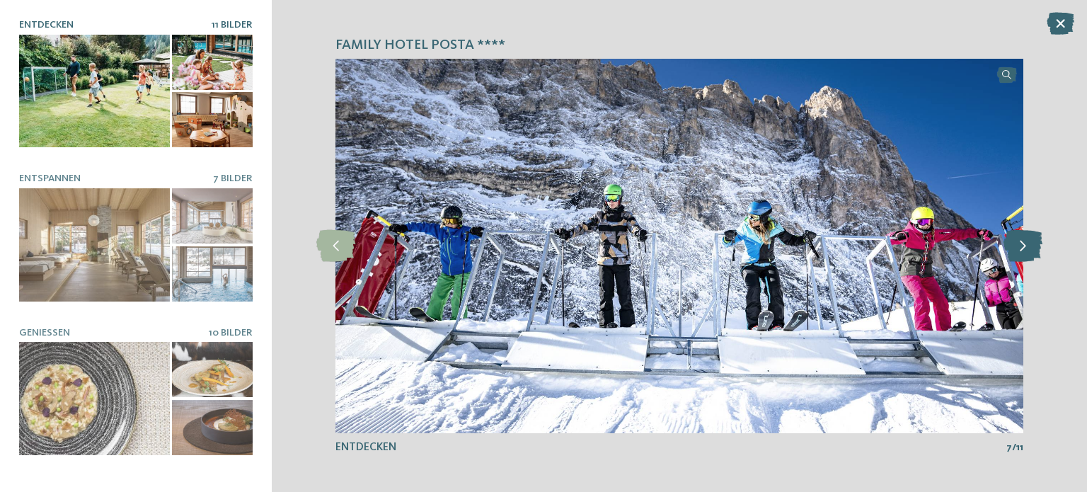
click at [1032, 243] on icon at bounding box center [1022, 246] width 39 height 32
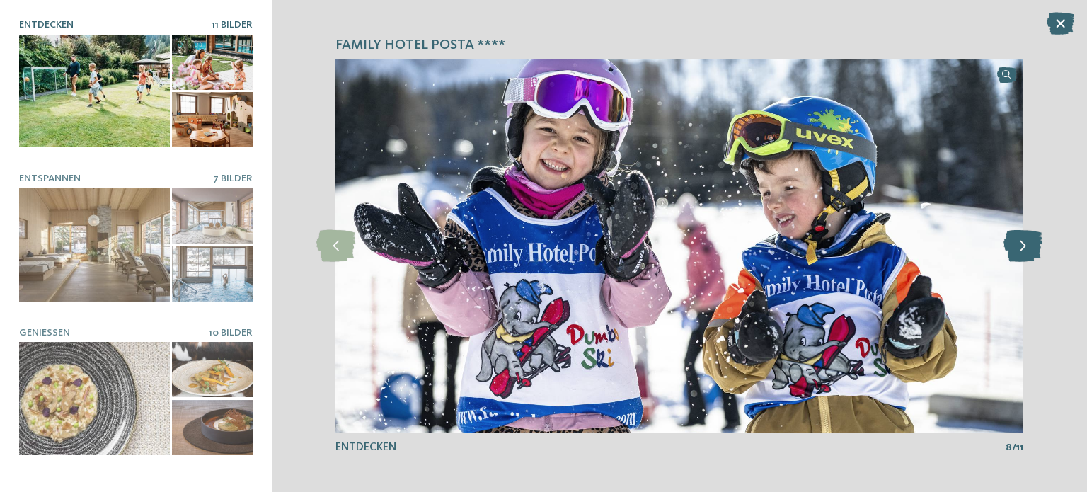
click at [1032, 243] on icon at bounding box center [1022, 246] width 39 height 32
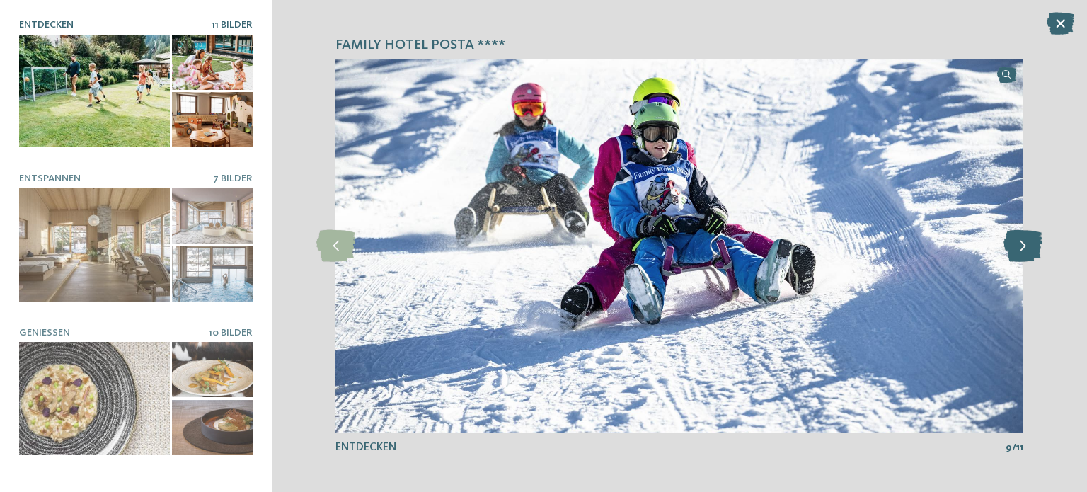
click at [1032, 243] on icon at bounding box center [1022, 246] width 39 height 32
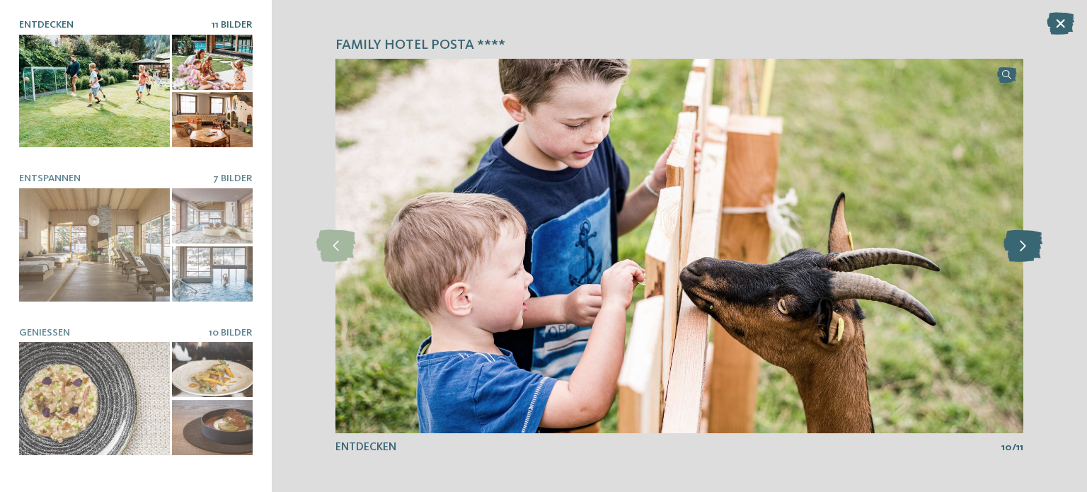
click at [1032, 243] on icon at bounding box center [1022, 246] width 39 height 32
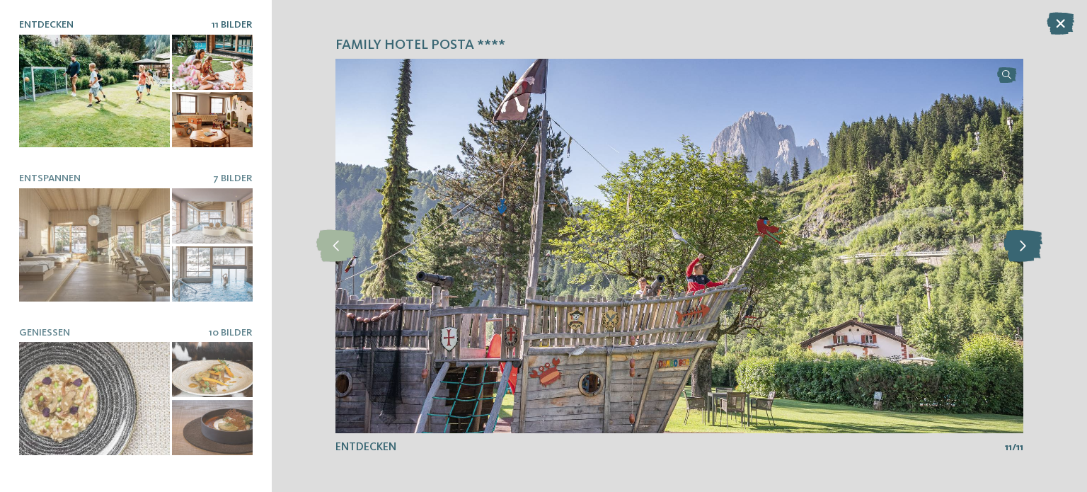
click at [1032, 243] on icon at bounding box center [1022, 246] width 39 height 32
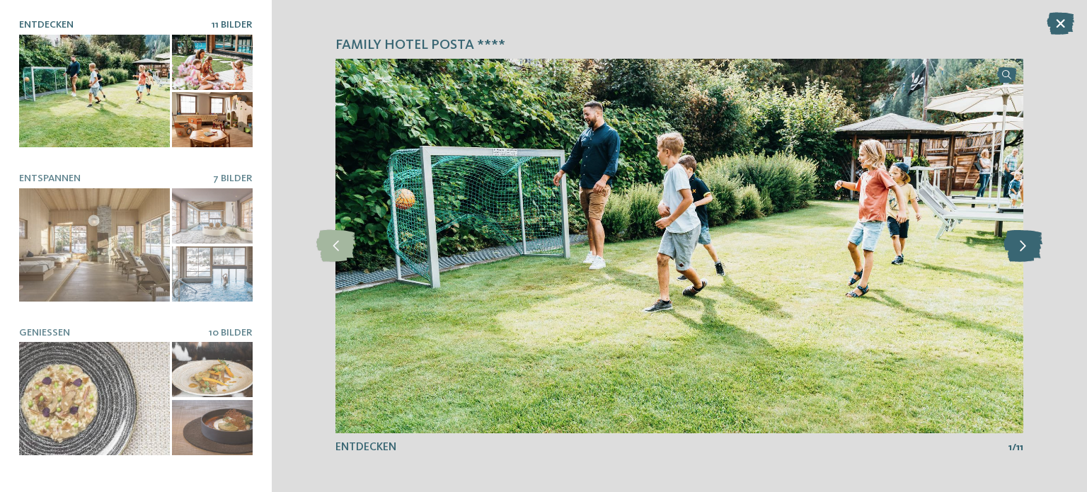
click at [1032, 243] on icon at bounding box center [1022, 246] width 39 height 32
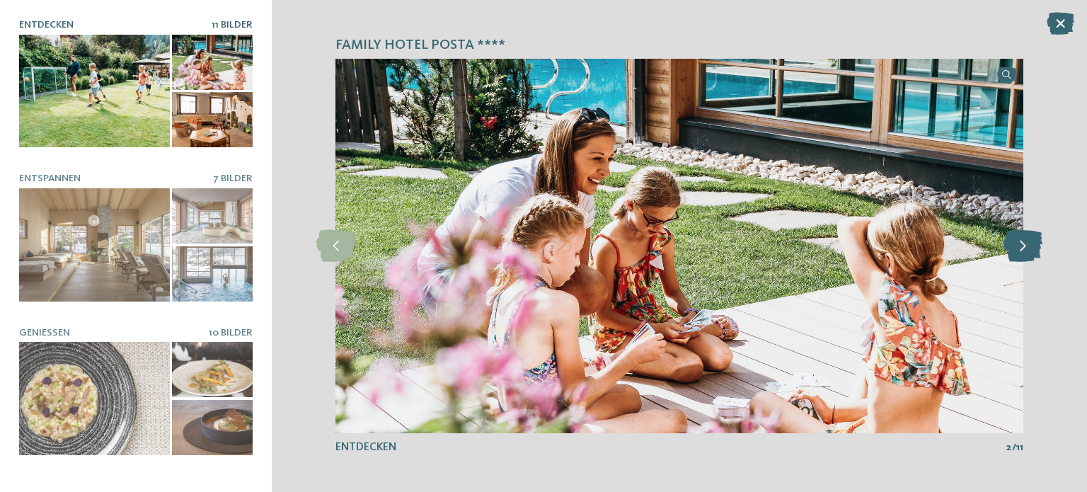
click at [1032, 243] on icon at bounding box center [1022, 246] width 39 height 32
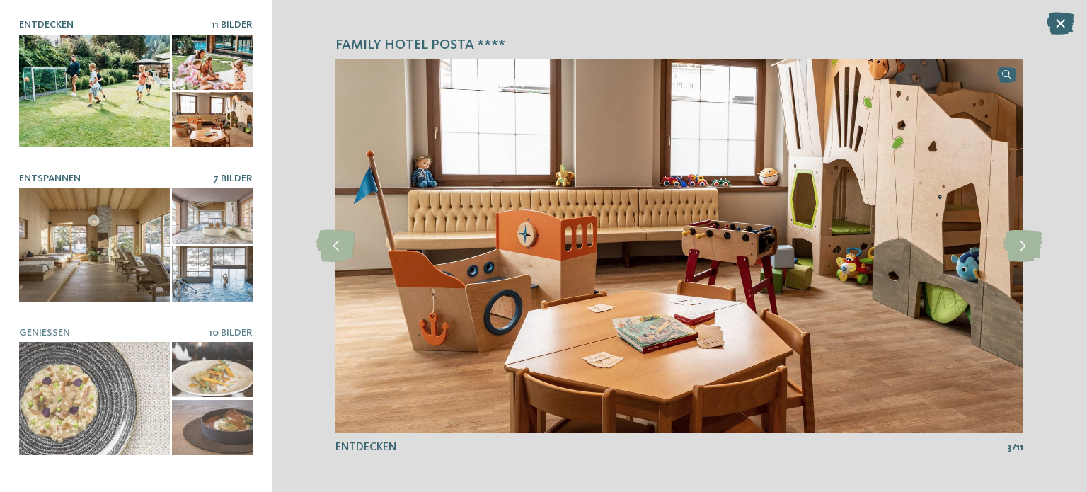
click at [98, 235] on div at bounding box center [94, 244] width 151 height 113
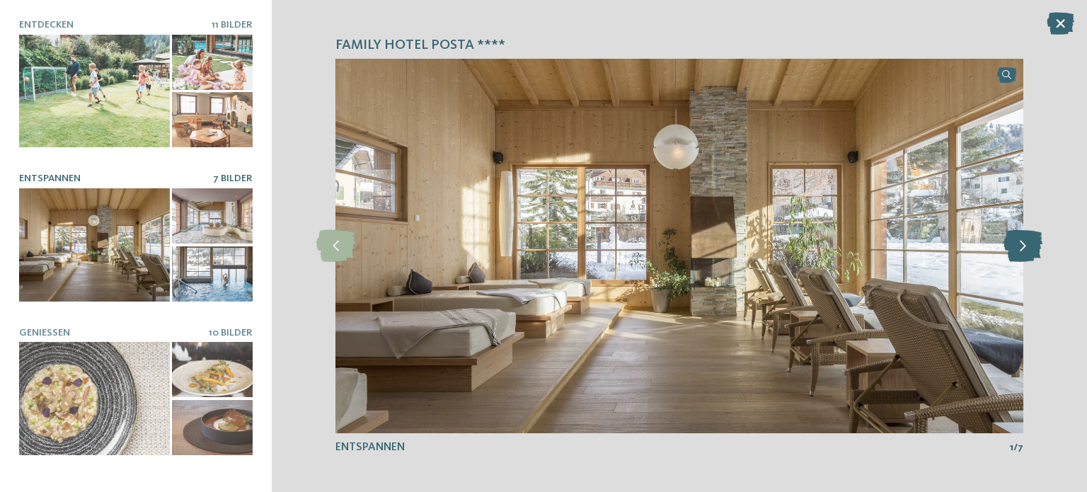
click at [1022, 241] on icon at bounding box center [1022, 246] width 39 height 32
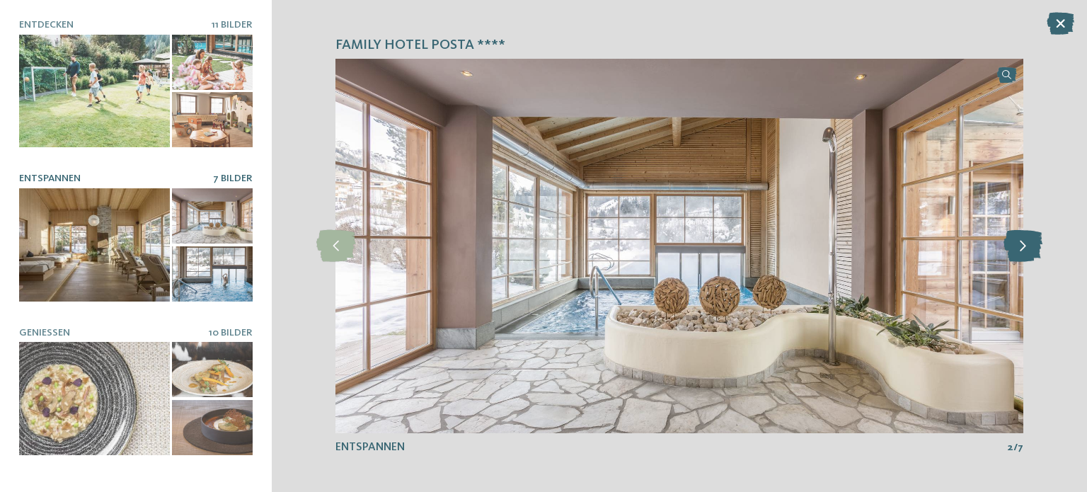
click at [1022, 241] on icon at bounding box center [1022, 246] width 39 height 32
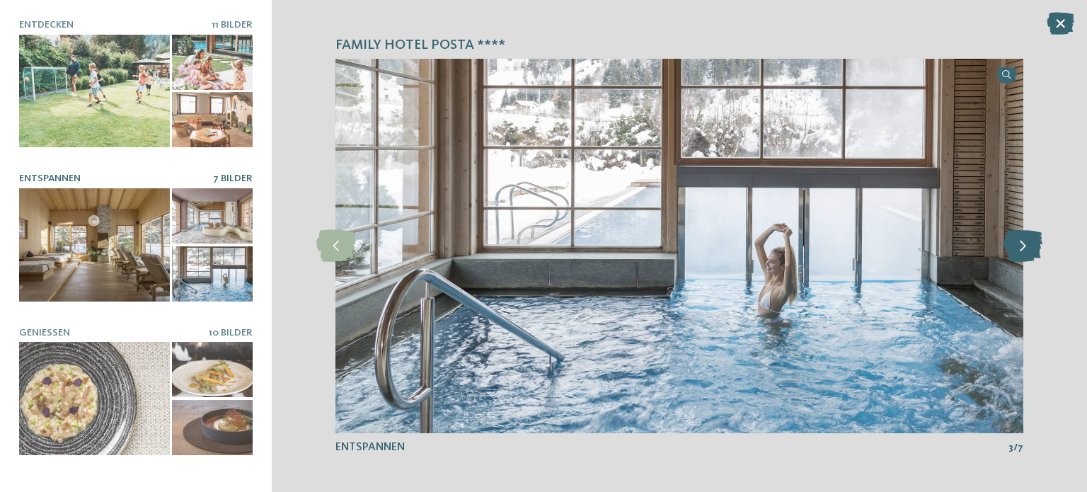
click at [1022, 241] on icon at bounding box center [1022, 246] width 39 height 32
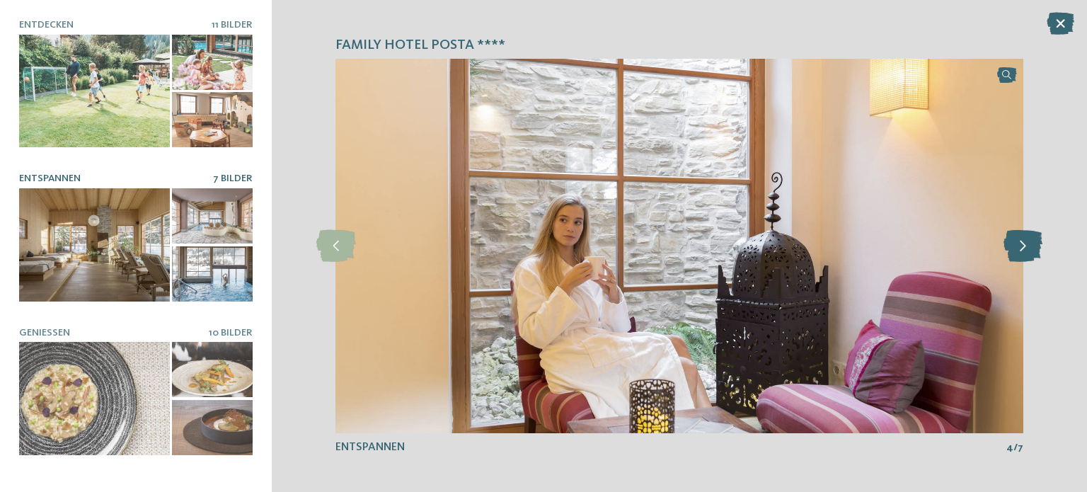
click at [1022, 241] on icon at bounding box center [1022, 246] width 39 height 32
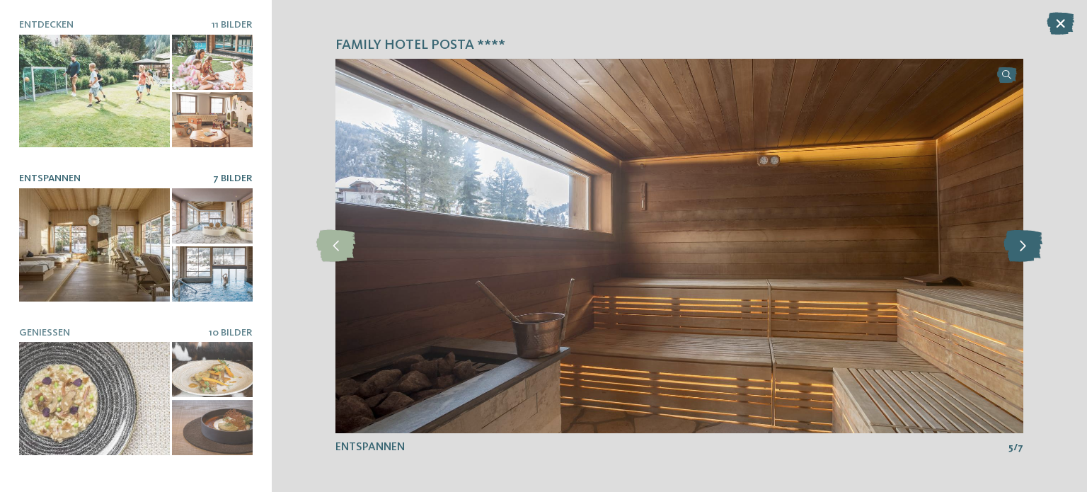
click at [1022, 241] on icon at bounding box center [1022, 246] width 39 height 32
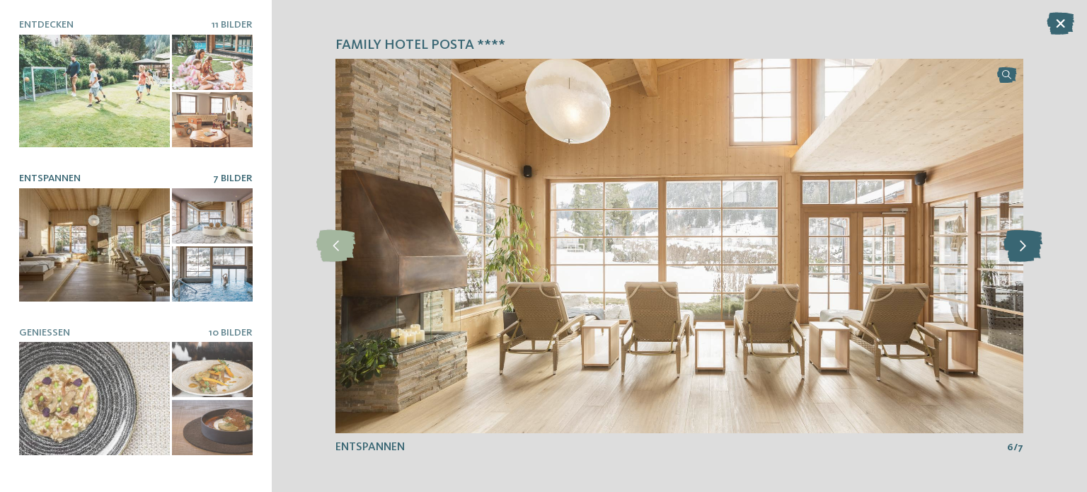
click at [1022, 241] on icon at bounding box center [1022, 246] width 39 height 32
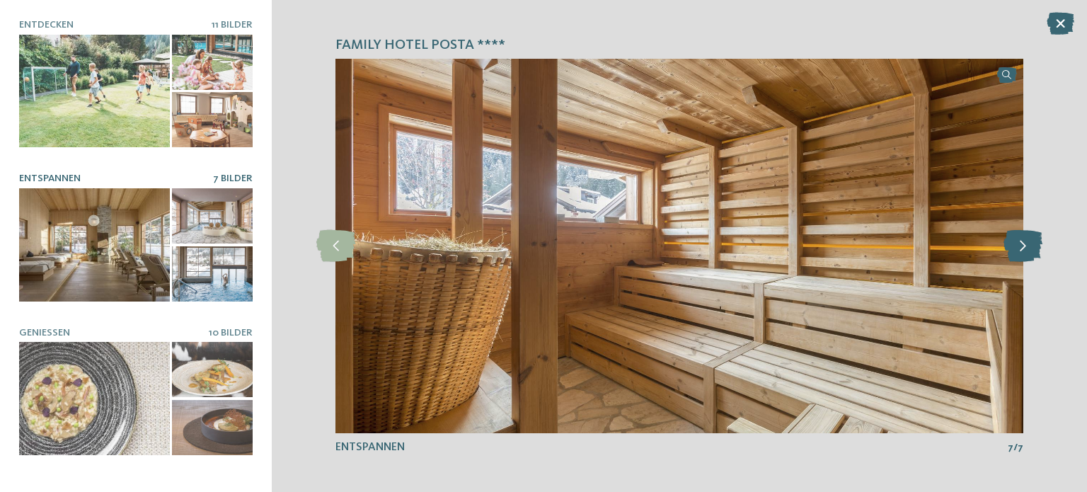
click at [1022, 241] on icon at bounding box center [1022, 246] width 39 height 32
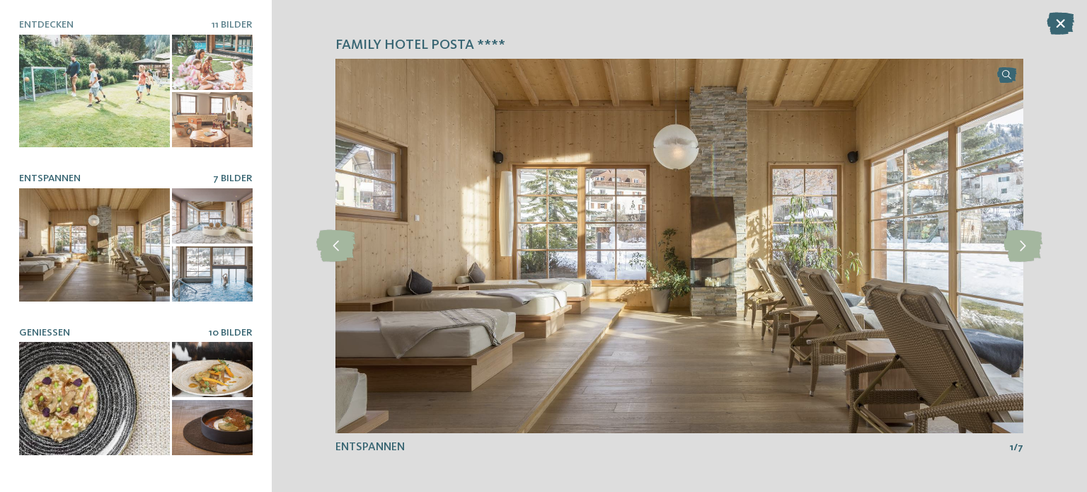
click at [79, 367] on div at bounding box center [94, 398] width 151 height 113
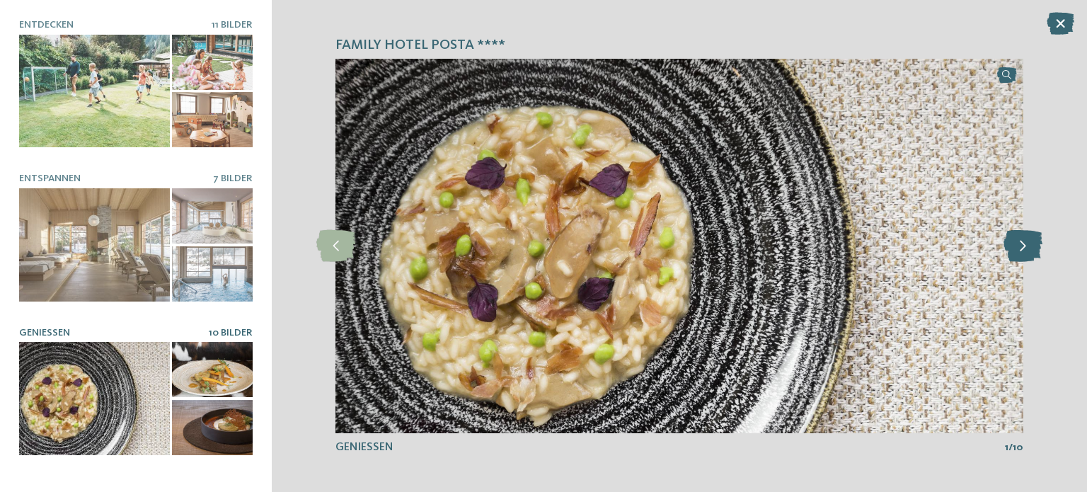
click at [1022, 249] on icon at bounding box center [1022, 246] width 39 height 32
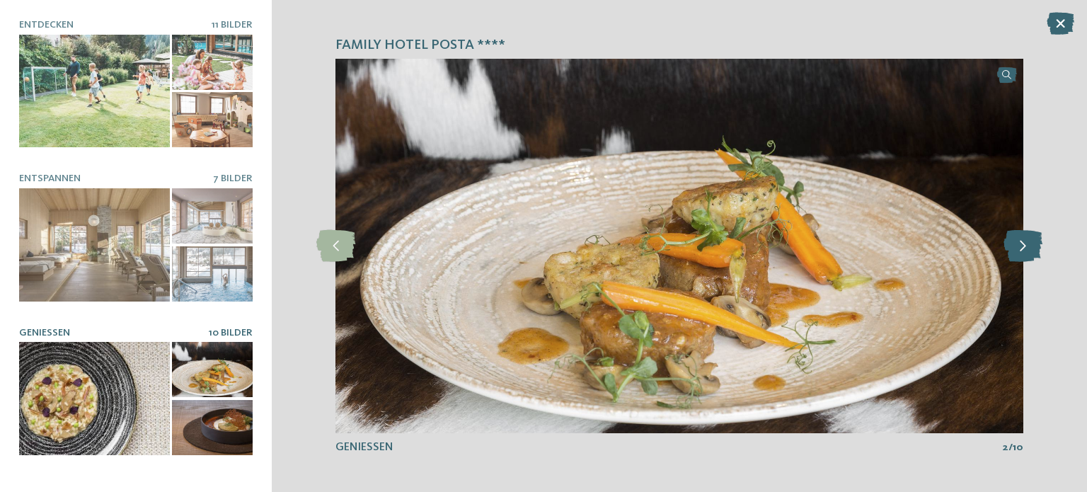
click at [1022, 249] on icon at bounding box center [1022, 246] width 39 height 32
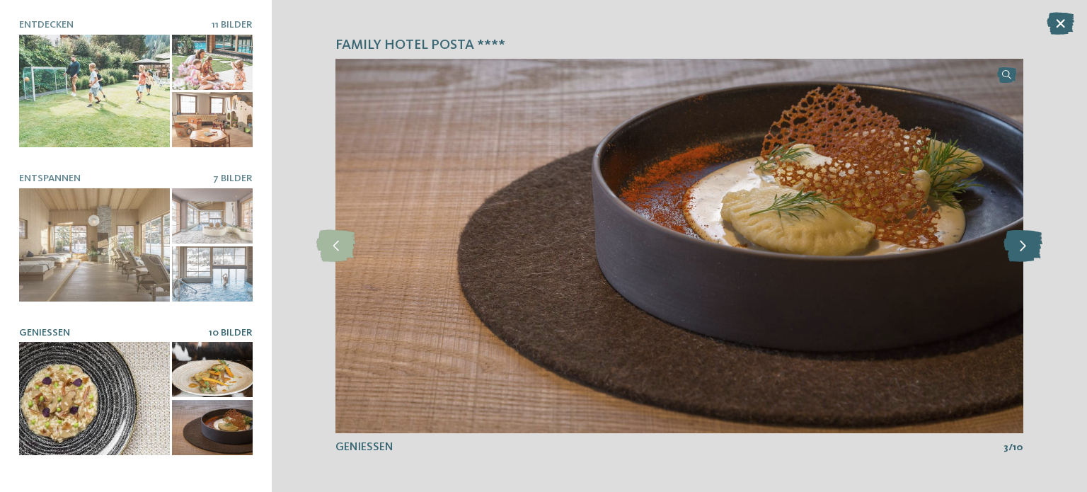
click at [1022, 249] on icon at bounding box center [1022, 246] width 39 height 32
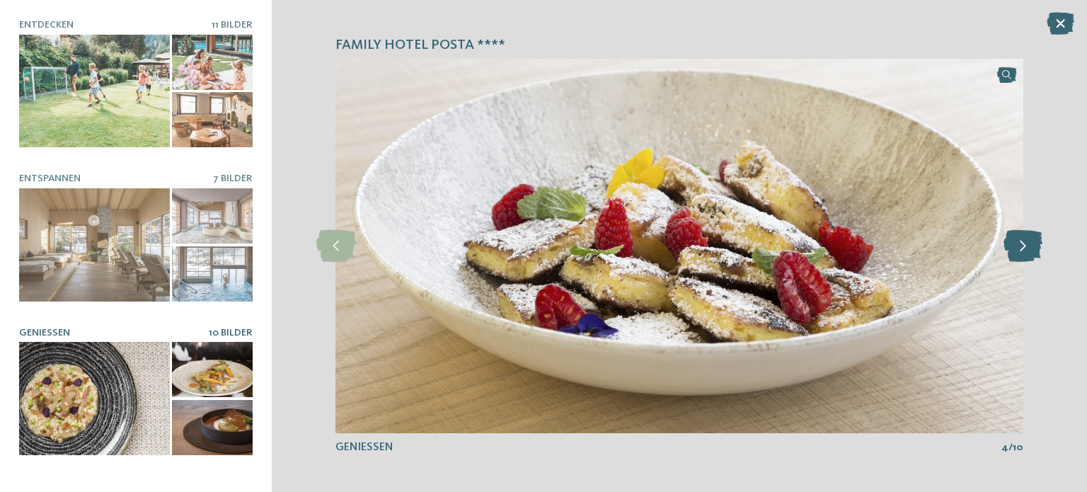
click at [1022, 249] on icon at bounding box center [1022, 246] width 39 height 32
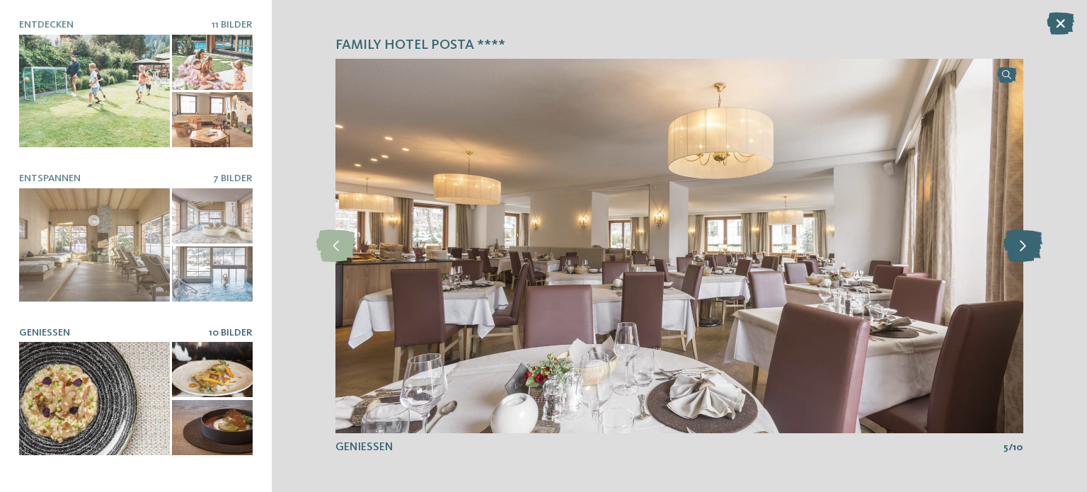
click at [1022, 249] on icon at bounding box center [1022, 246] width 39 height 32
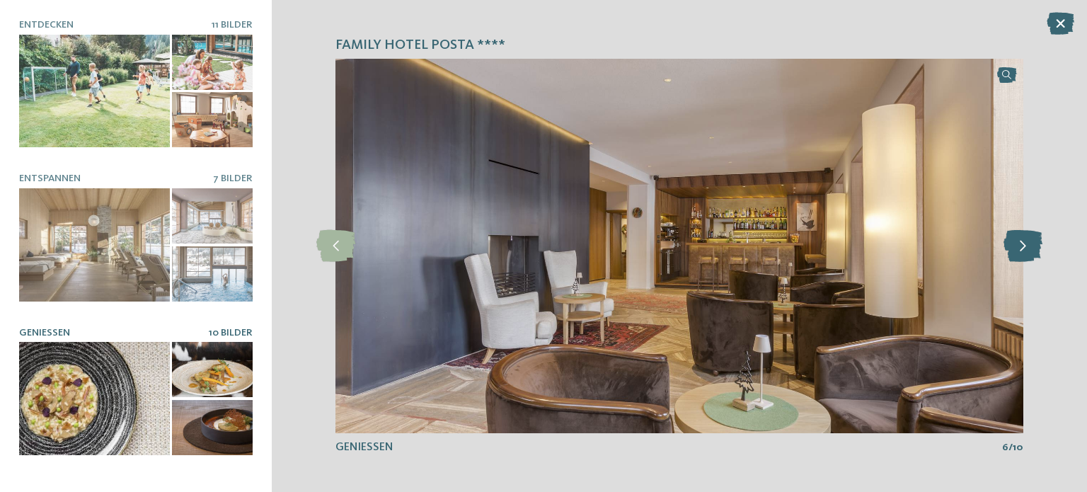
click at [1022, 249] on icon at bounding box center [1022, 246] width 39 height 32
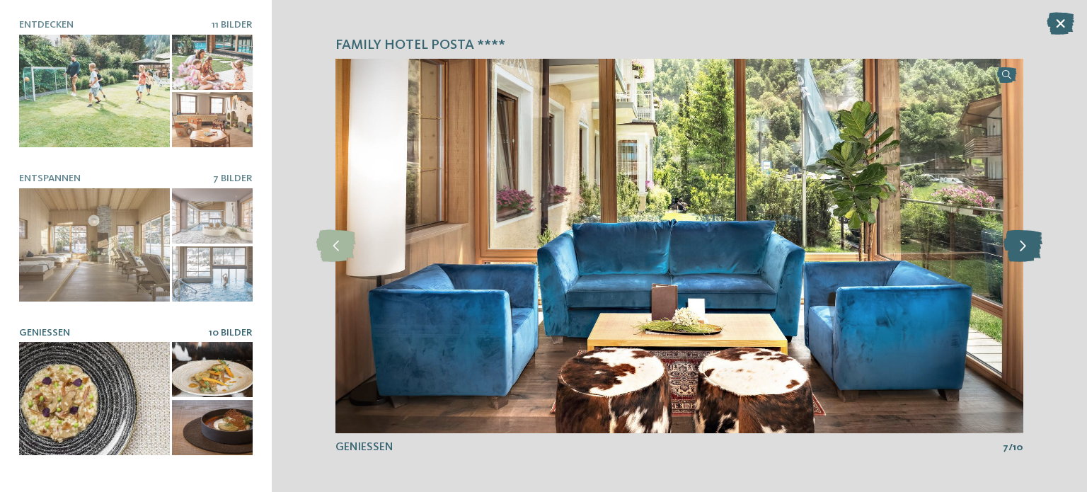
click at [1022, 249] on icon at bounding box center [1022, 246] width 39 height 32
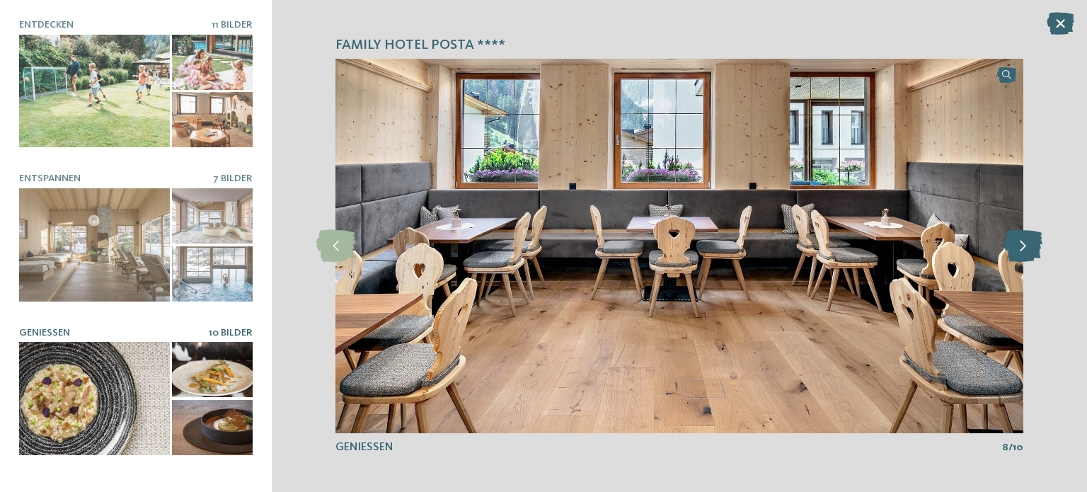
click at [1022, 249] on icon at bounding box center [1022, 246] width 39 height 32
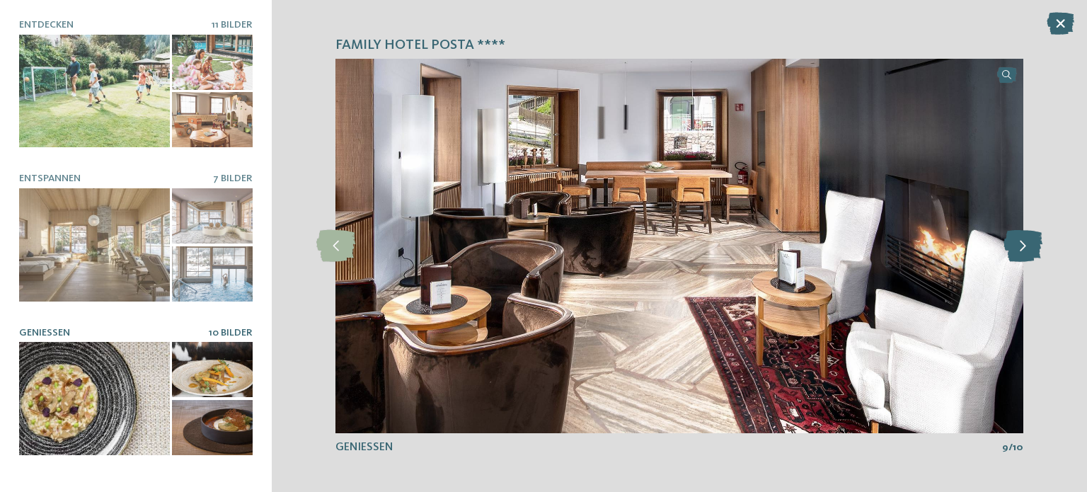
click at [1022, 249] on icon at bounding box center [1022, 246] width 39 height 32
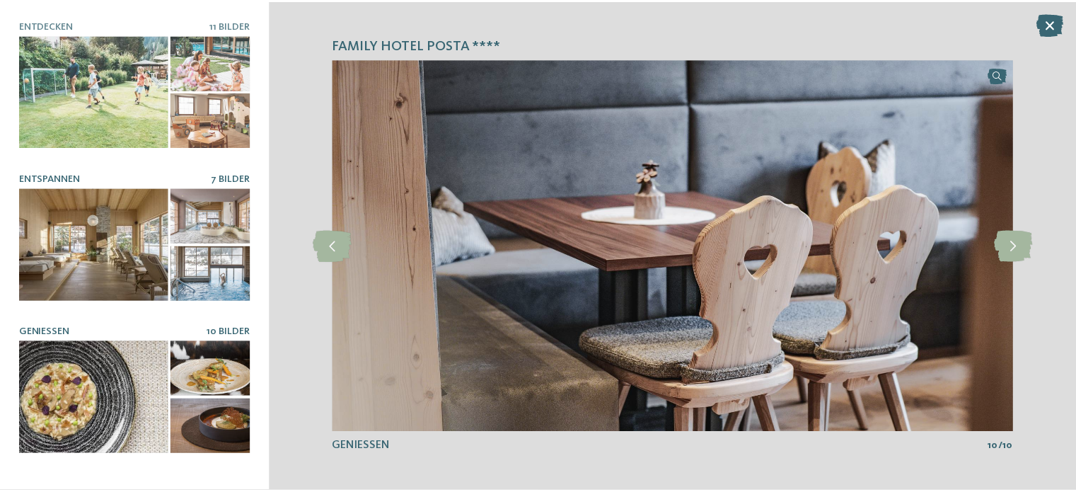
scroll to position [122, 0]
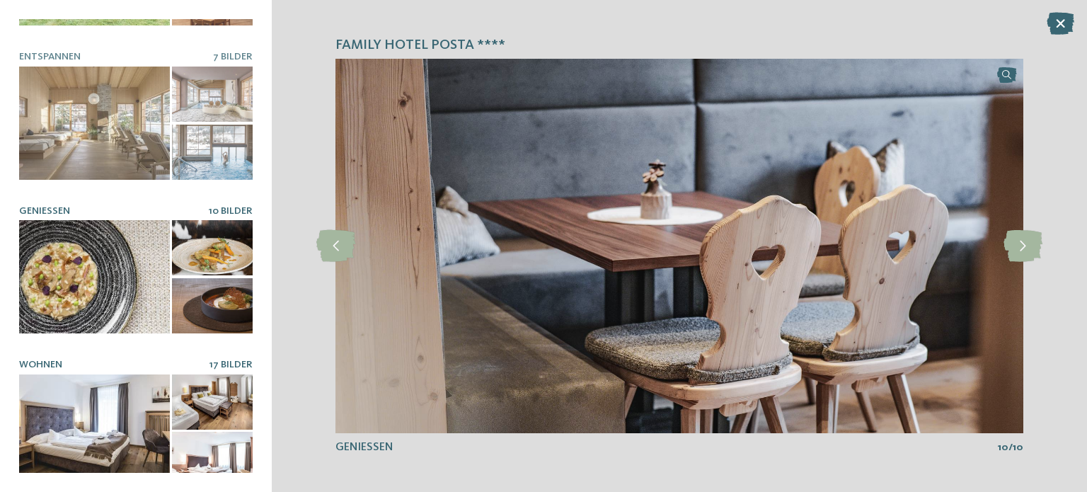
click at [108, 399] on div at bounding box center [94, 430] width 151 height 113
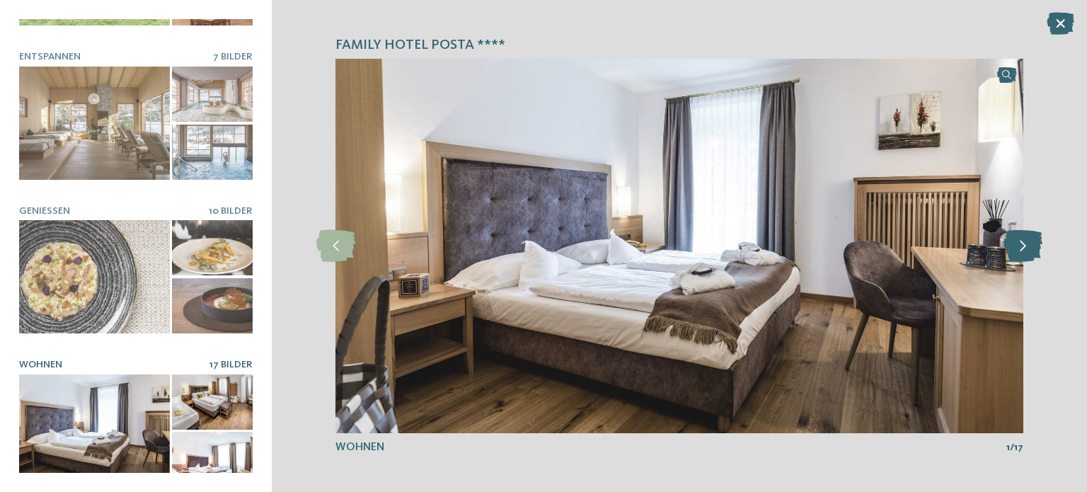
click at [1019, 248] on icon at bounding box center [1022, 246] width 39 height 32
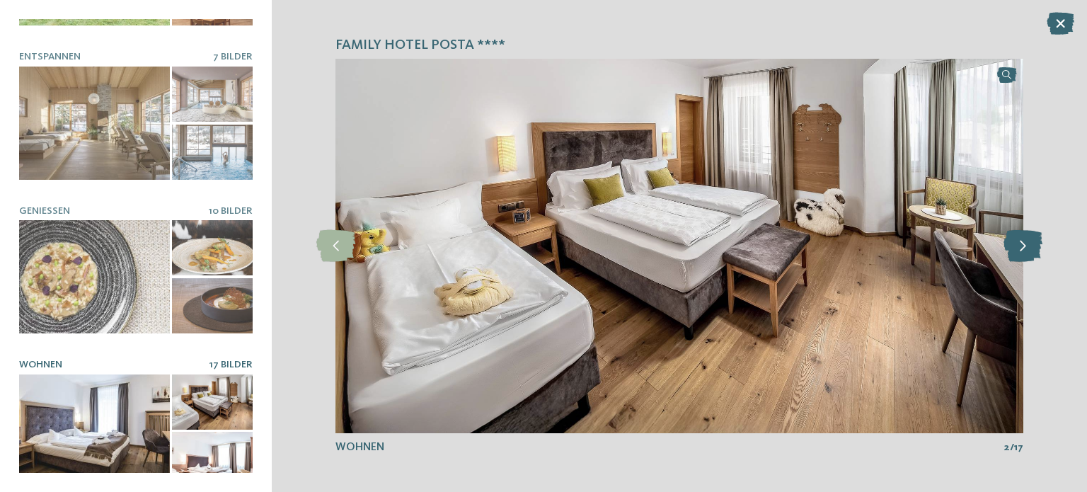
click at [1019, 248] on icon at bounding box center [1022, 246] width 39 height 32
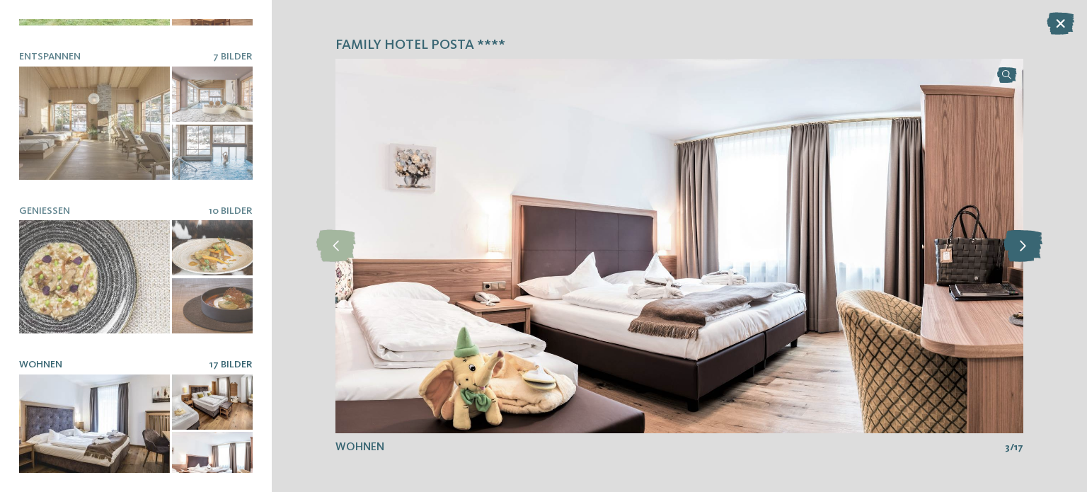
click at [1019, 248] on icon at bounding box center [1022, 246] width 39 height 32
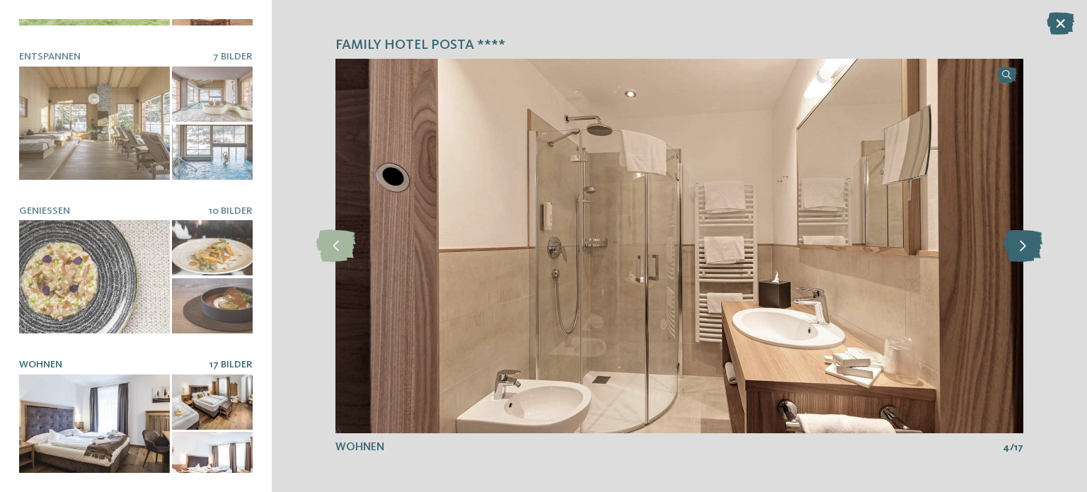
click at [1019, 248] on icon at bounding box center [1022, 246] width 39 height 32
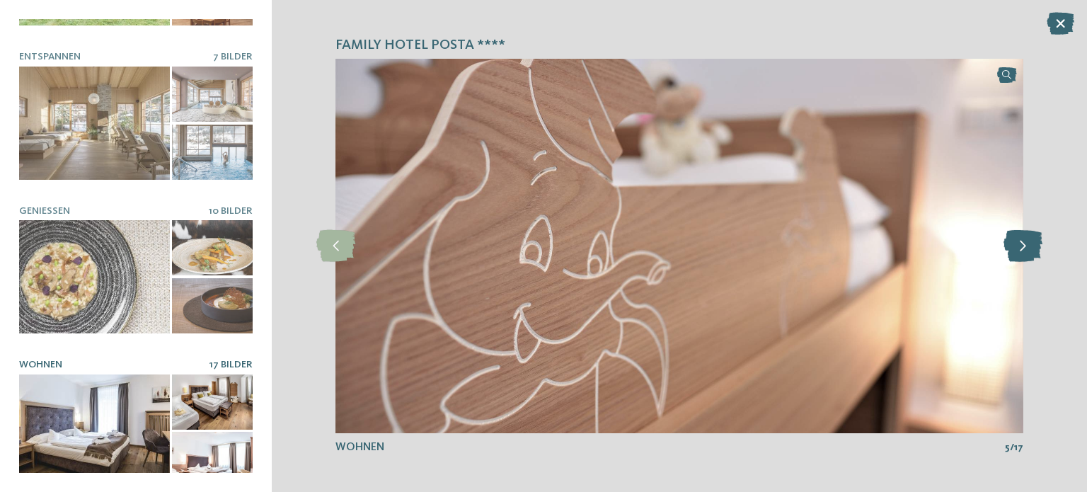
click at [1019, 248] on icon at bounding box center [1022, 246] width 39 height 32
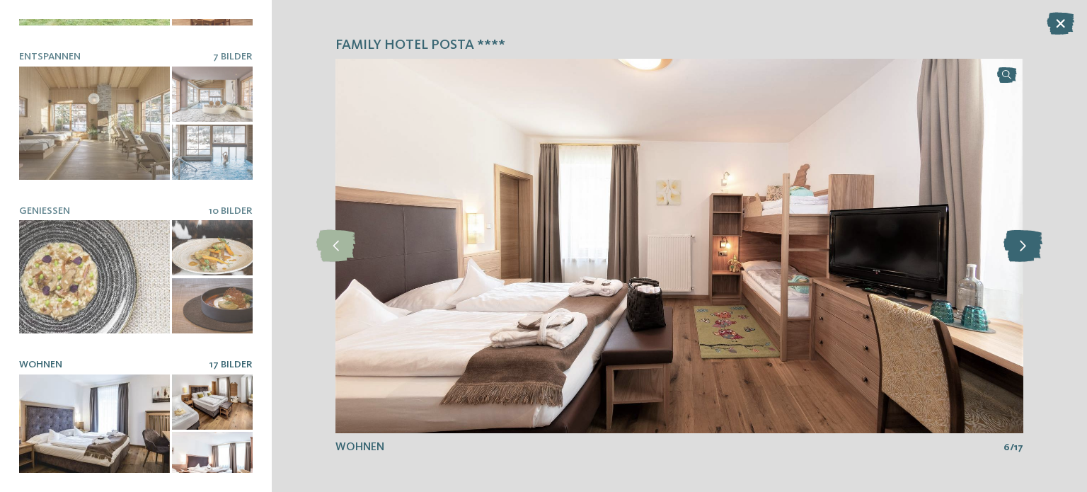
click at [1019, 248] on icon at bounding box center [1022, 246] width 39 height 32
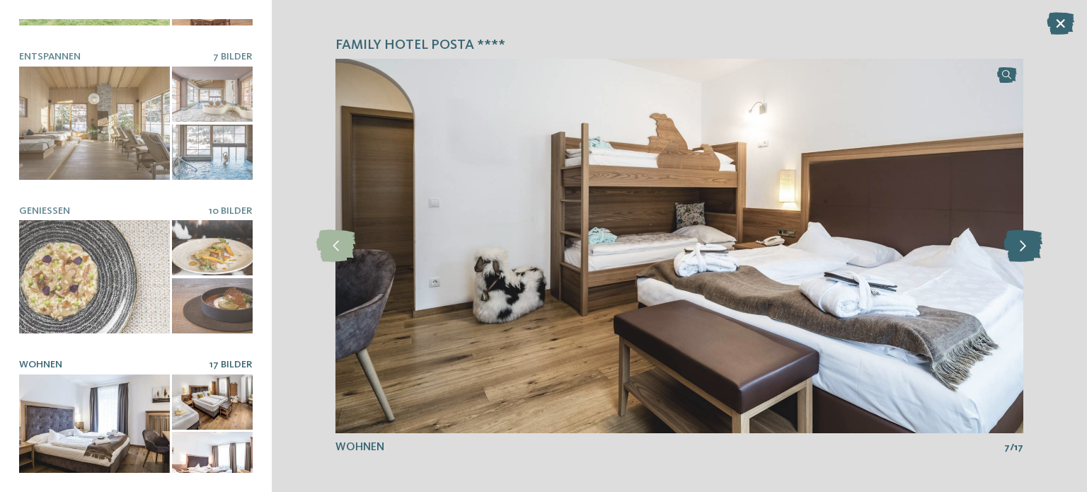
click at [1022, 248] on icon at bounding box center [1022, 246] width 39 height 32
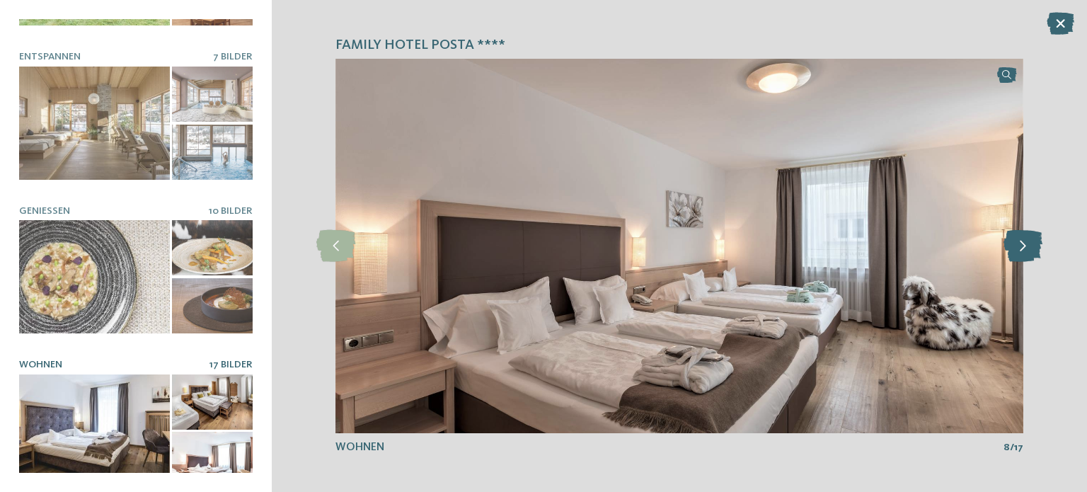
click at [1020, 250] on icon at bounding box center [1022, 246] width 39 height 32
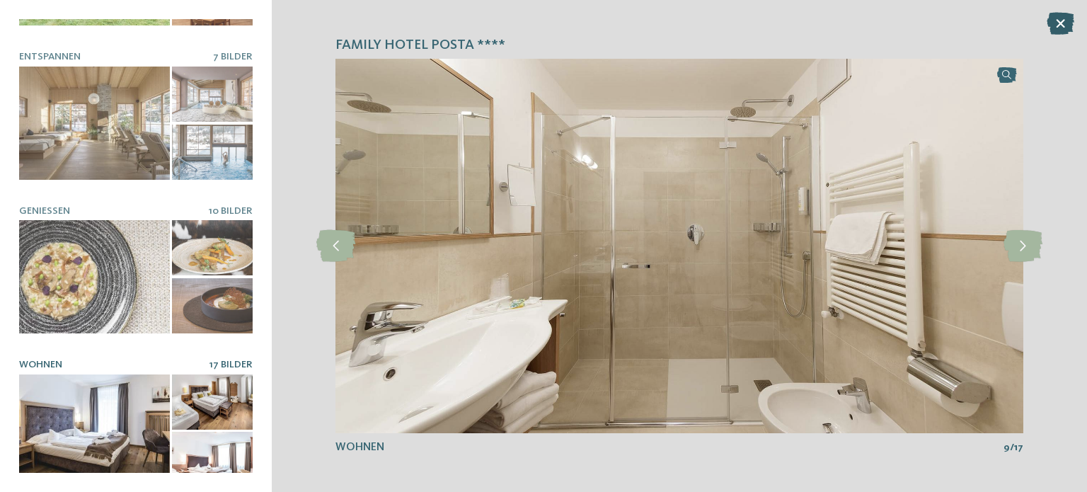
click at [1069, 32] on icon at bounding box center [1060, 23] width 28 height 23
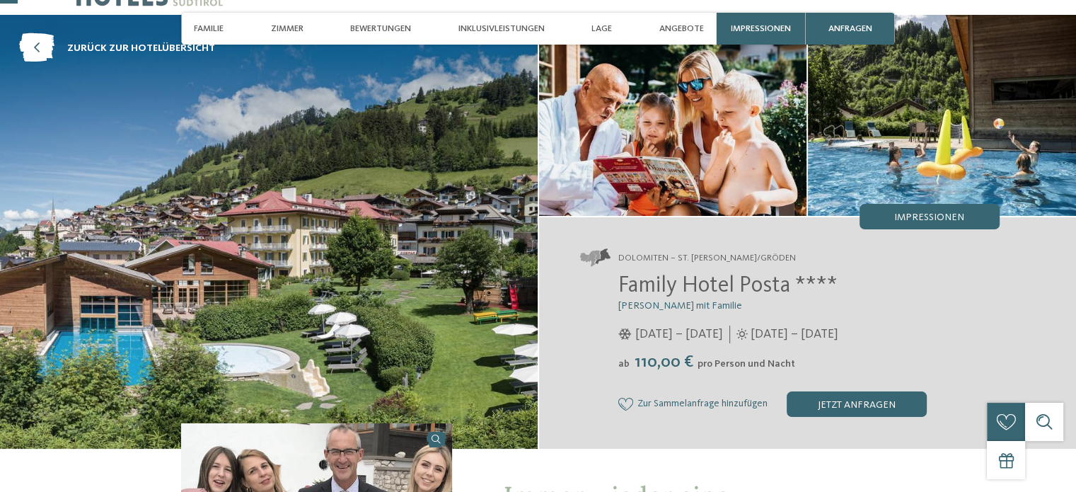
scroll to position [71, 0]
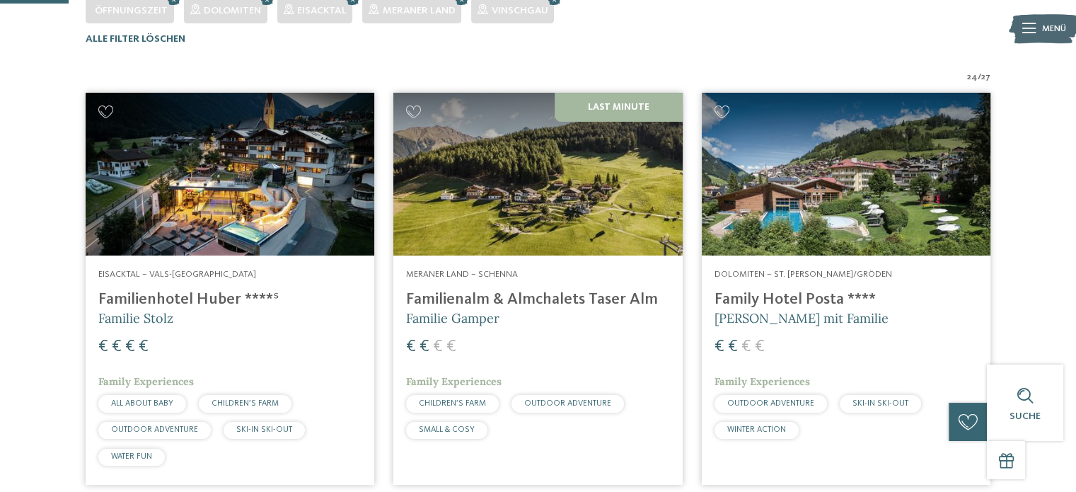
scroll to position [425, 0]
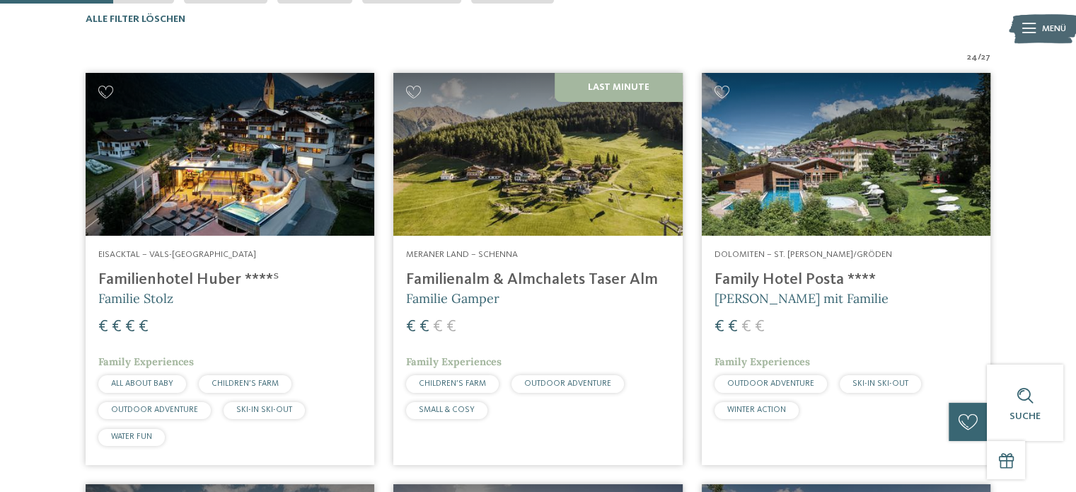
click at [818, 164] on img at bounding box center [846, 154] width 289 height 163
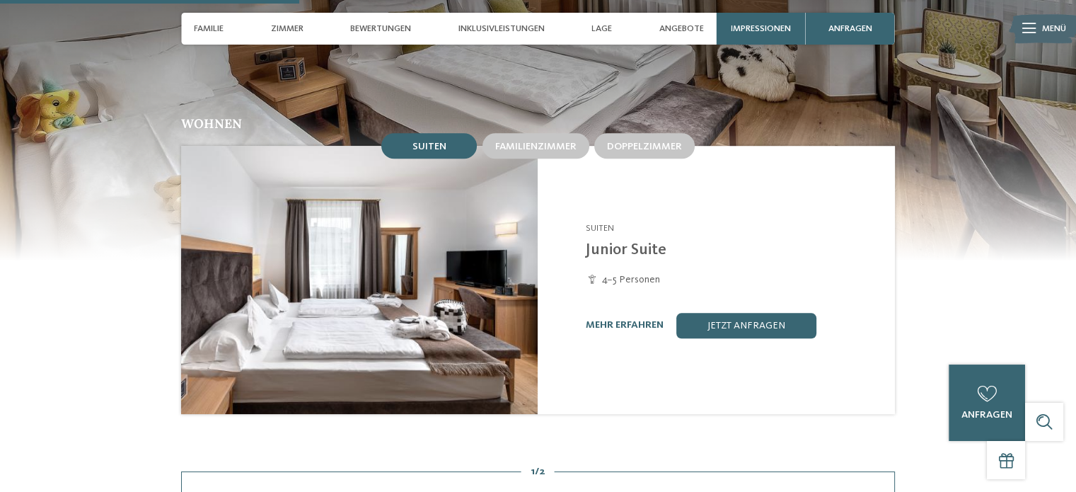
scroll to position [1203, 0]
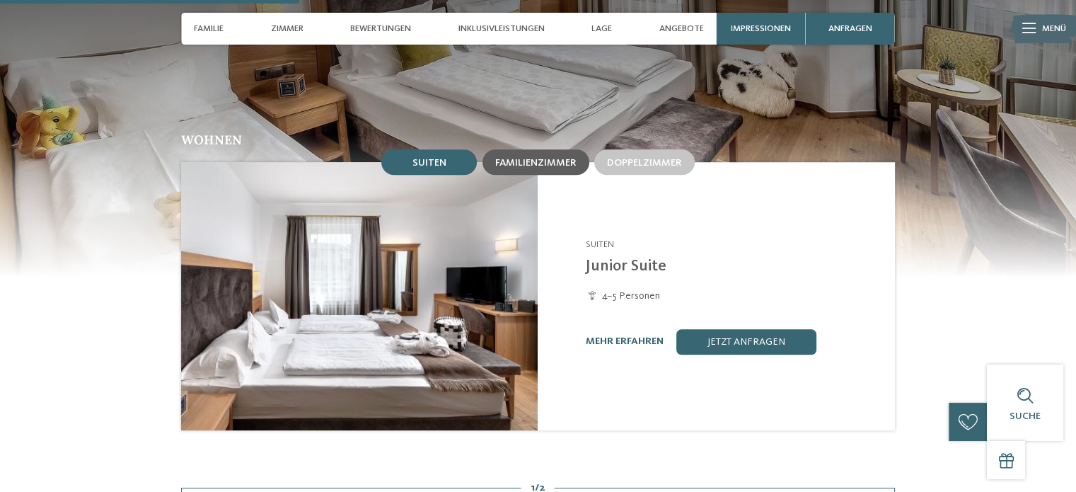
click at [558, 149] on div "Familienzimmer" at bounding box center [536, 161] width 107 height 25
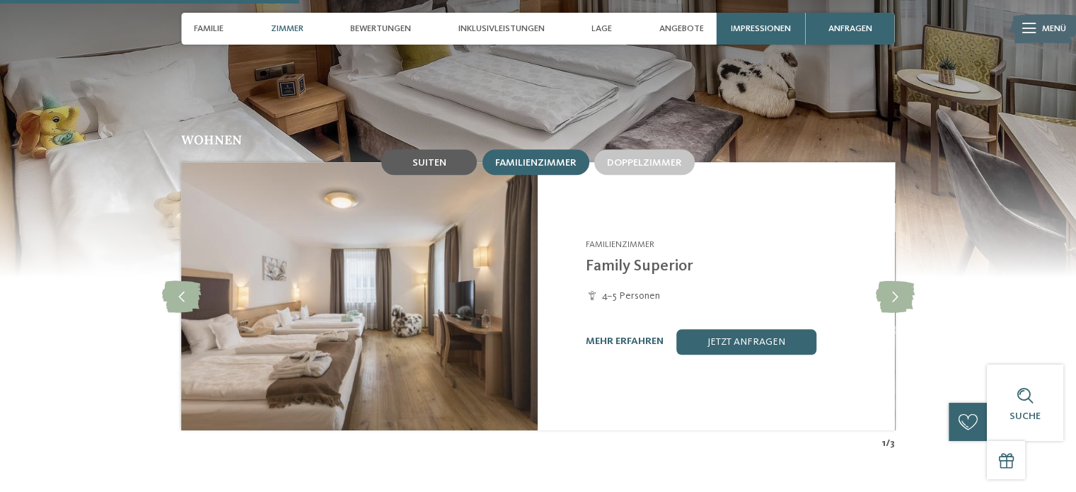
click at [458, 149] on div "Suiten" at bounding box center [429, 161] width 96 height 25
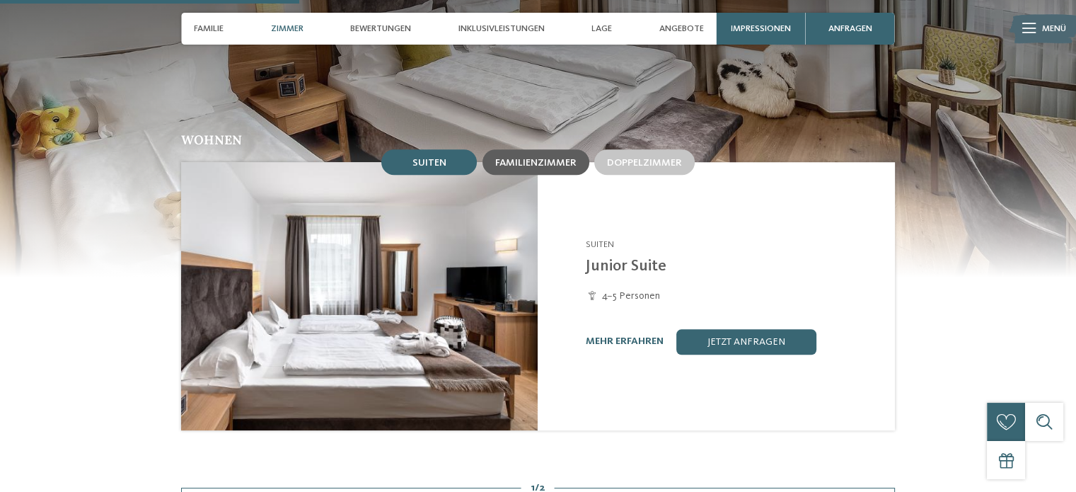
click at [524, 158] on span "Familienzimmer" at bounding box center [535, 163] width 81 height 10
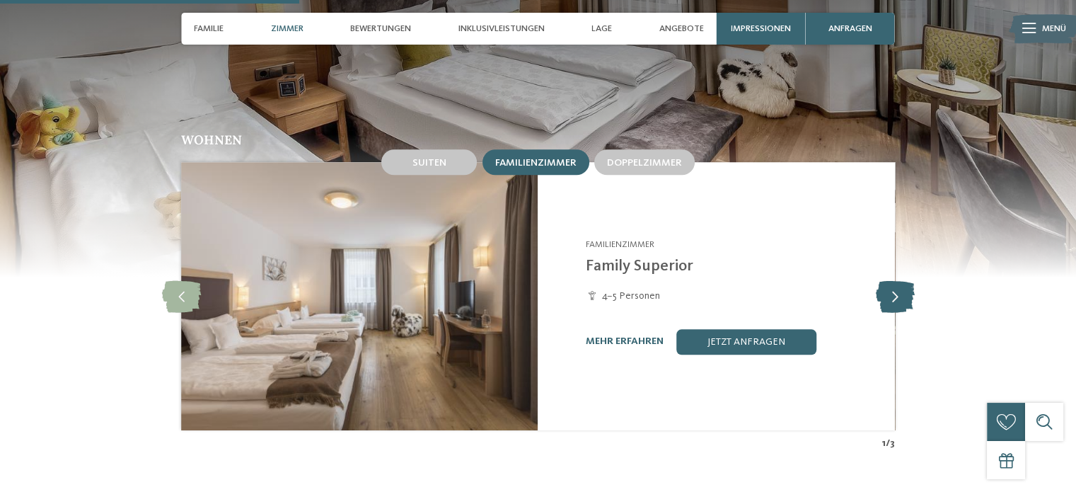
click at [899, 280] on icon at bounding box center [894, 296] width 39 height 32
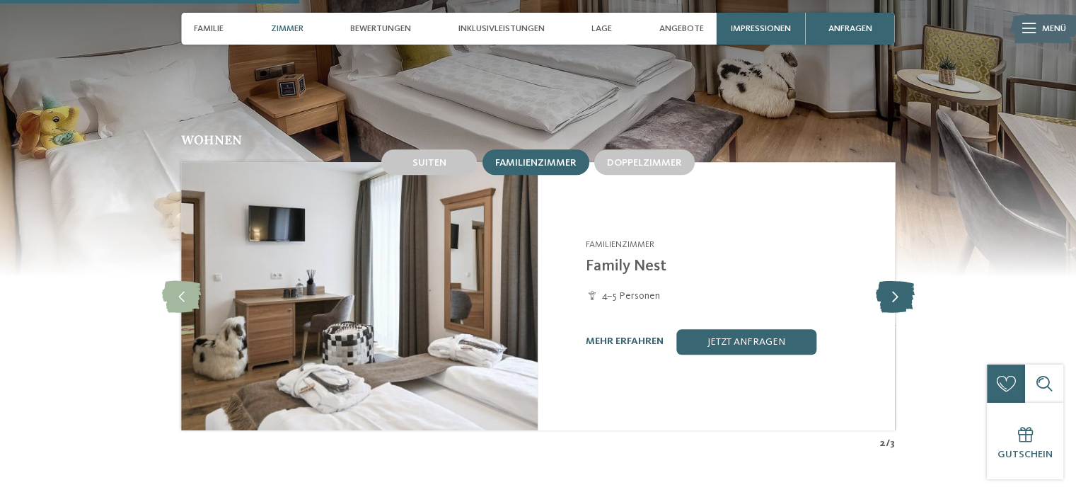
click at [899, 280] on icon at bounding box center [894, 296] width 39 height 32
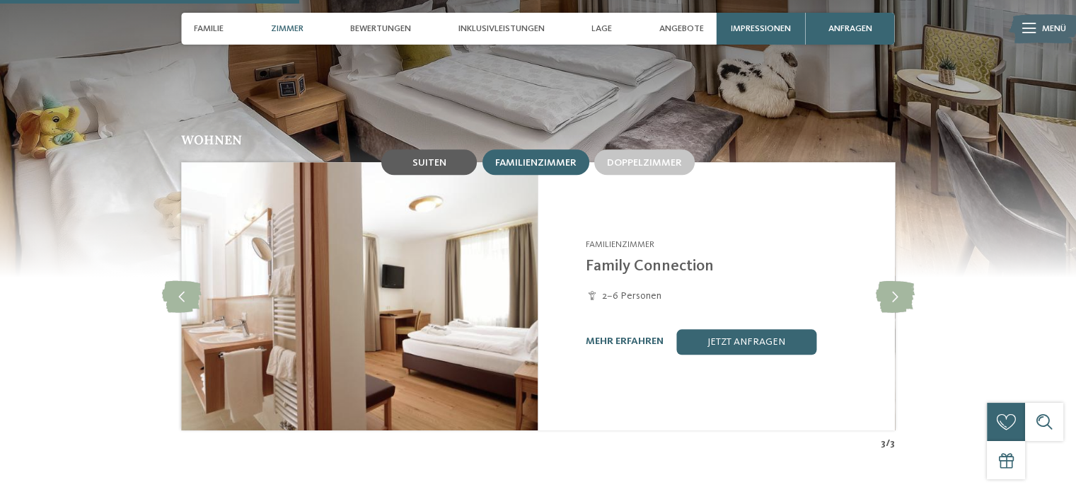
click at [455, 149] on div "Suiten" at bounding box center [429, 161] width 96 height 25
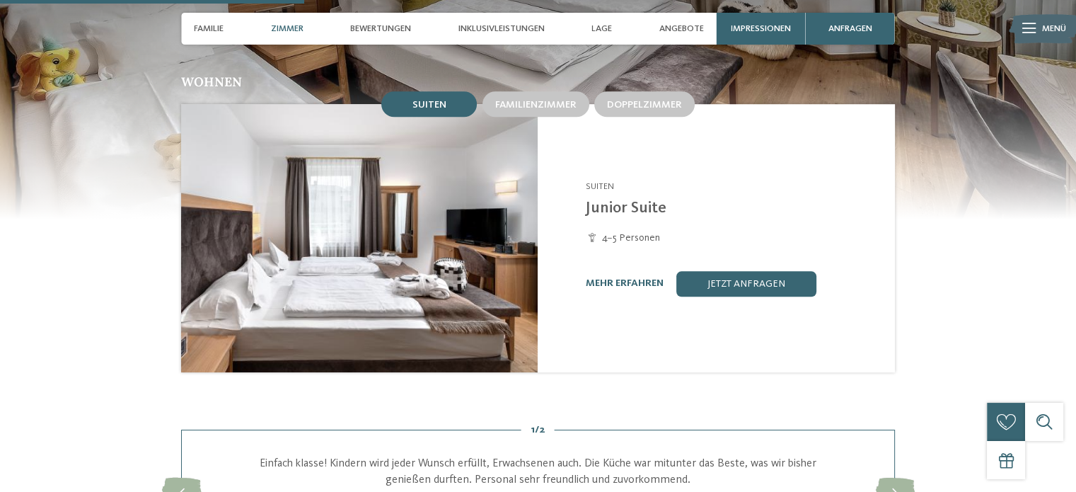
scroll to position [1274, 0]
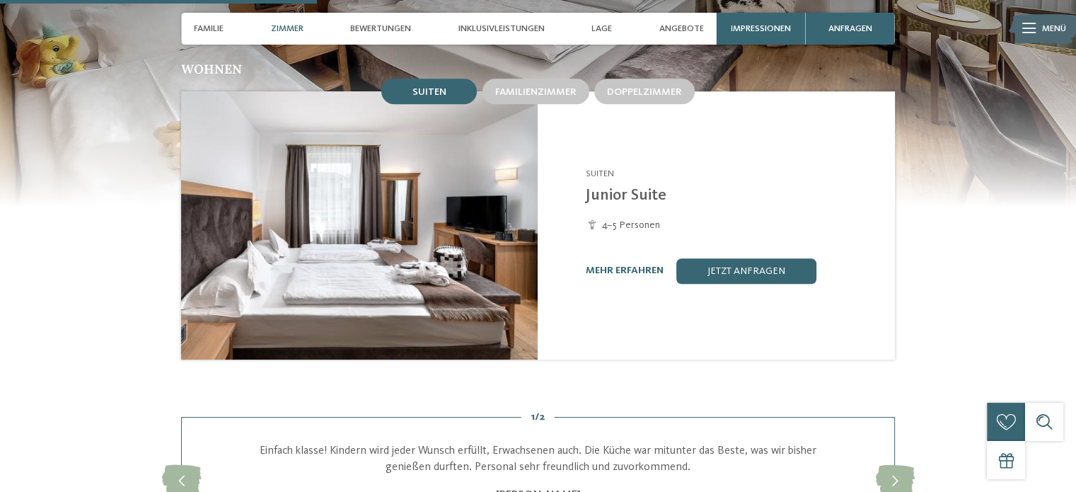
click at [597, 265] on div "mehr erfahren" at bounding box center [625, 271] width 78 height 12
click at [597, 265] on link "mehr erfahren" at bounding box center [625, 270] width 78 height 10
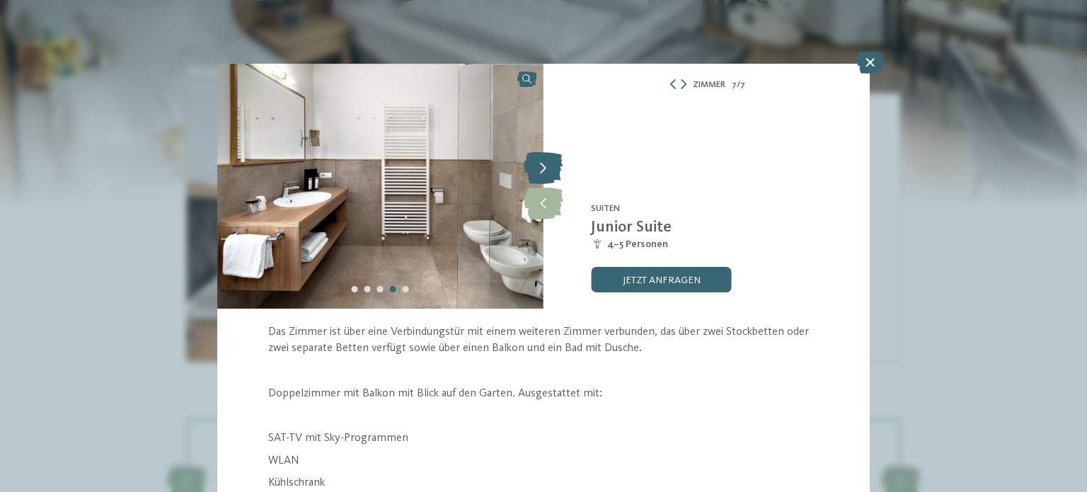
click at [546, 172] on icon at bounding box center [543, 169] width 39 height 32
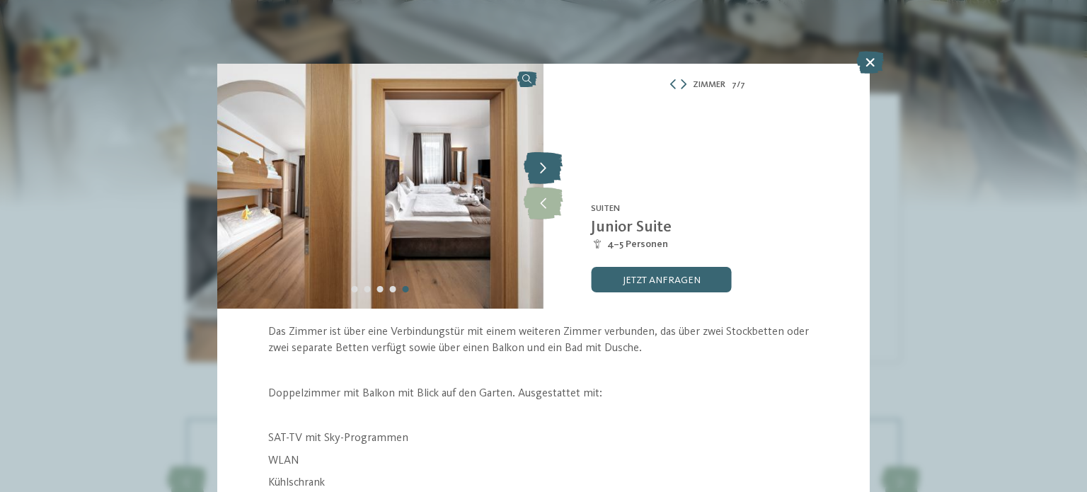
click at [546, 172] on icon at bounding box center [543, 169] width 39 height 32
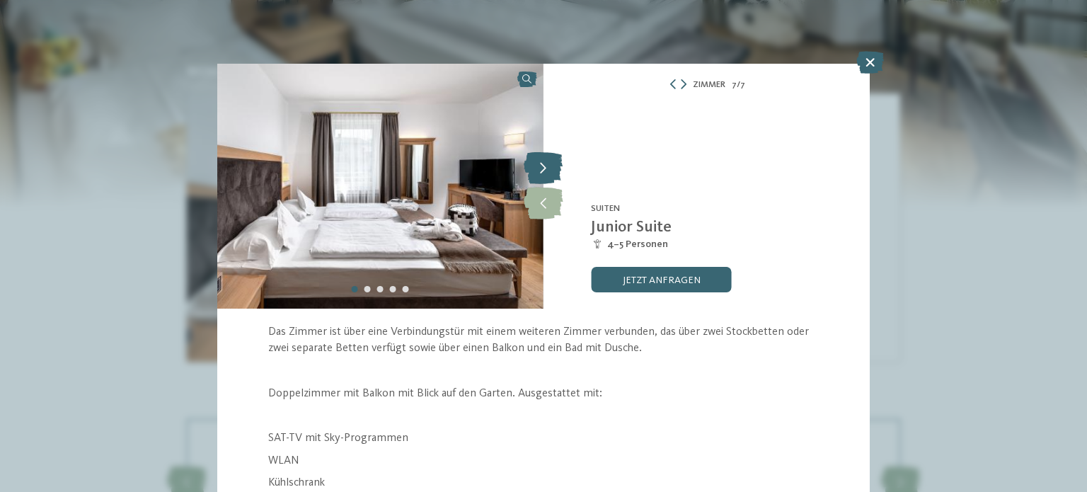
click at [546, 172] on icon at bounding box center [543, 169] width 39 height 32
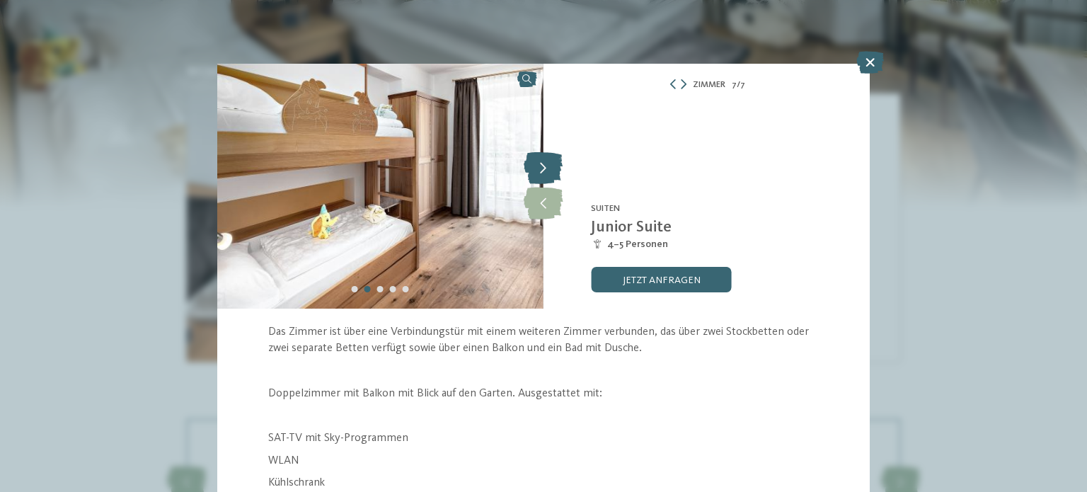
click at [546, 172] on icon at bounding box center [543, 169] width 39 height 32
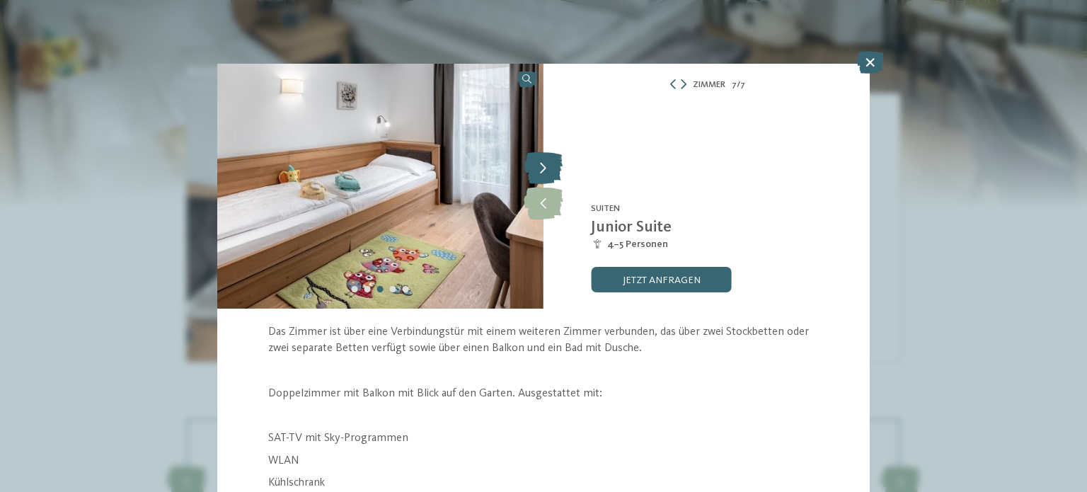
click at [546, 172] on icon at bounding box center [543, 169] width 39 height 32
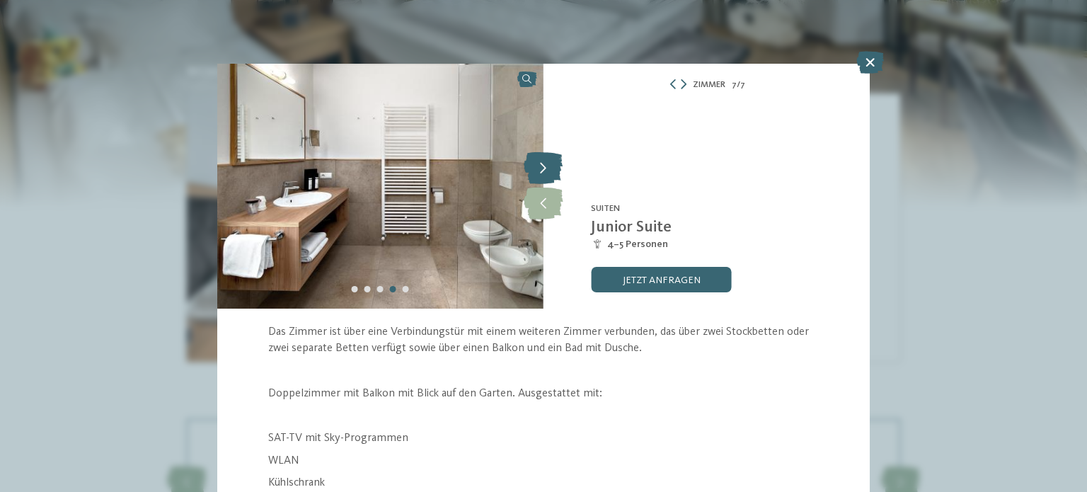
click at [546, 172] on icon at bounding box center [543, 169] width 39 height 32
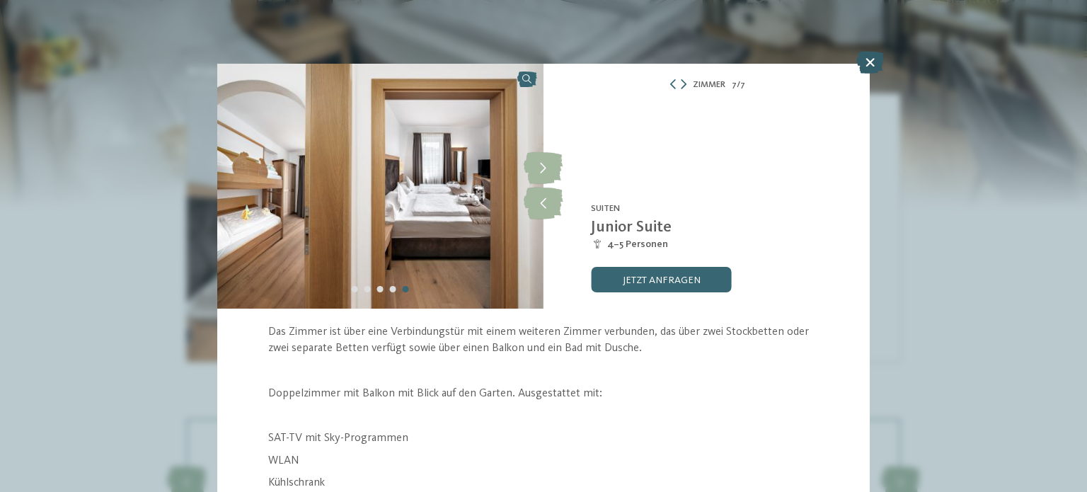
click at [870, 61] on icon at bounding box center [870, 62] width 28 height 23
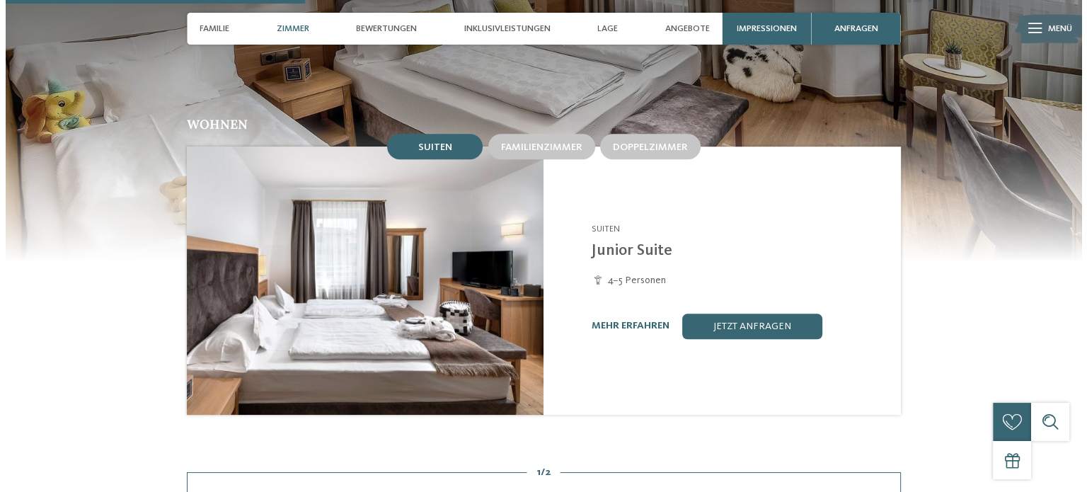
scroll to position [1203, 0]
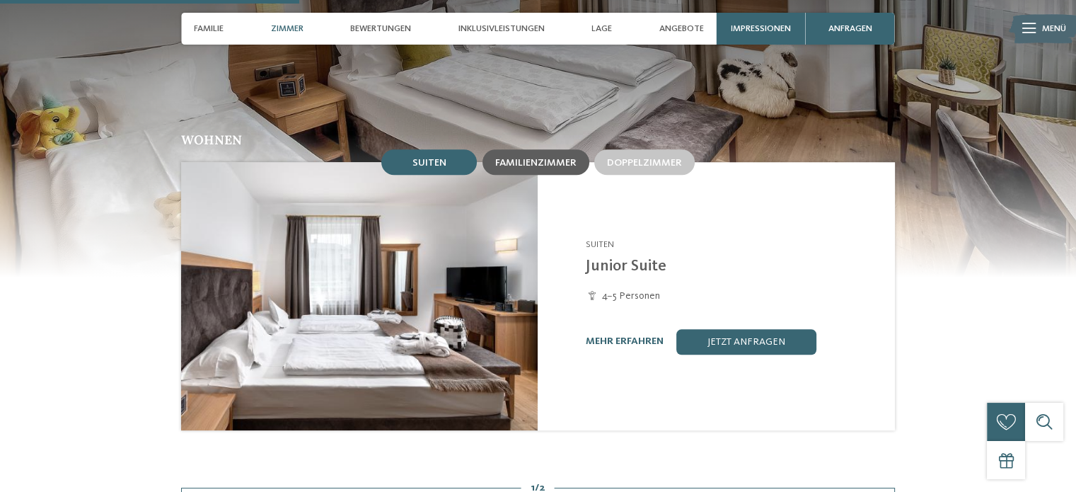
click at [549, 158] on span "Familienzimmer" at bounding box center [535, 163] width 81 height 10
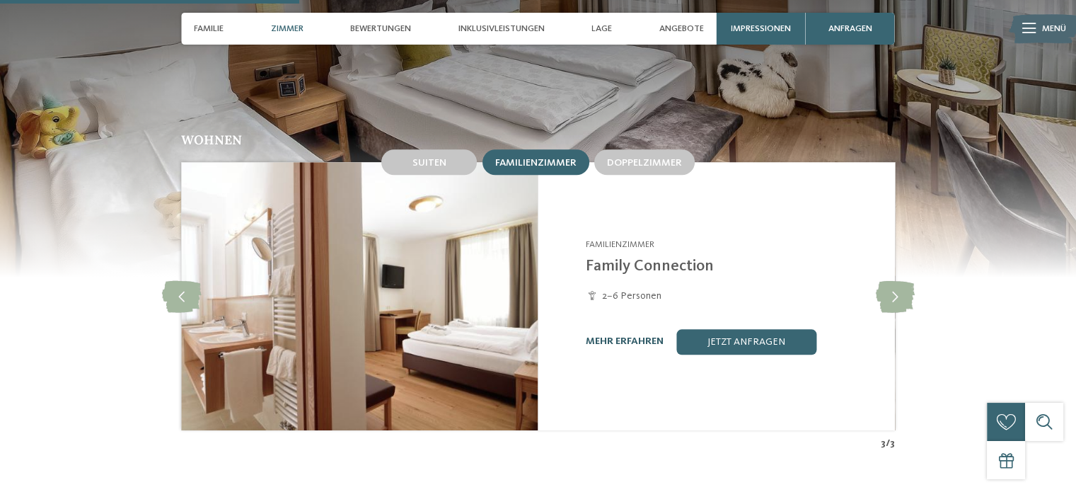
click at [603, 336] on link "mehr erfahren" at bounding box center [625, 341] width 78 height 10
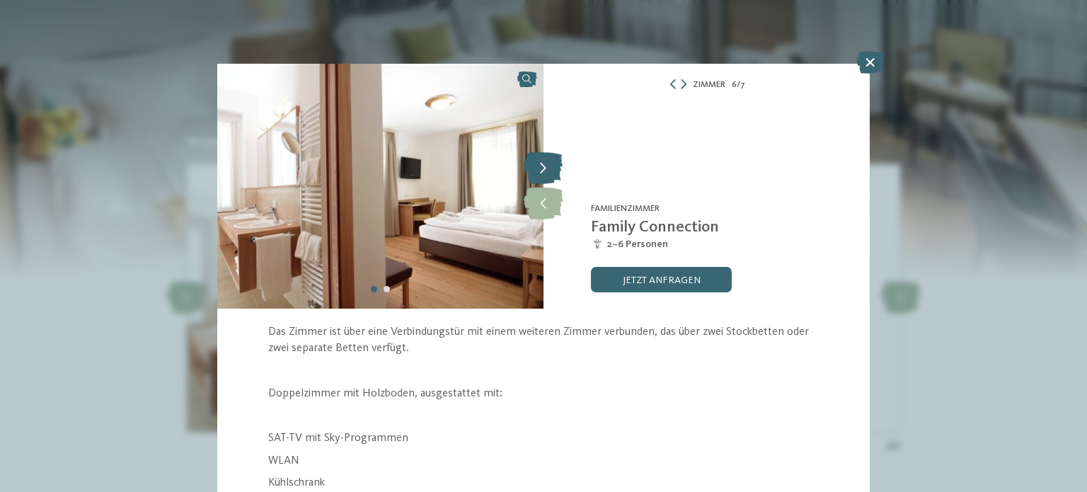
click at [543, 171] on icon at bounding box center [543, 169] width 39 height 32
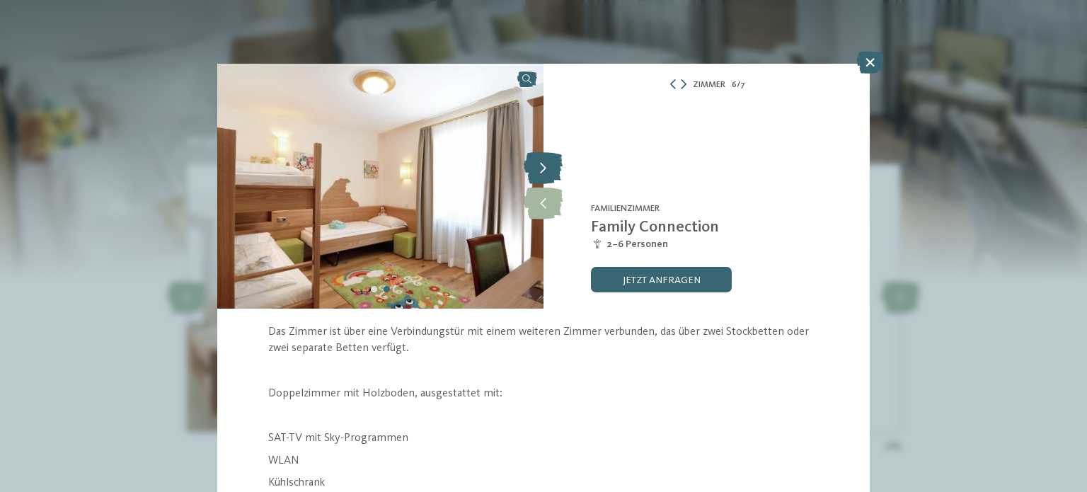
click at [543, 171] on icon at bounding box center [543, 169] width 39 height 32
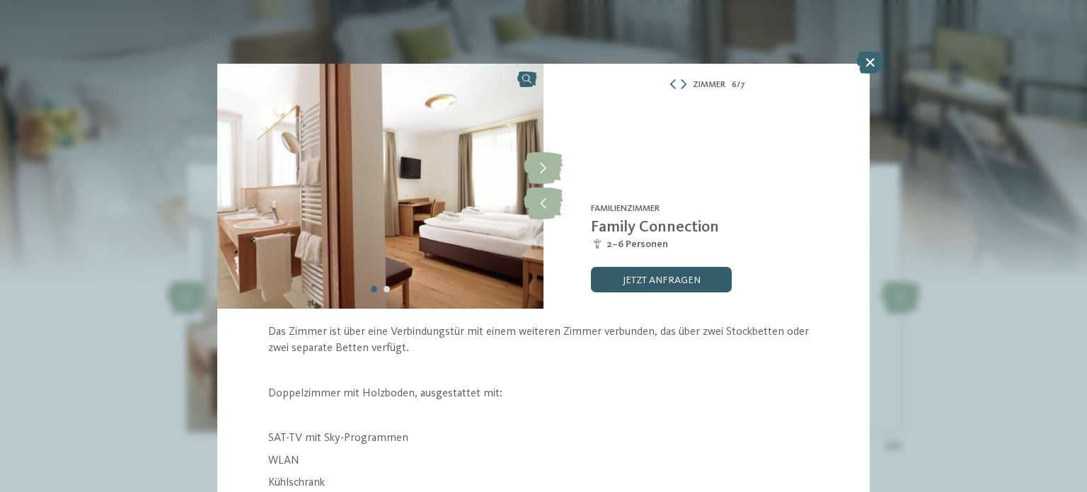
click at [642, 272] on link "jetzt anfragen" at bounding box center [661, 279] width 140 height 25
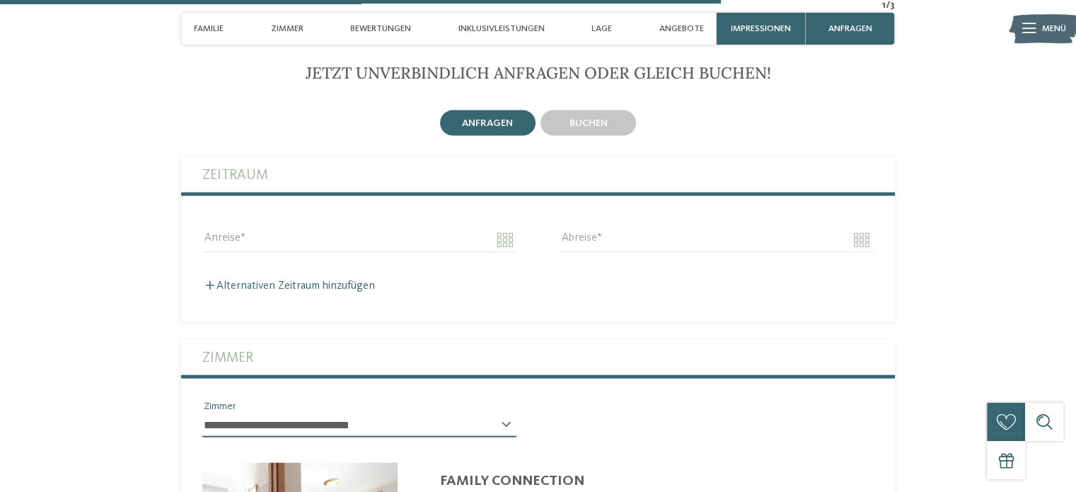
scroll to position [3068, 0]
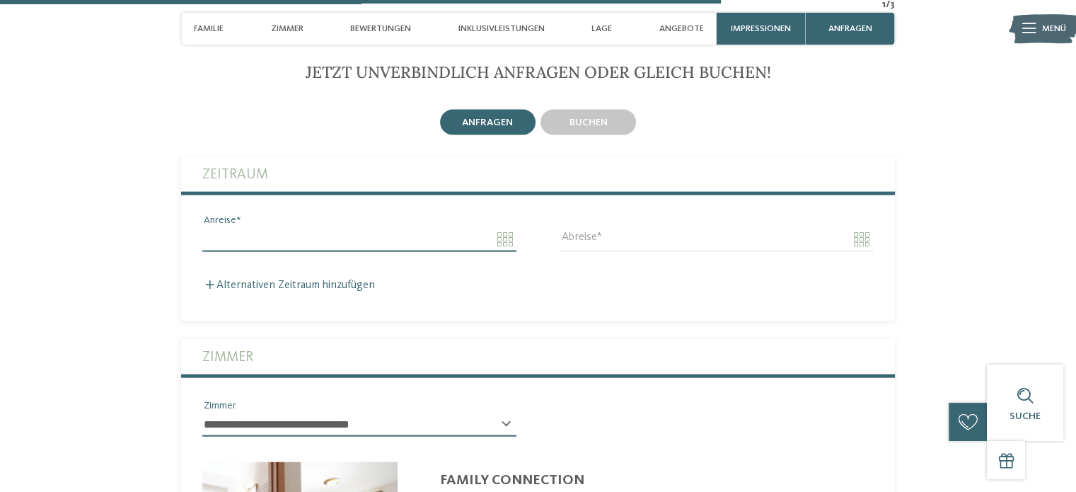
click at [342, 227] on input "Anreise" at bounding box center [359, 239] width 314 height 24
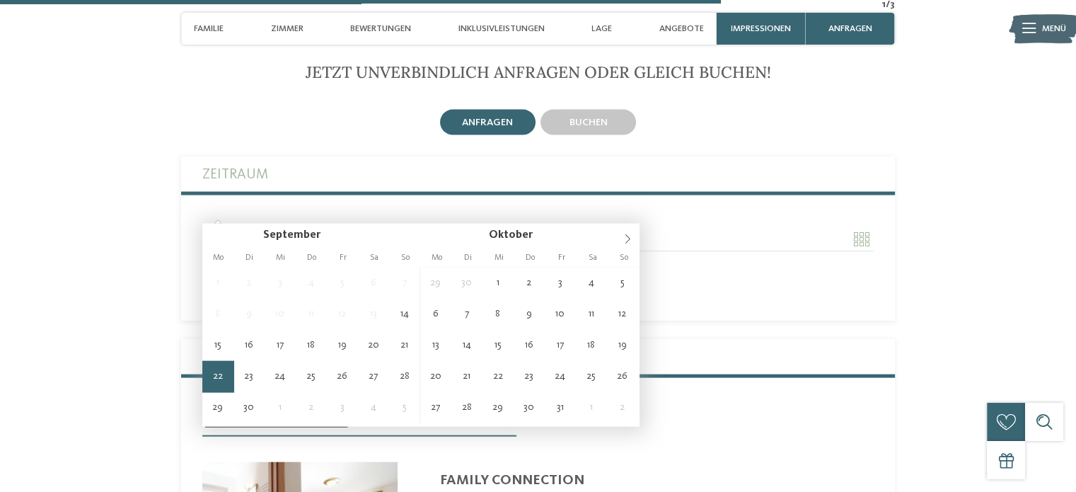
type input "**********"
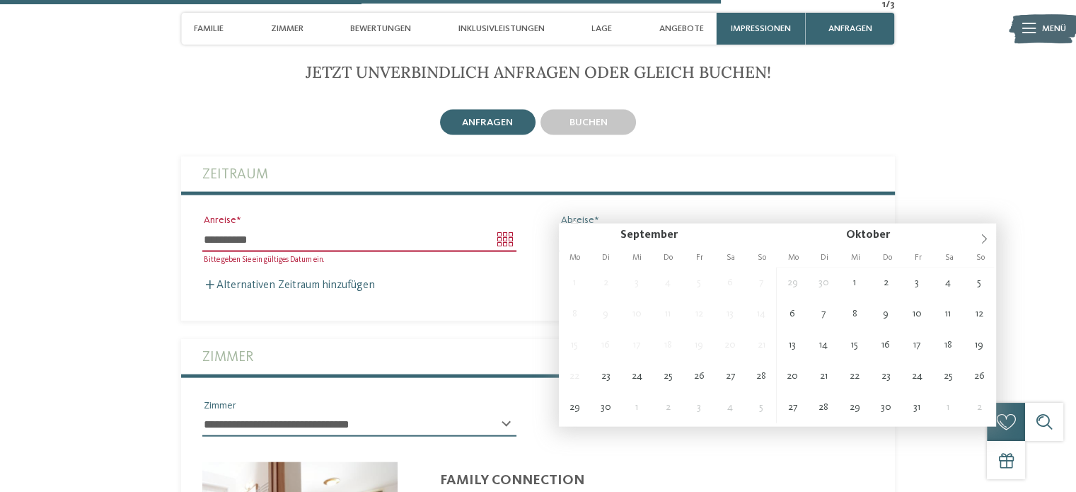
click at [725, 227] on input "Abreise" at bounding box center [716, 239] width 314 height 24
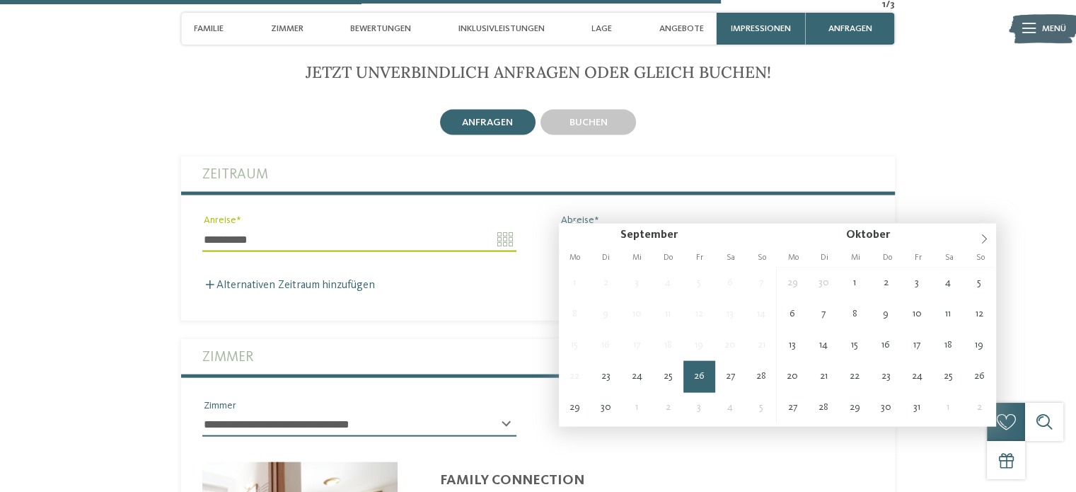
type input "**********"
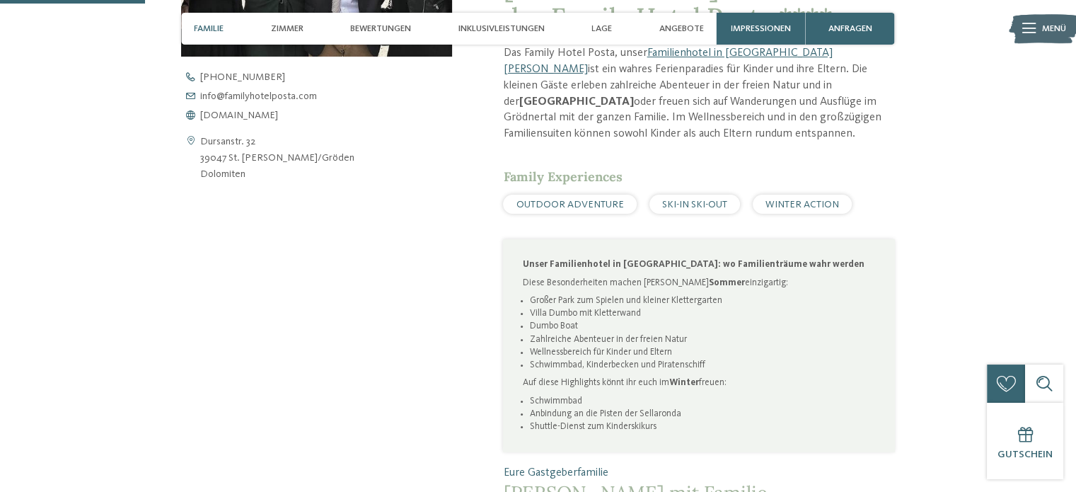
scroll to position [804, 0]
